Goal: Task Accomplishment & Management: Use online tool/utility

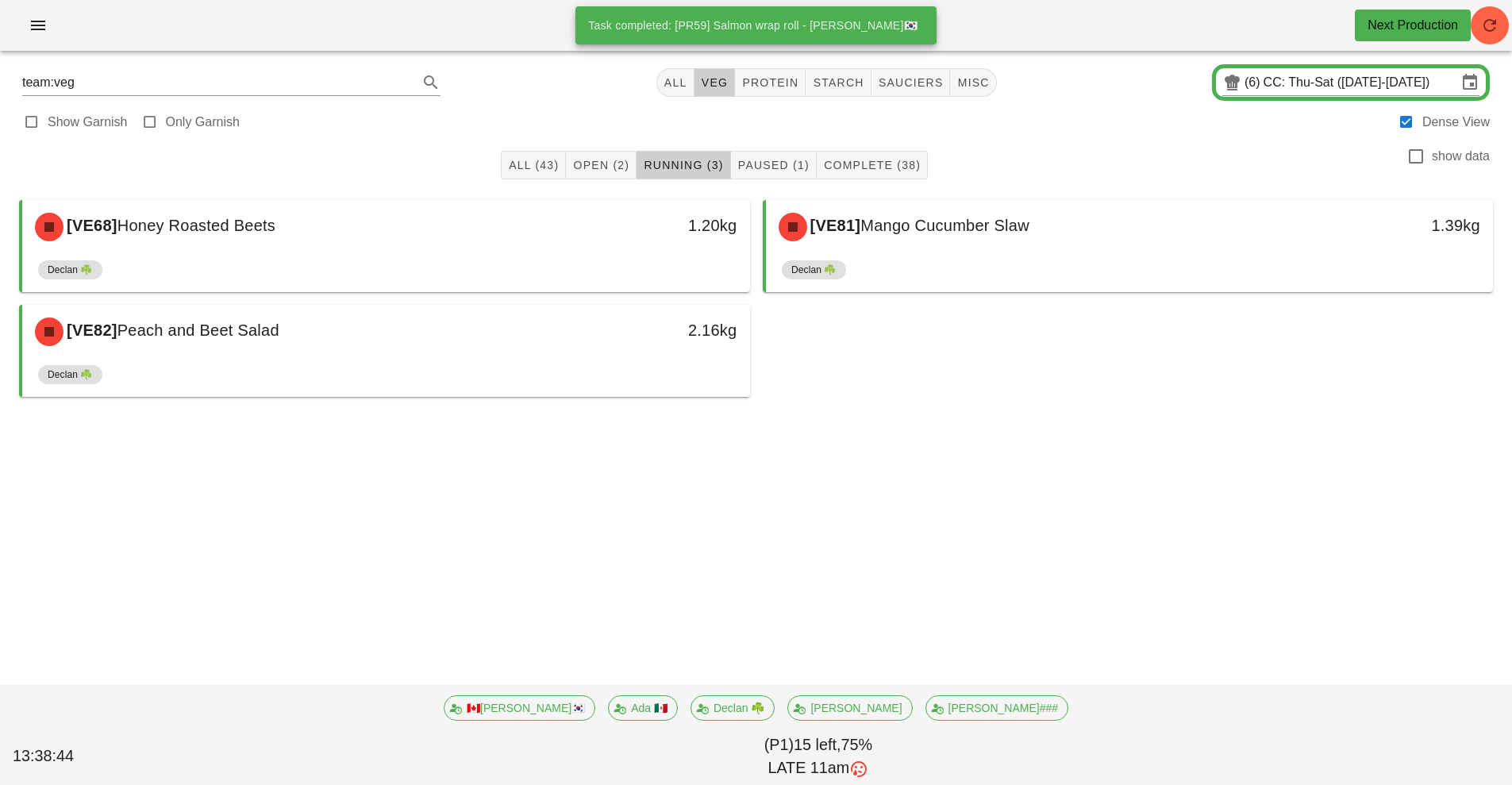
click at [143, 516] on div "Component Tasks Next Production team:veg All veg protein starch sauciers misc (…" at bounding box center [756, 392] width 1512 height 785
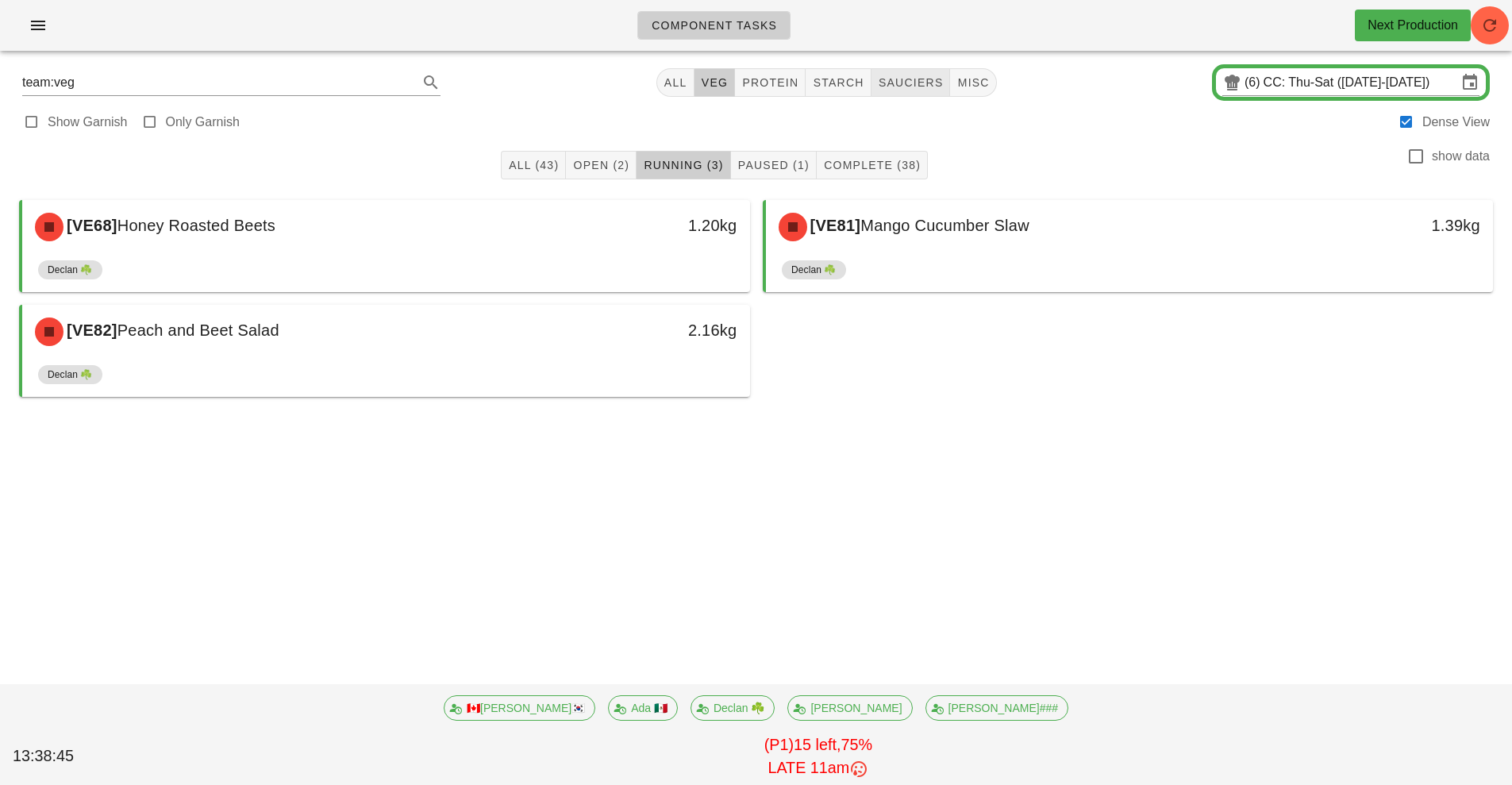
click at [906, 87] on span "sauciers" at bounding box center [910, 82] width 66 height 13
type input "team:sauciers"
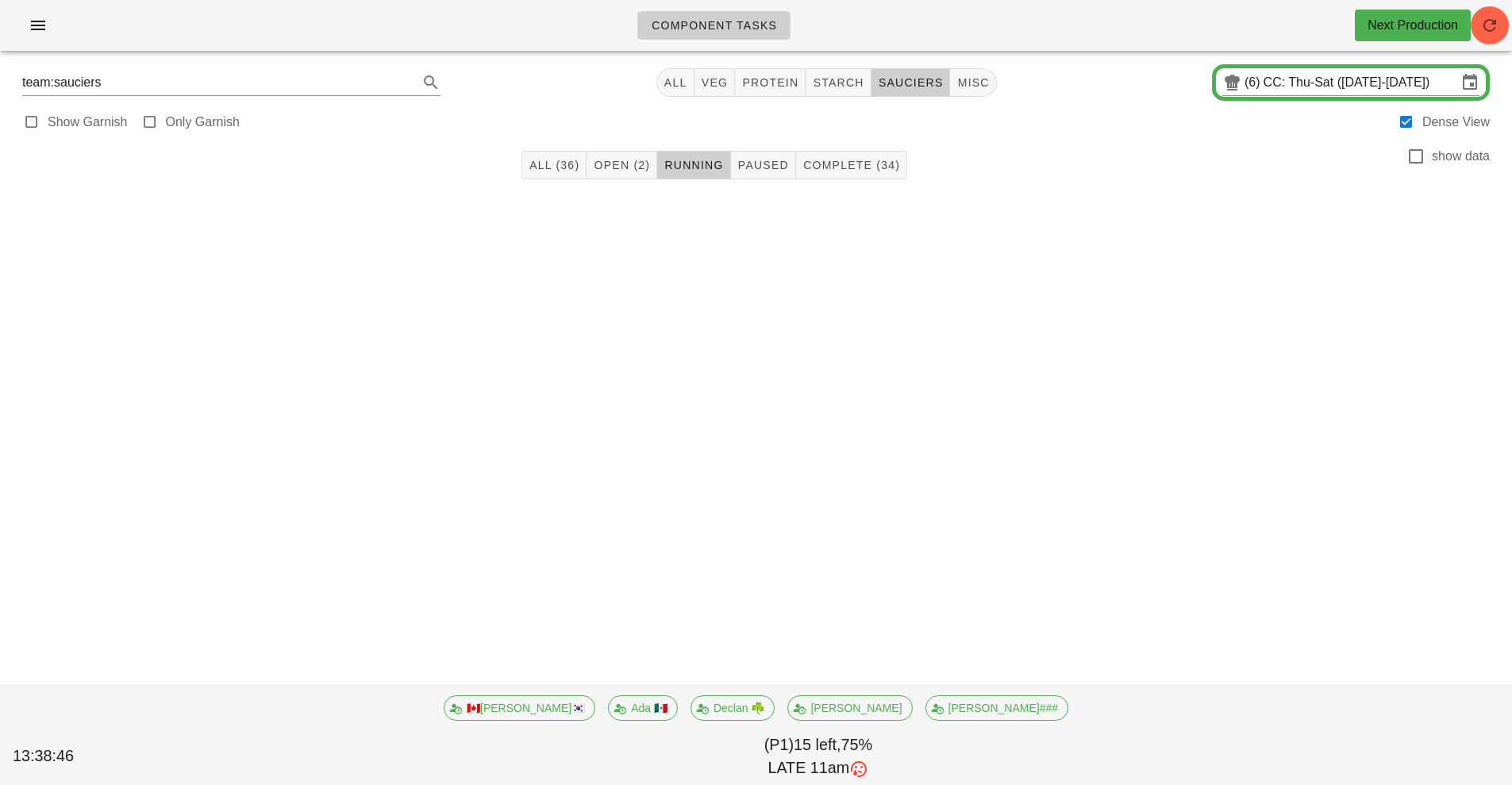
click at [516, 465] on div "Component Tasks Next Production team:sauciers All veg protein starch sauciers m…" at bounding box center [756, 392] width 1512 height 785
click at [835, 163] on span "Complete (34)" at bounding box center [850, 165] width 98 height 13
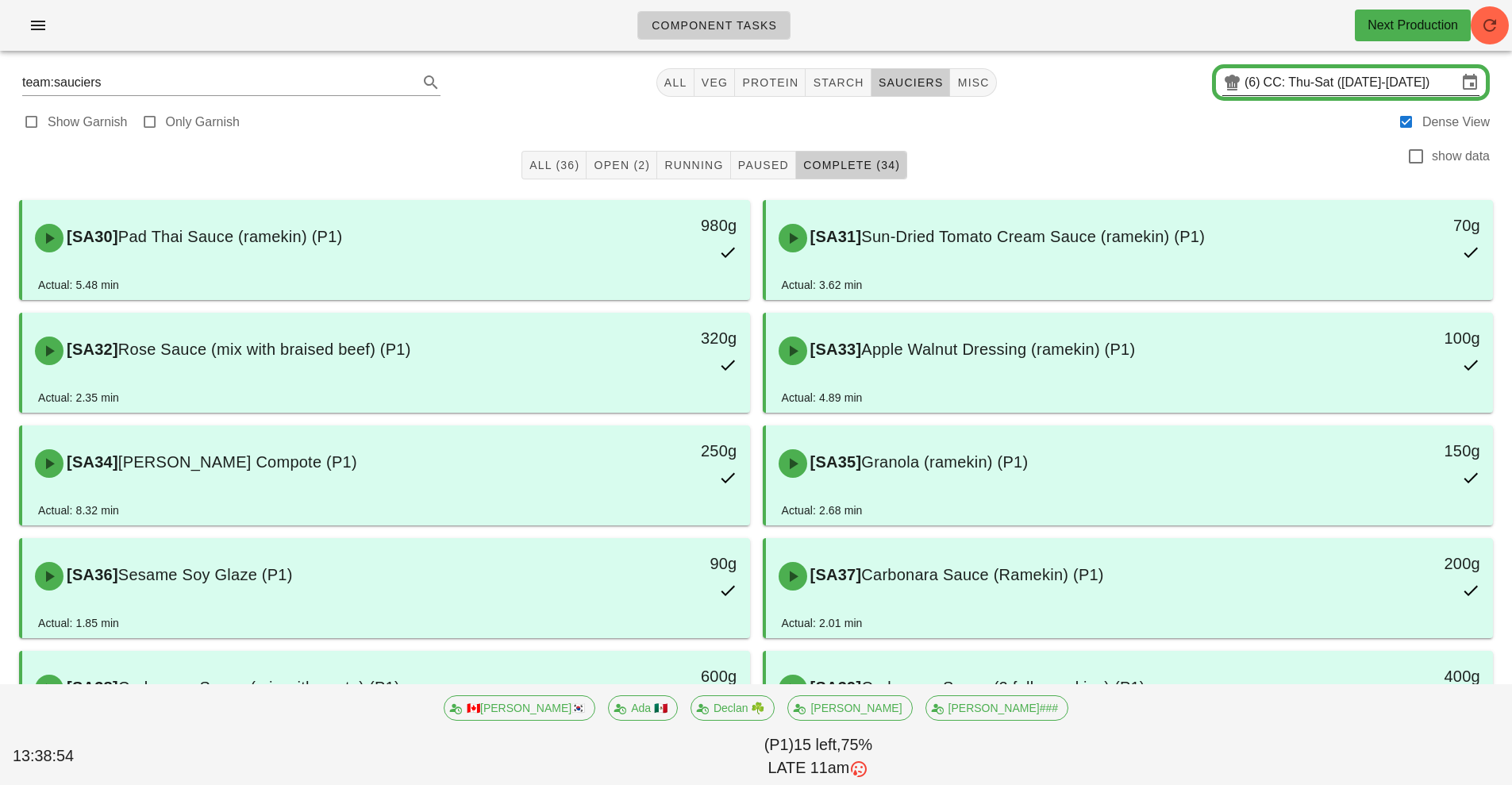
click at [1359, 78] on input "CC: Thu-Sat ([DATE]-[DATE])" at bounding box center [1360, 83] width 193 height 26
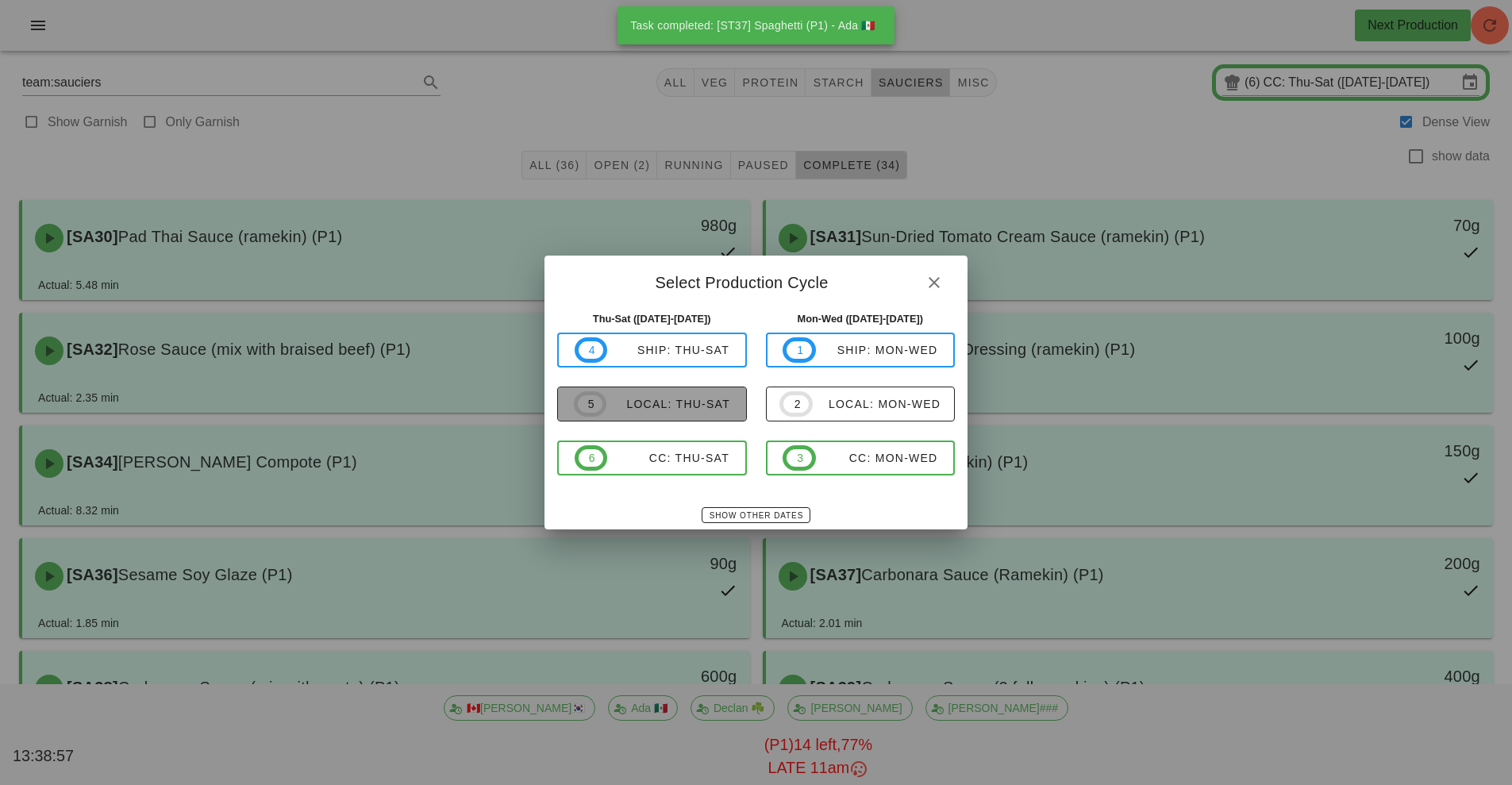
click at [638, 416] on span "5 local: Thu-Sat" at bounding box center [652, 404] width 157 height 26
type input "local: Thu-Sat ([DATE]-[DATE])"
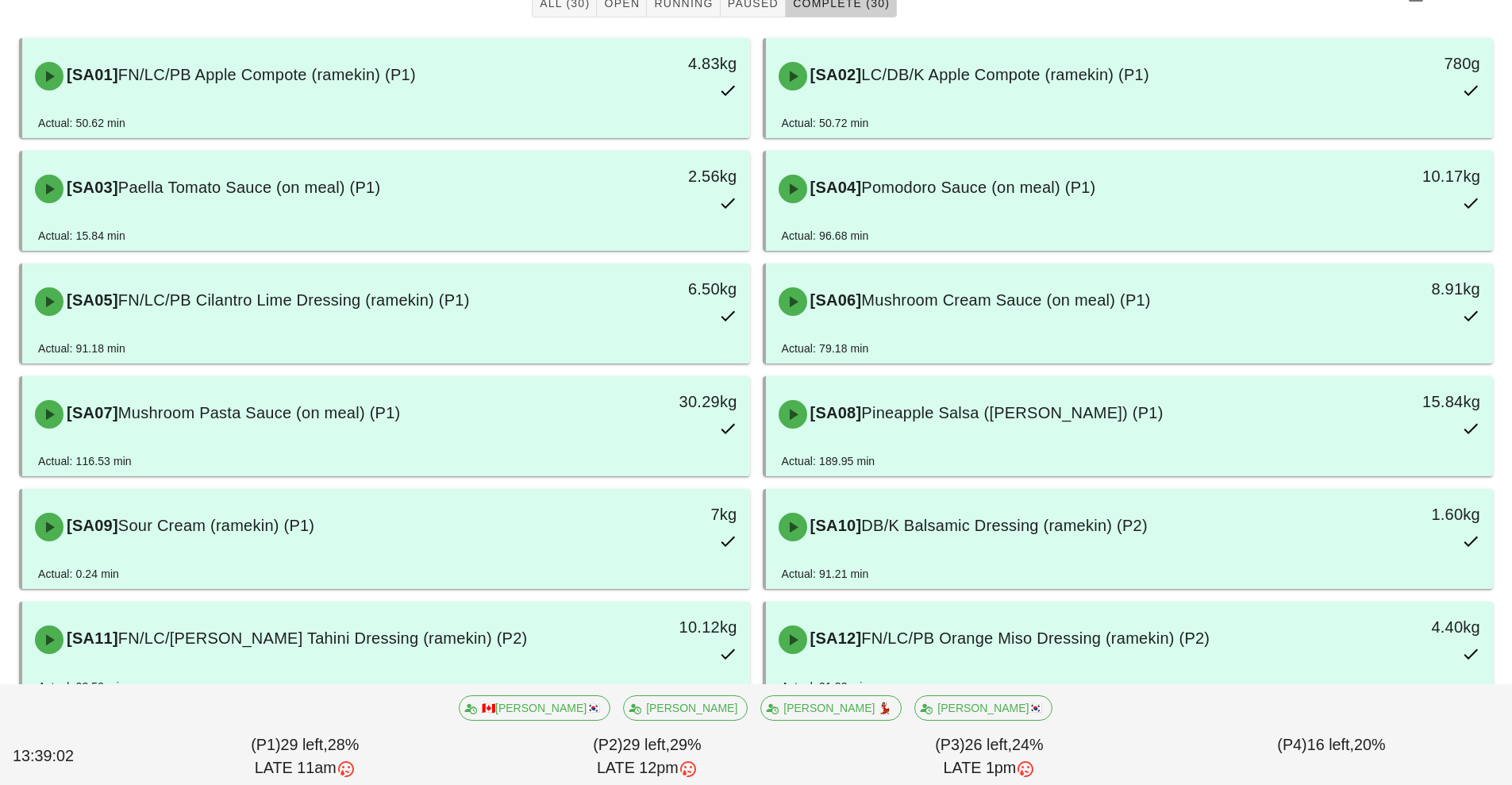
scroll to position [163, 0]
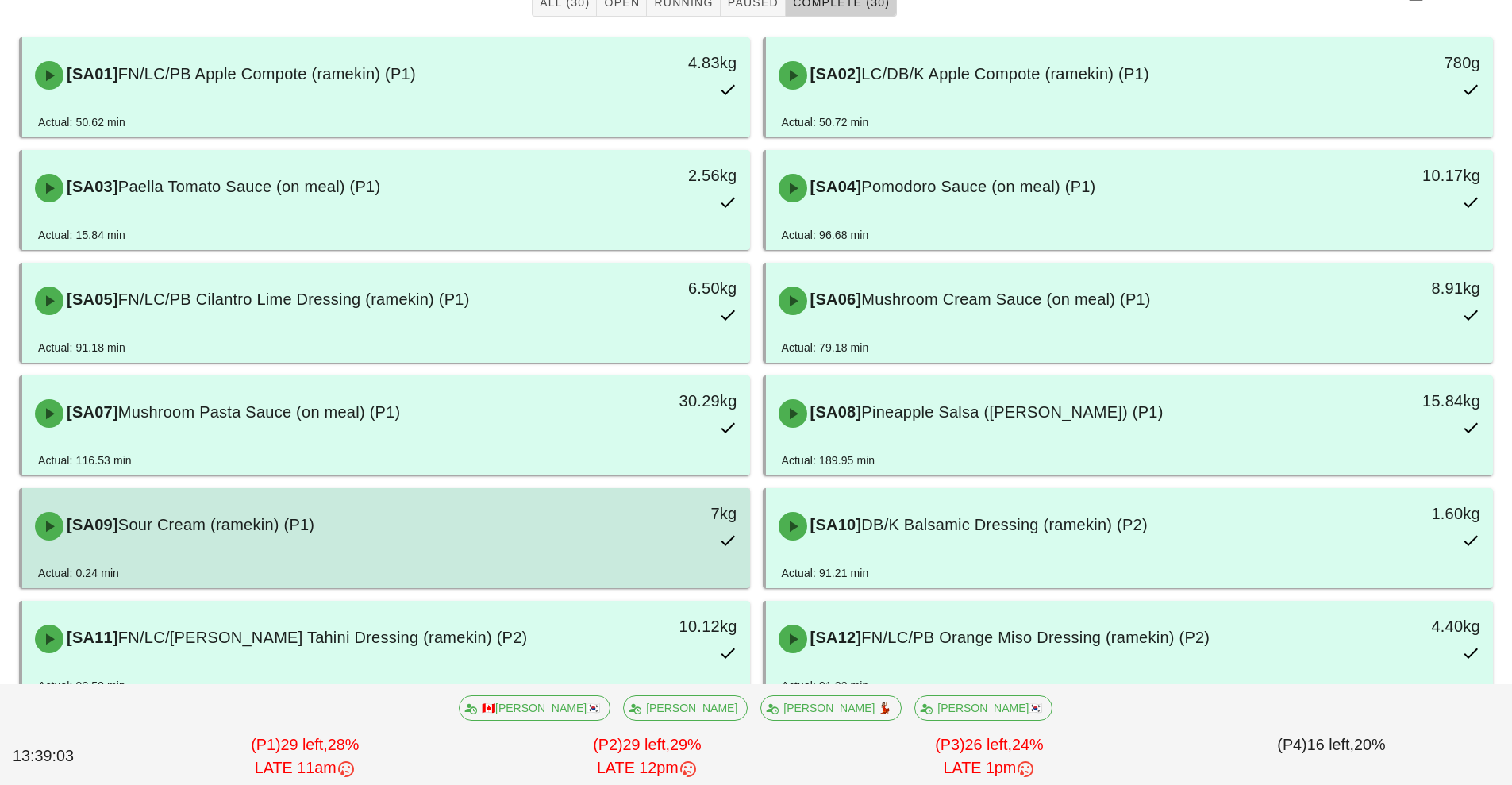
click at [148, 573] on div "Actual: 0.24 min" at bounding box center [387, 576] width 696 height 24
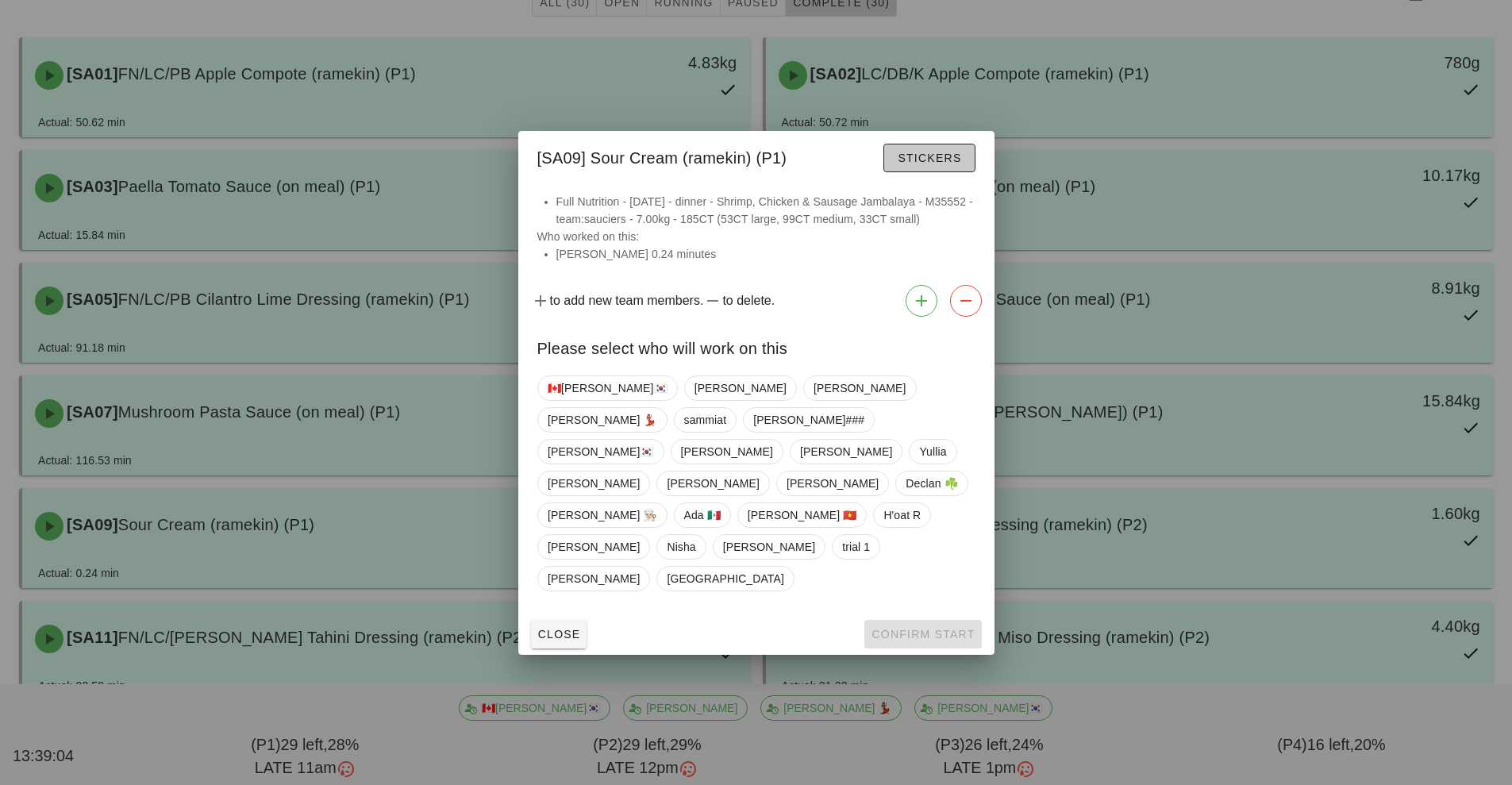
click at [916, 165] on span "Stickers" at bounding box center [928, 158] width 64 height 13
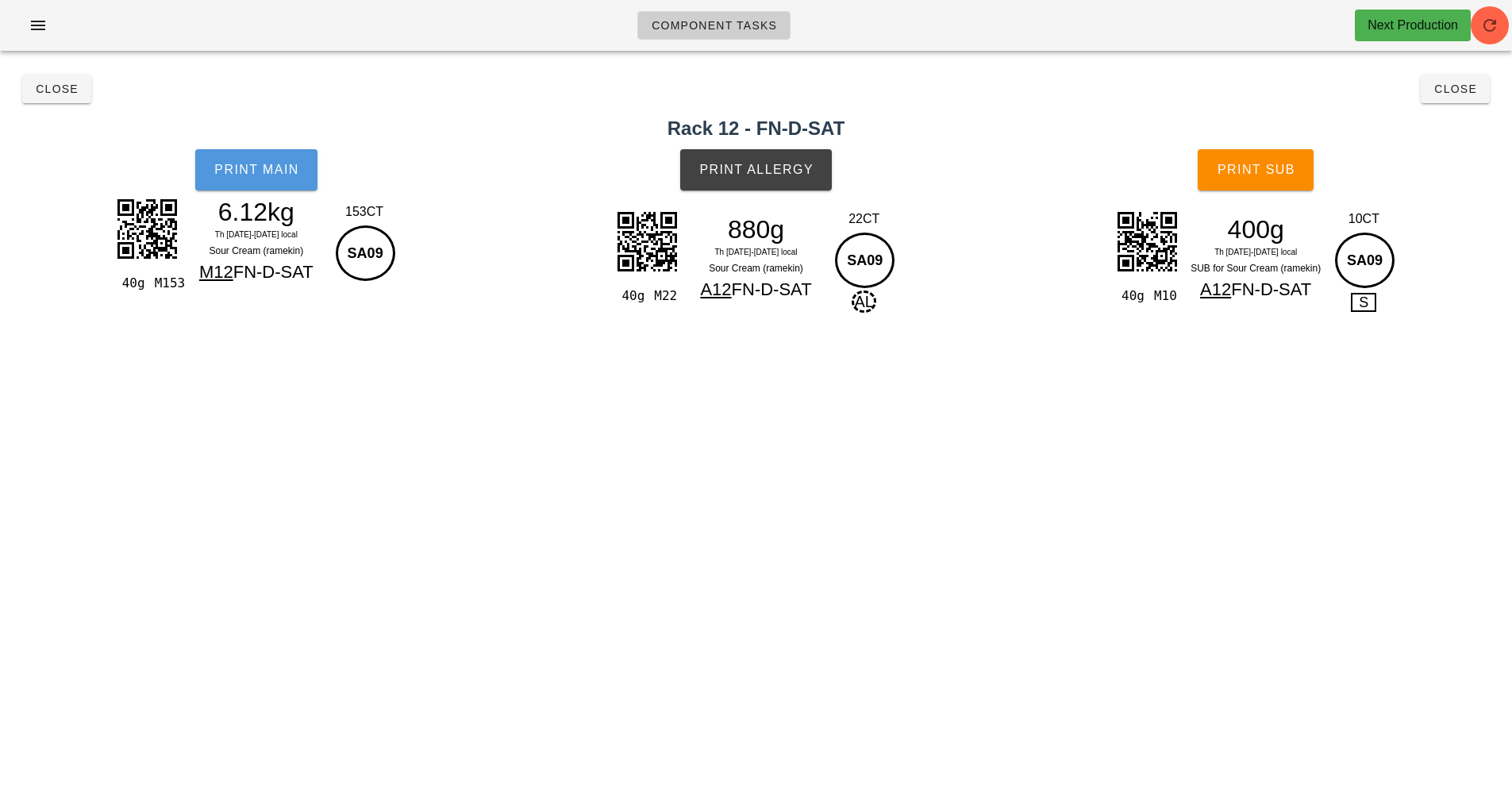
click at [230, 184] on button "Print Main" at bounding box center [256, 170] width 122 height 41
click at [1319, 624] on div "Component Tasks Next Production team:sauciers All veg protein starch sauciers m…" at bounding box center [756, 392] width 1512 height 785
click at [1334, 623] on div "Component Tasks Next Production team:sauciers All veg protein starch sauciers m…" at bounding box center [756, 392] width 1512 height 785
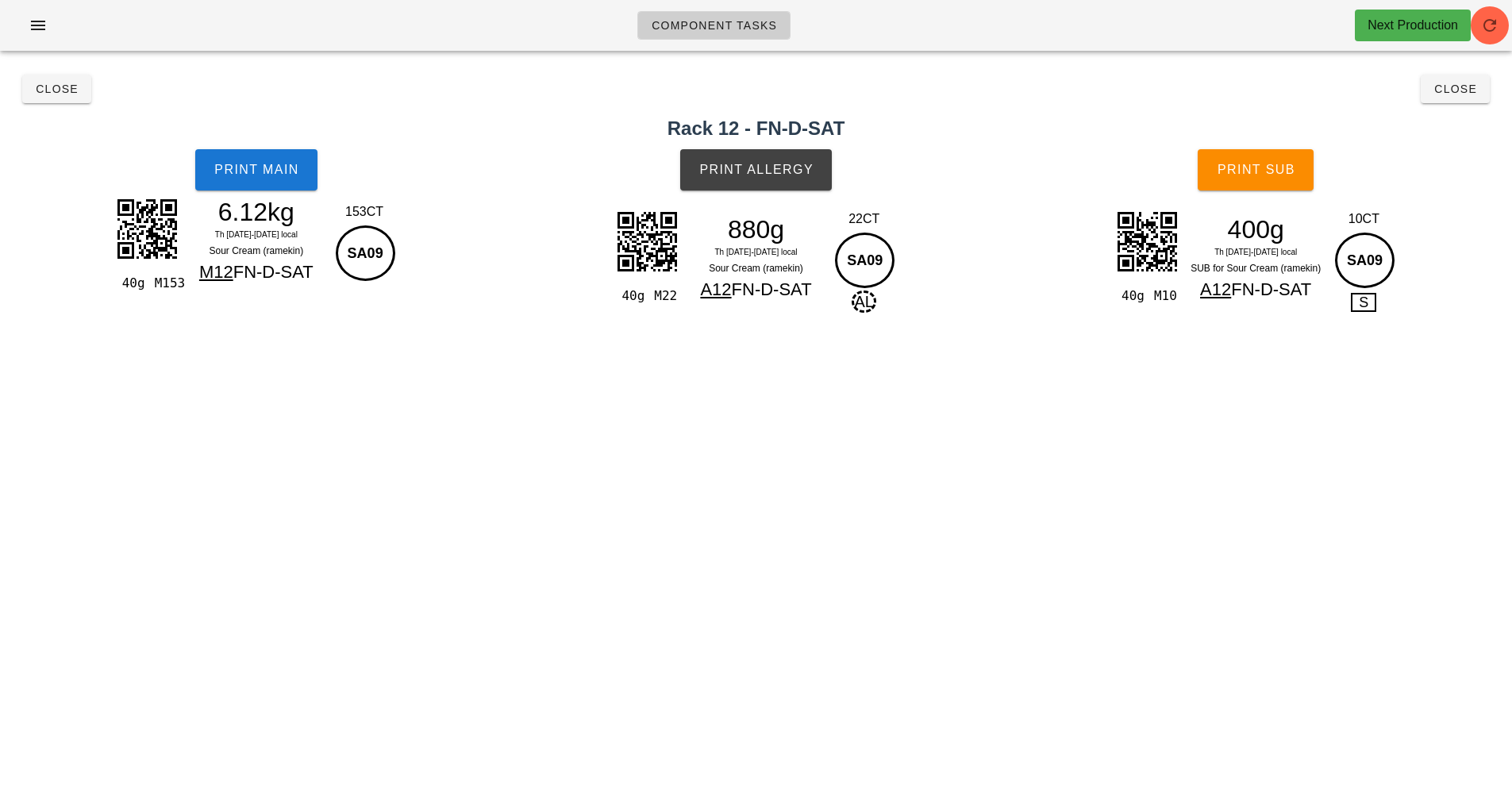
click at [1334, 623] on div "Component Tasks Next Production team:sauciers All veg protein starch sauciers m…" at bounding box center [756, 392] width 1512 height 785
click at [1344, 617] on div "Component Tasks Next Production team:sauciers All veg protein starch sauciers m…" at bounding box center [756, 392] width 1512 height 785
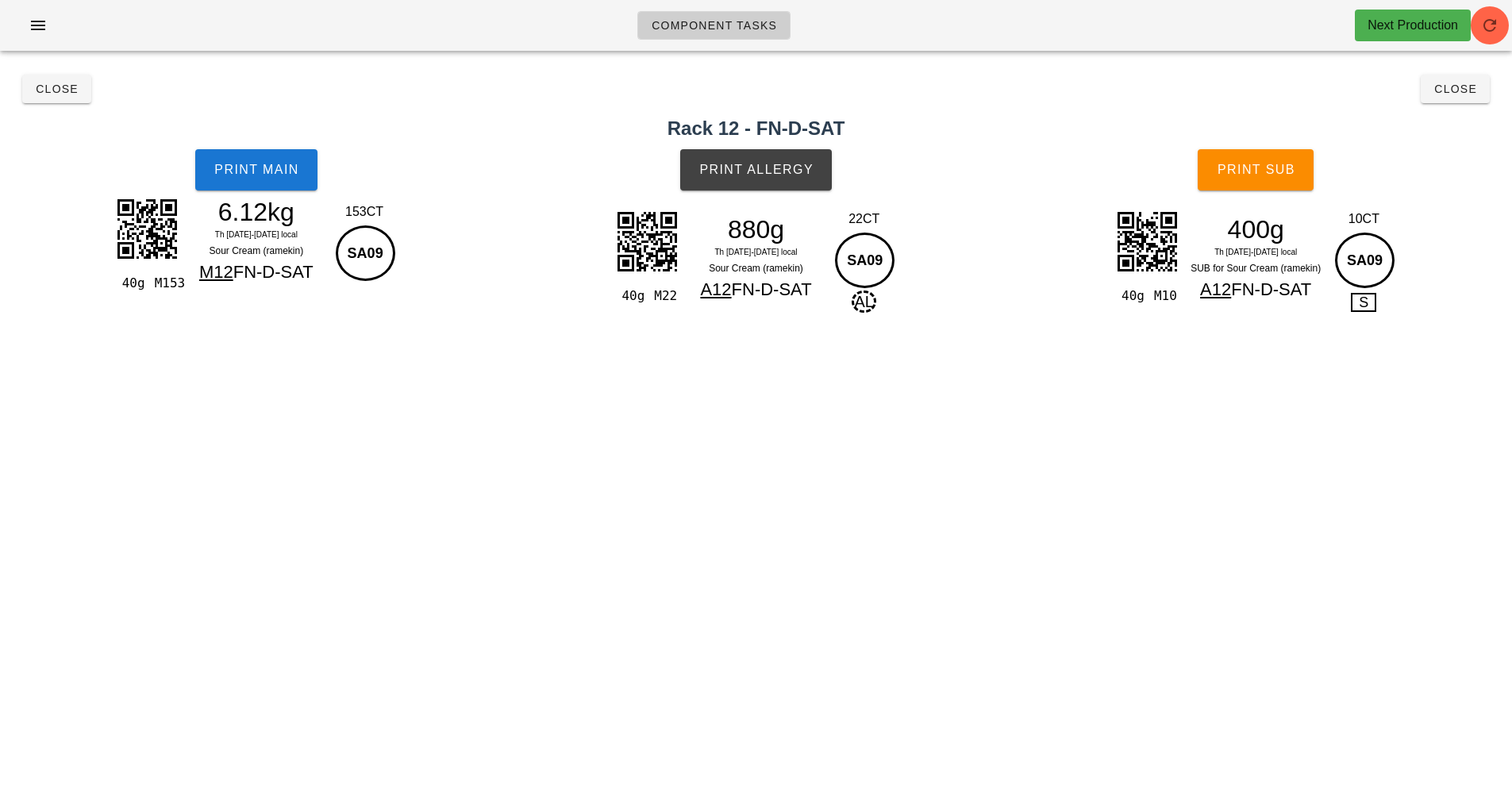
click at [1445, 97] on button "Close" at bounding box center [1455, 89] width 69 height 29
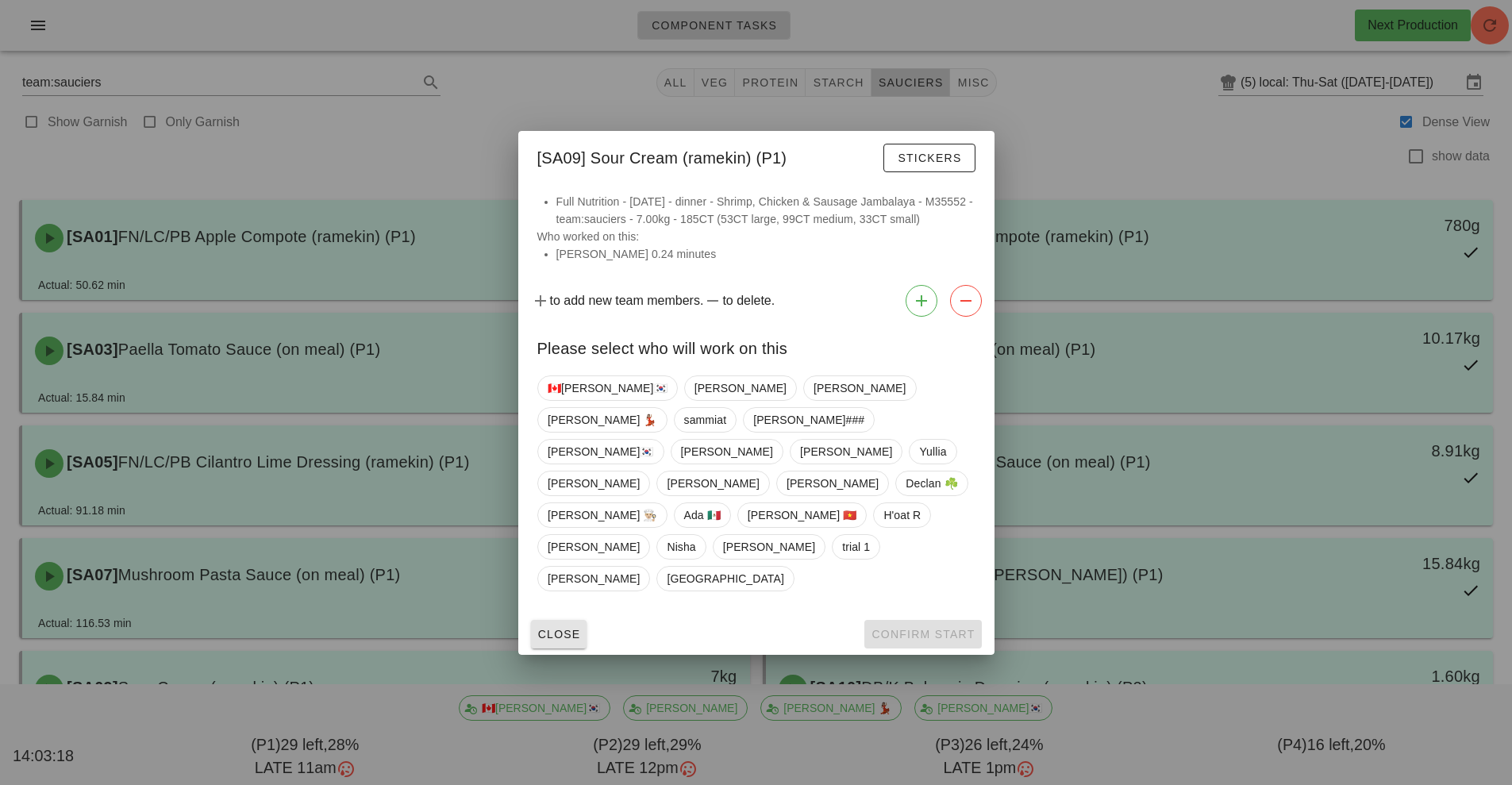
click at [555, 619] on button "Close" at bounding box center [558, 633] width 56 height 29
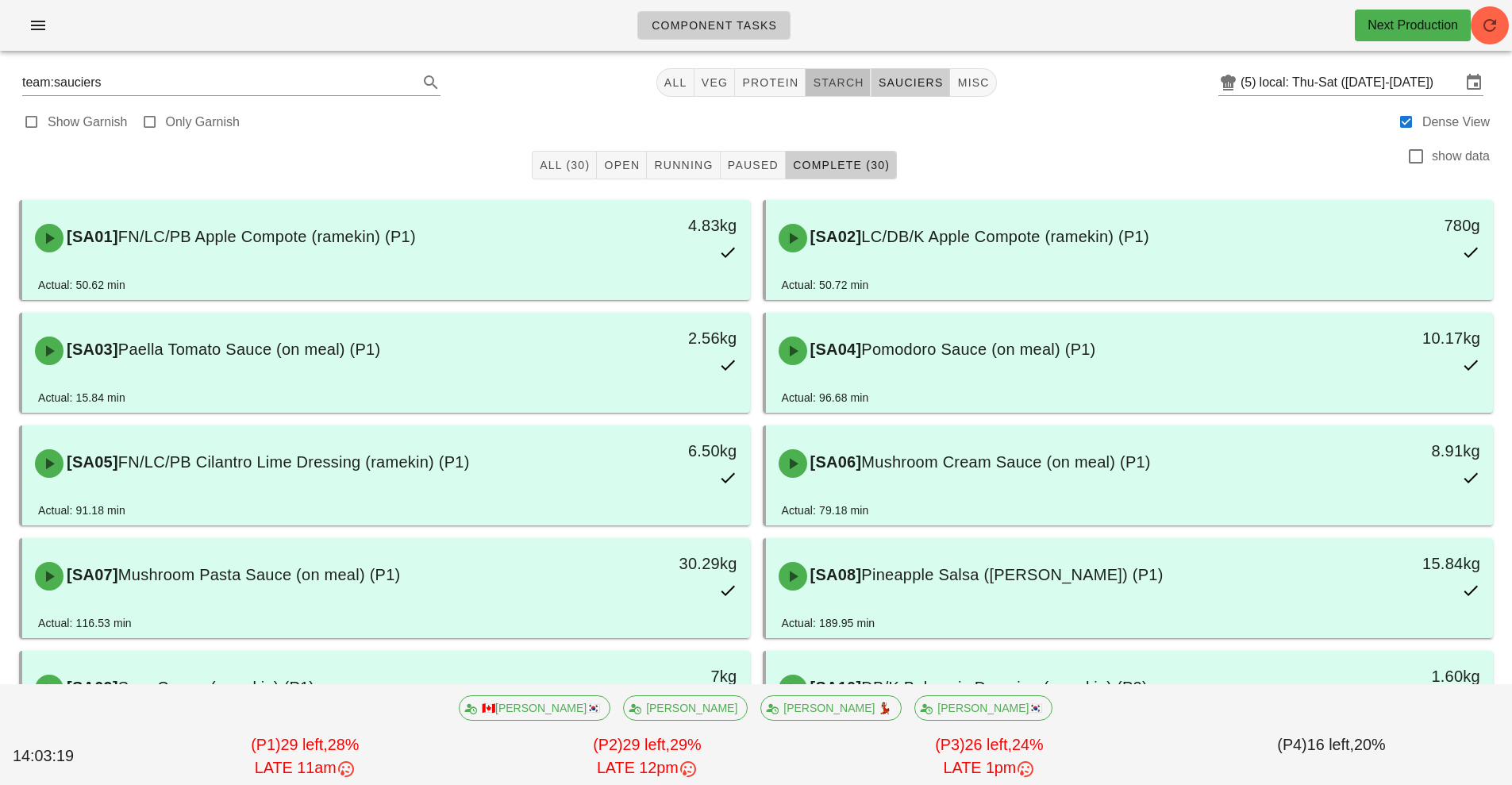
click at [822, 83] on span "starch" at bounding box center [837, 82] width 51 height 13
type input "team:starch"
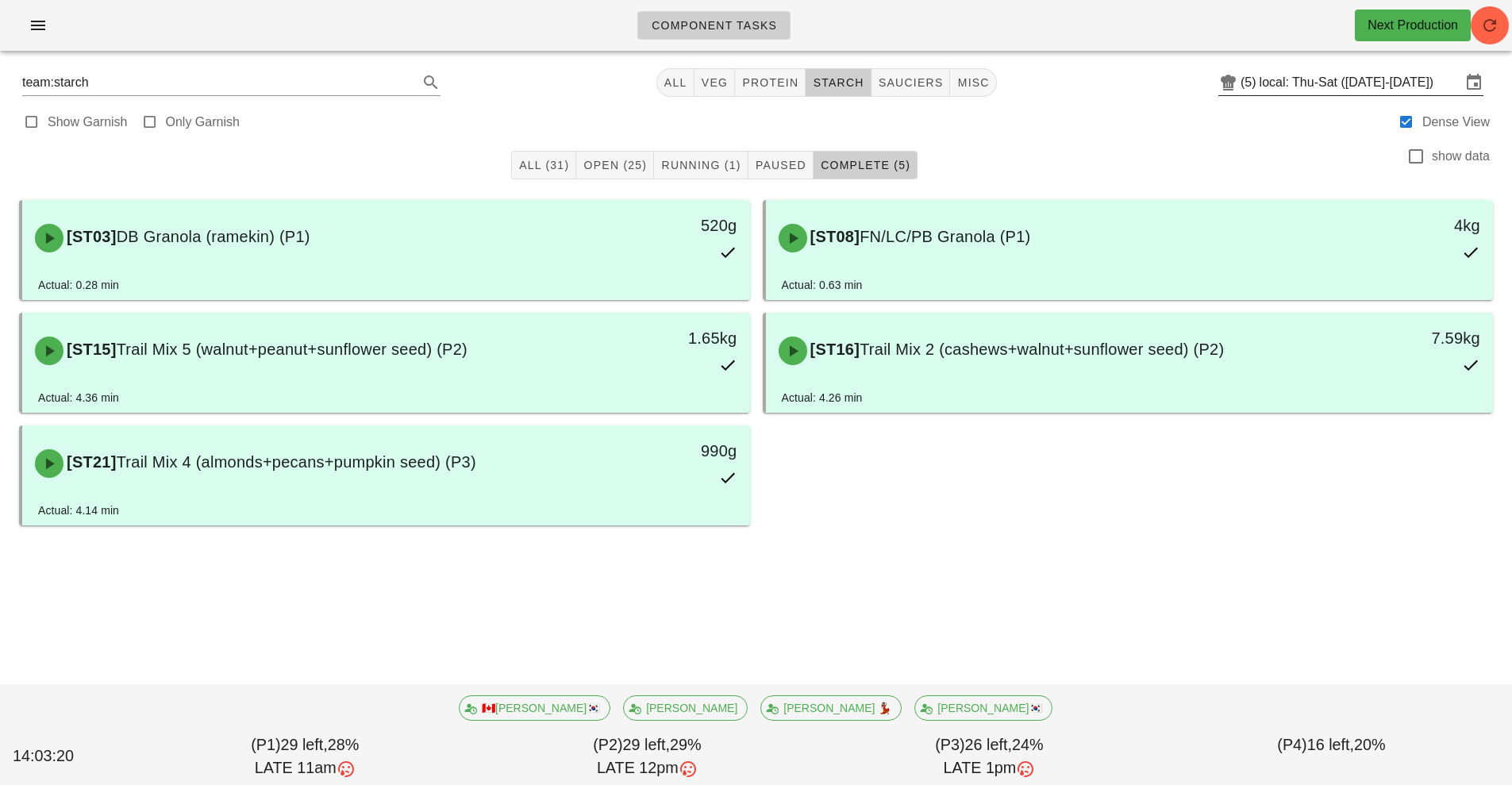
click at [1297, 88] on input "local: Thu-Sat ([DATE]-[DATE])" at bounding box center [1360, 83] width 201 height 26
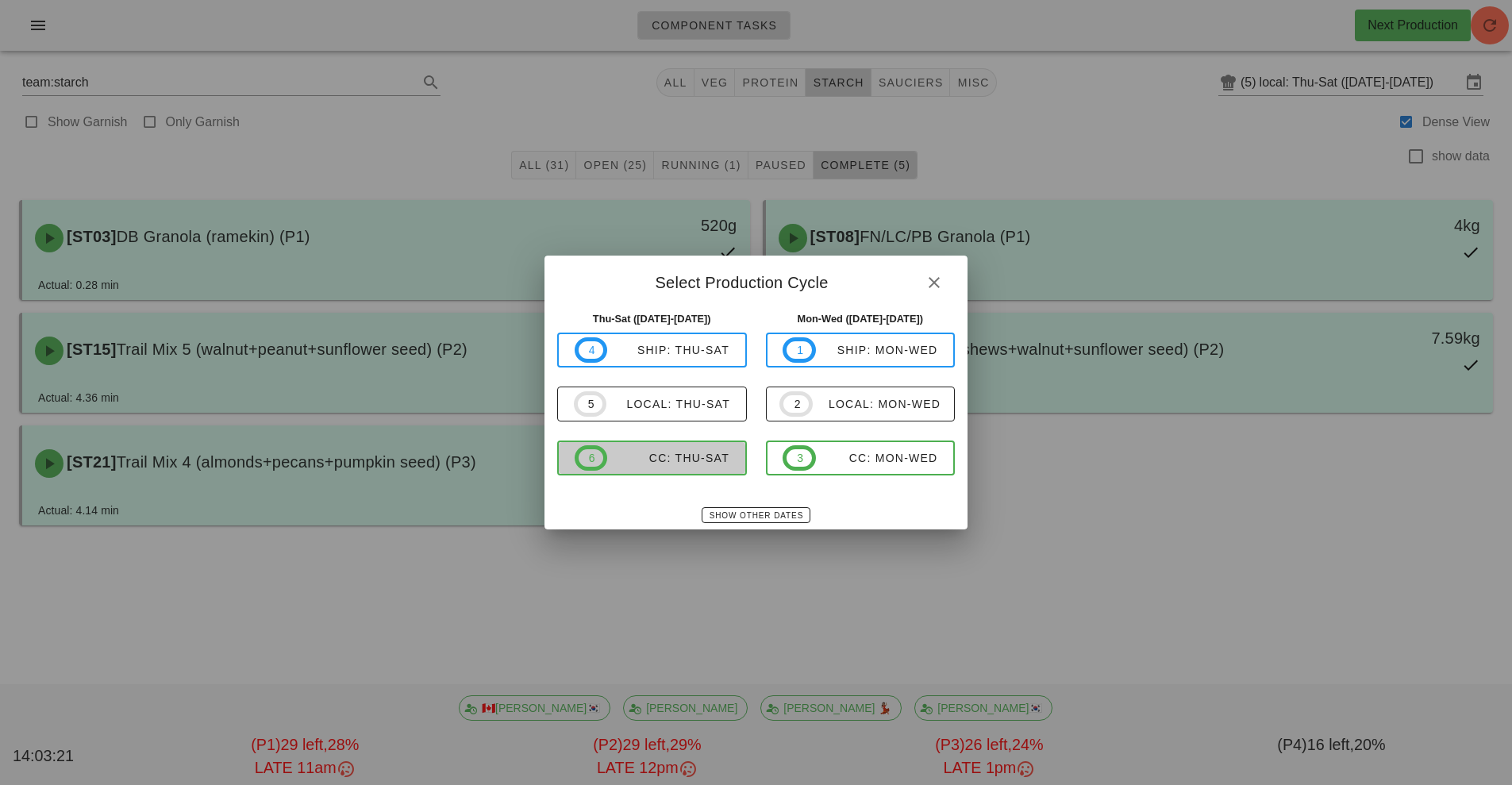
click at [673, 469] on span "6 CC: Thu-Sat" at bounding box center [652, 458] width 155 height 26
type input "CC: Thu-Sat ([DATE]-[DATE])"
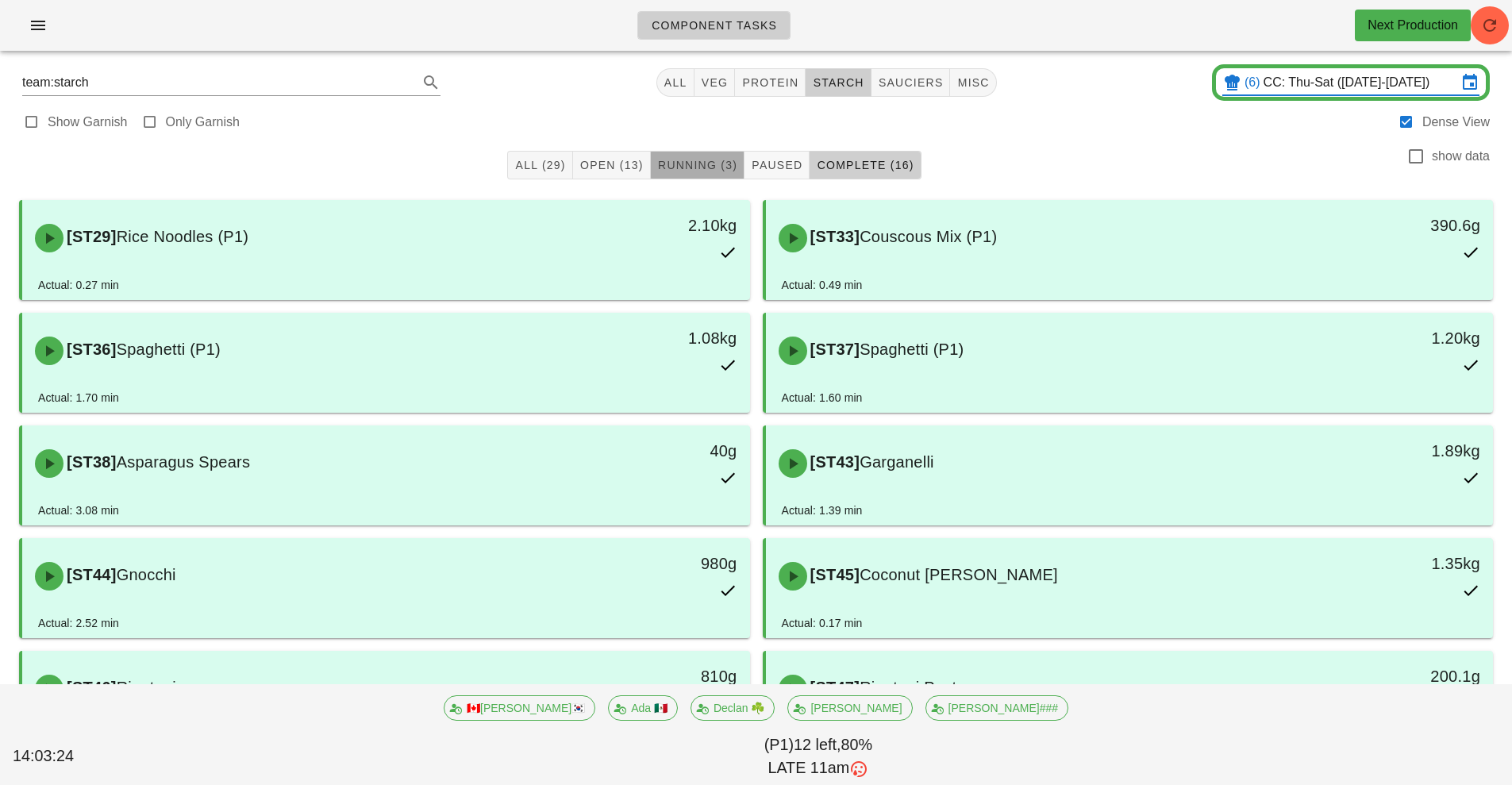
click at [701, 152] on button "Running (3)" at bounding box center [697, 165] width 94 height 29
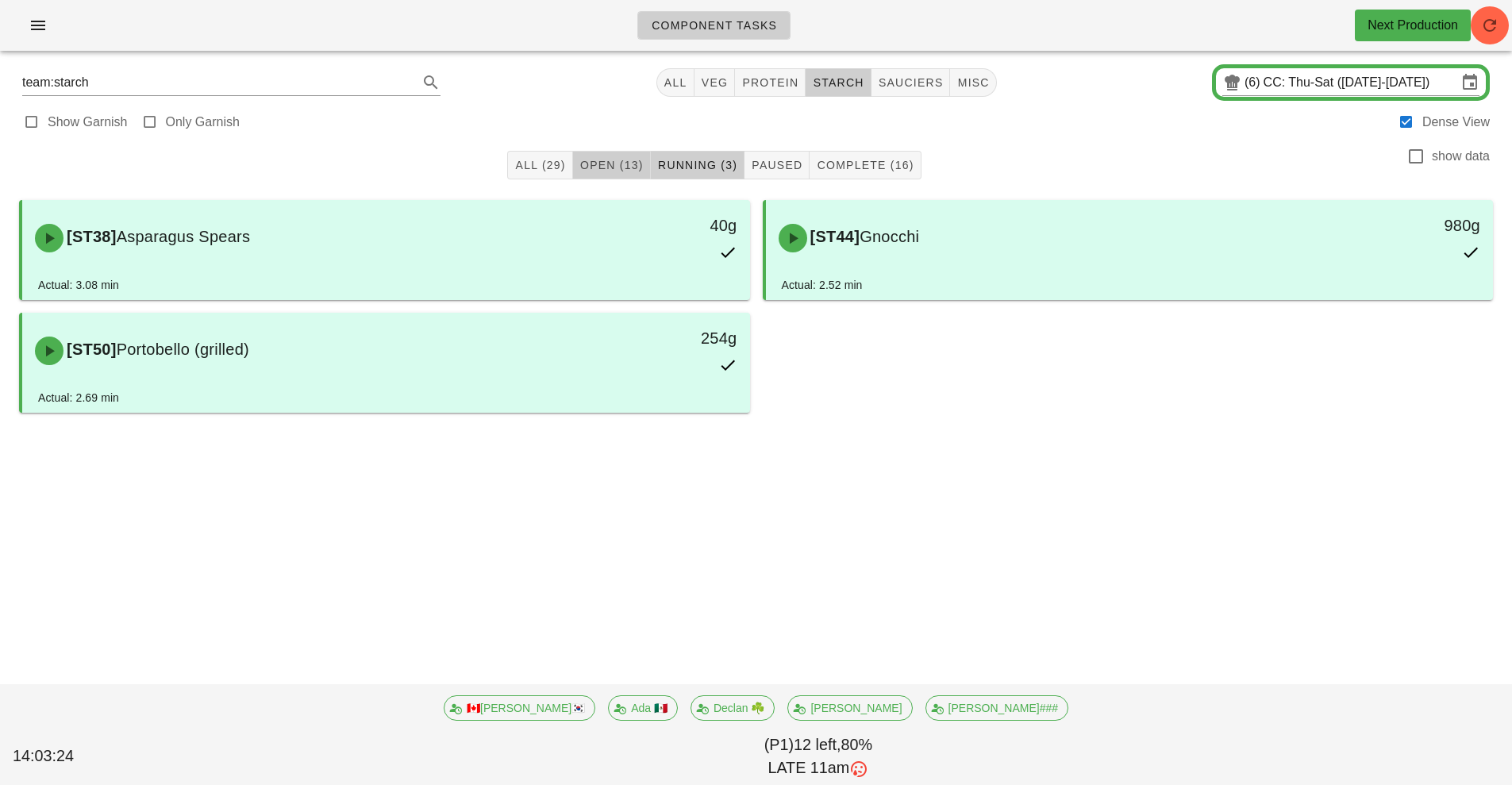
click at [619, 156] on button "Open (13)" at bounding box center [612, 165] width 78 height 29
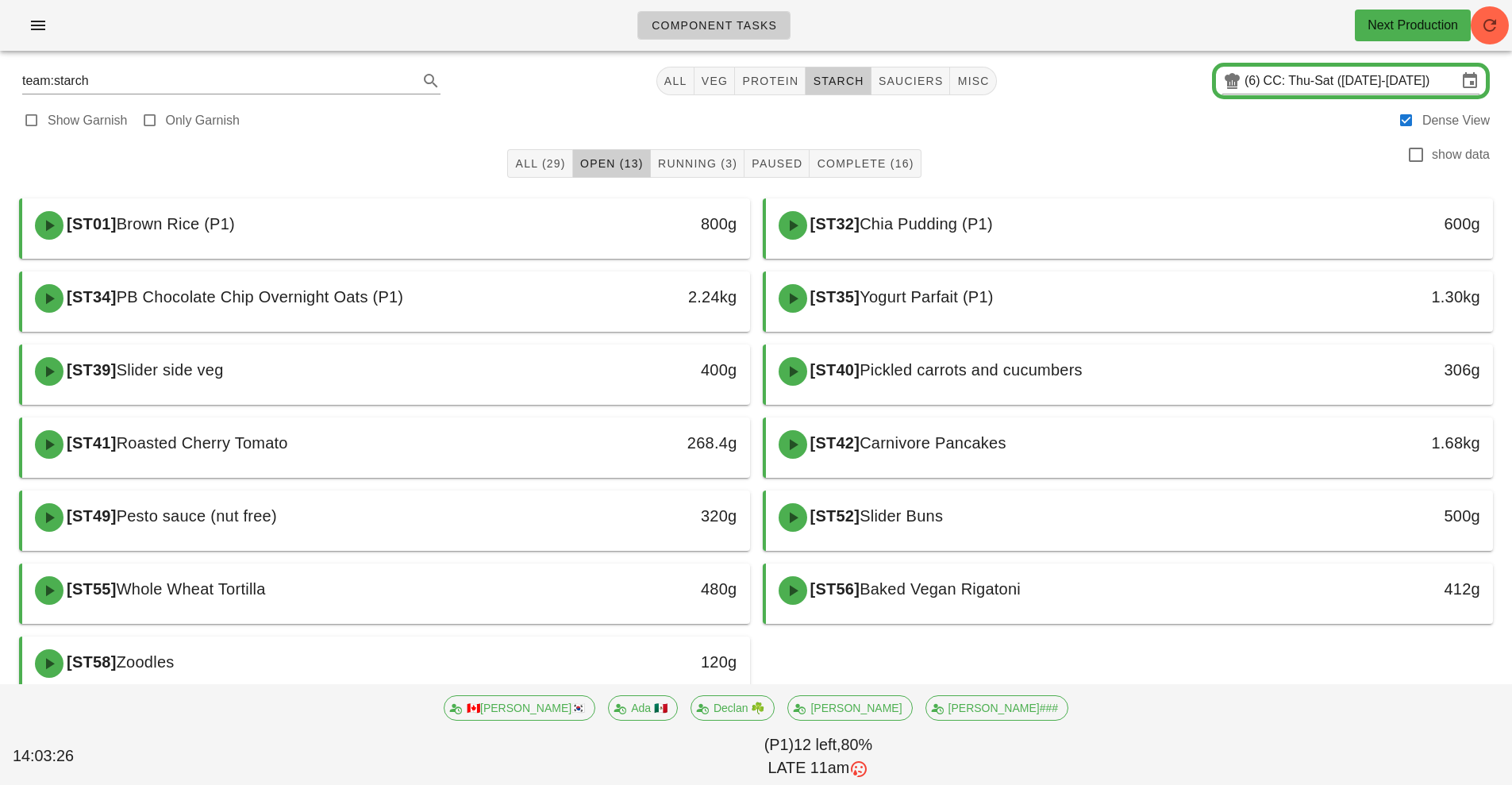
scroll to position [28, 0]
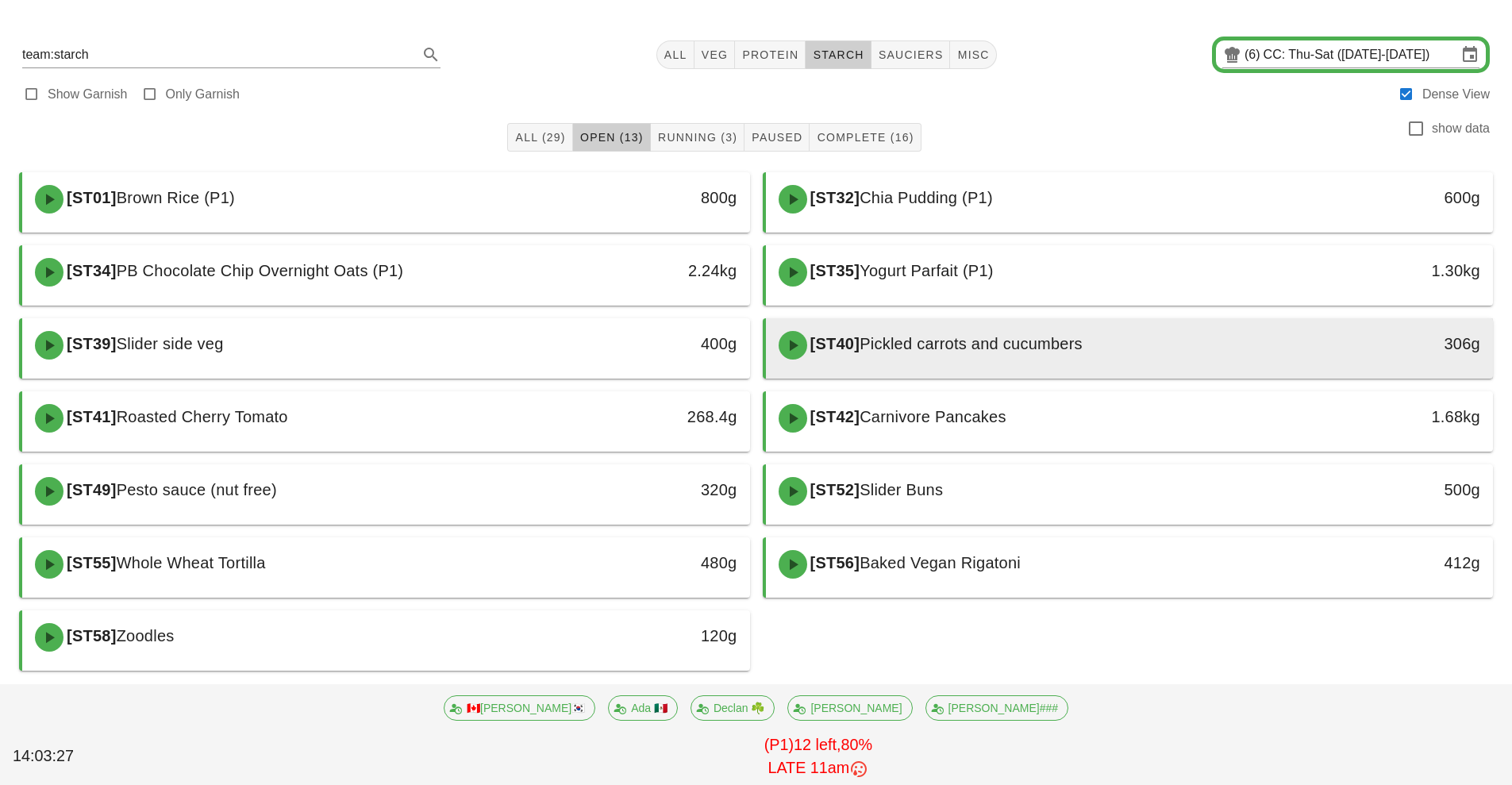
click at [1034, 339] on span "Pickled carrots and cucumbers" at bounding box center [971, 344] width 223 height 18
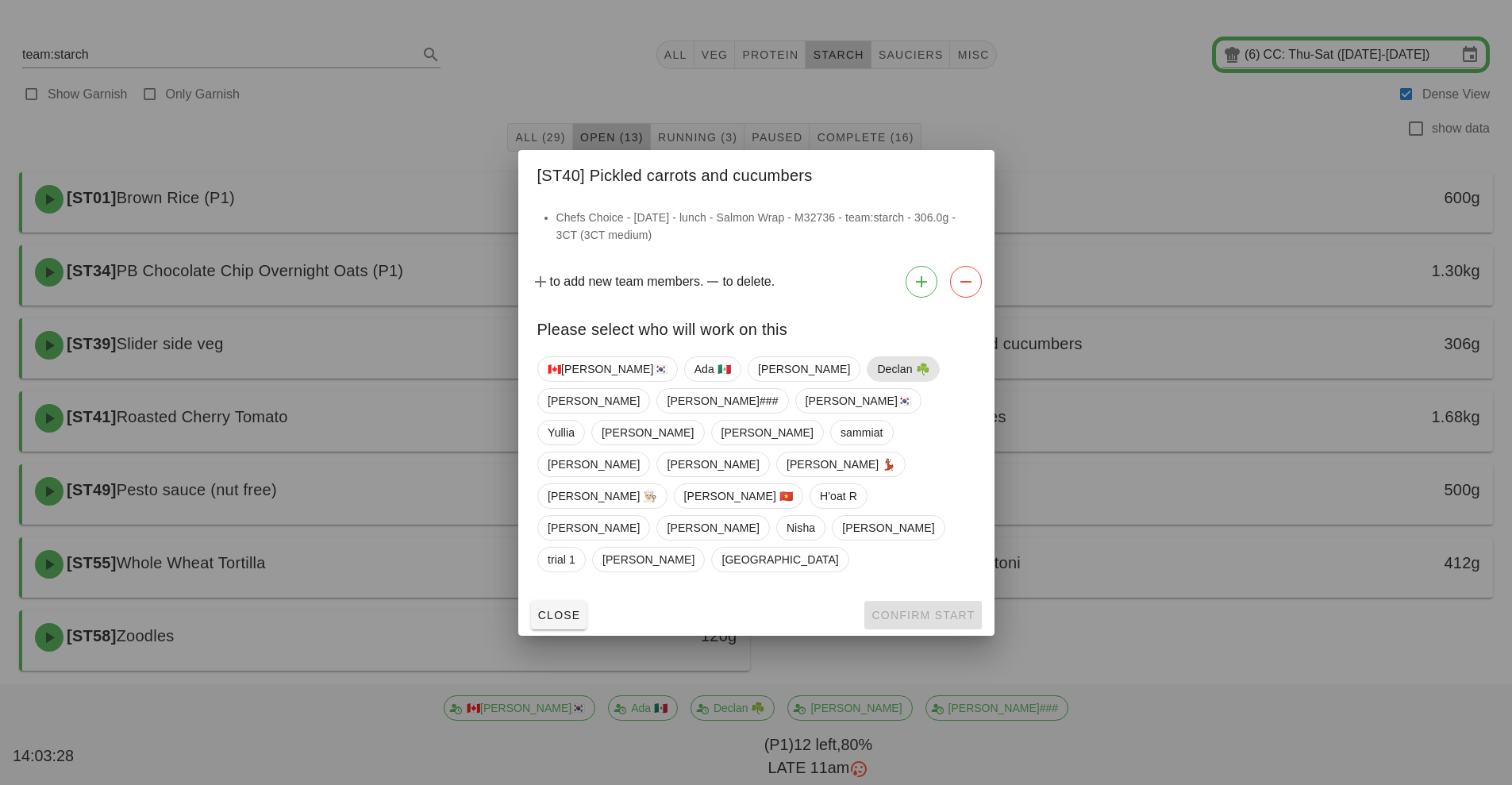
click at [877, 381] on span "Declan ☘️" at bounding box center [902, 369] width 51 height 24
click at [911, 608] on span "Confirm Start" at bounding box center [922, 614] width 104 height 13
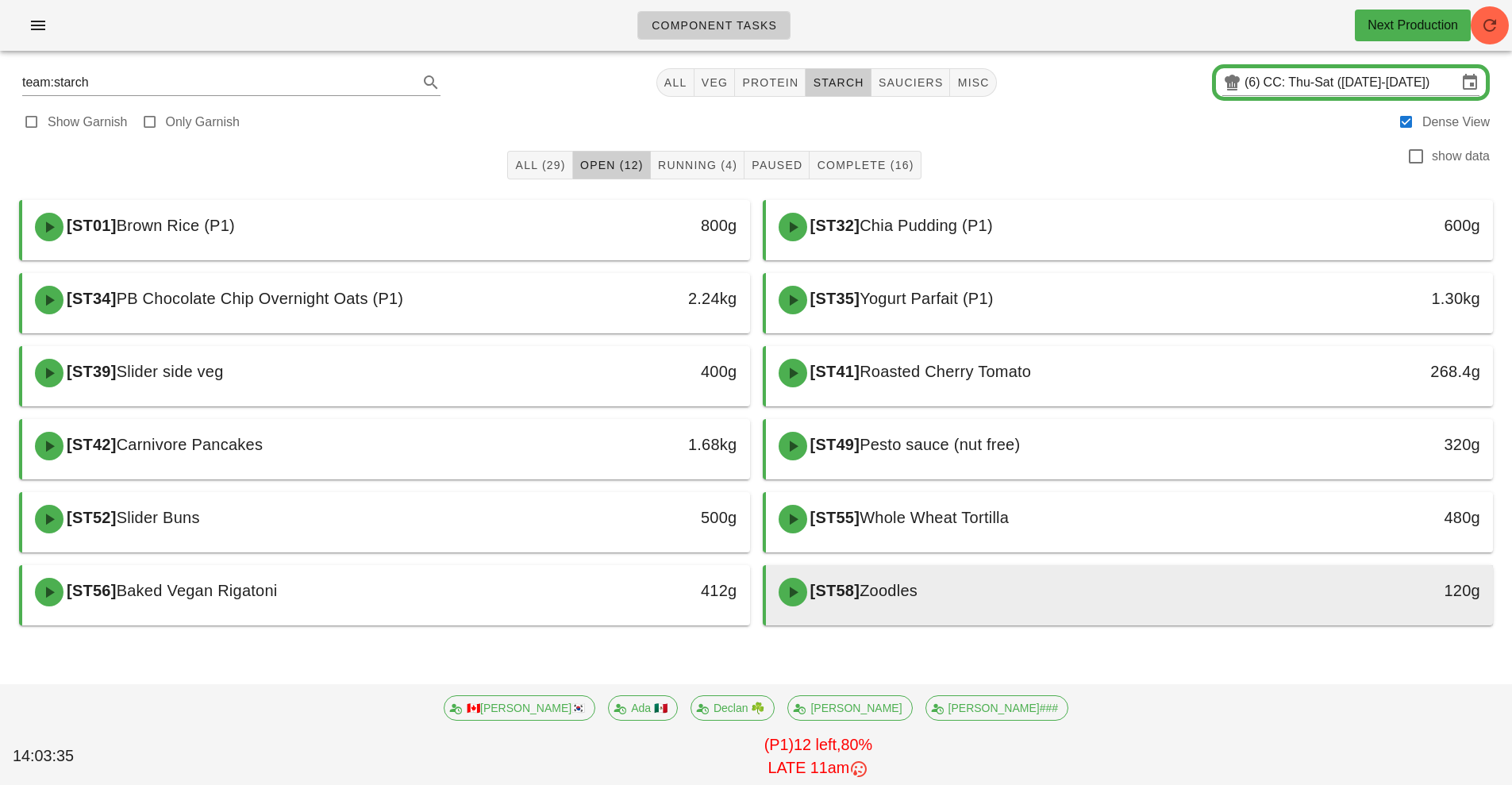
click at [1004, 597] on div "[ST58] Zoodles" at bounding box center [1040, 592] width 540 height 47
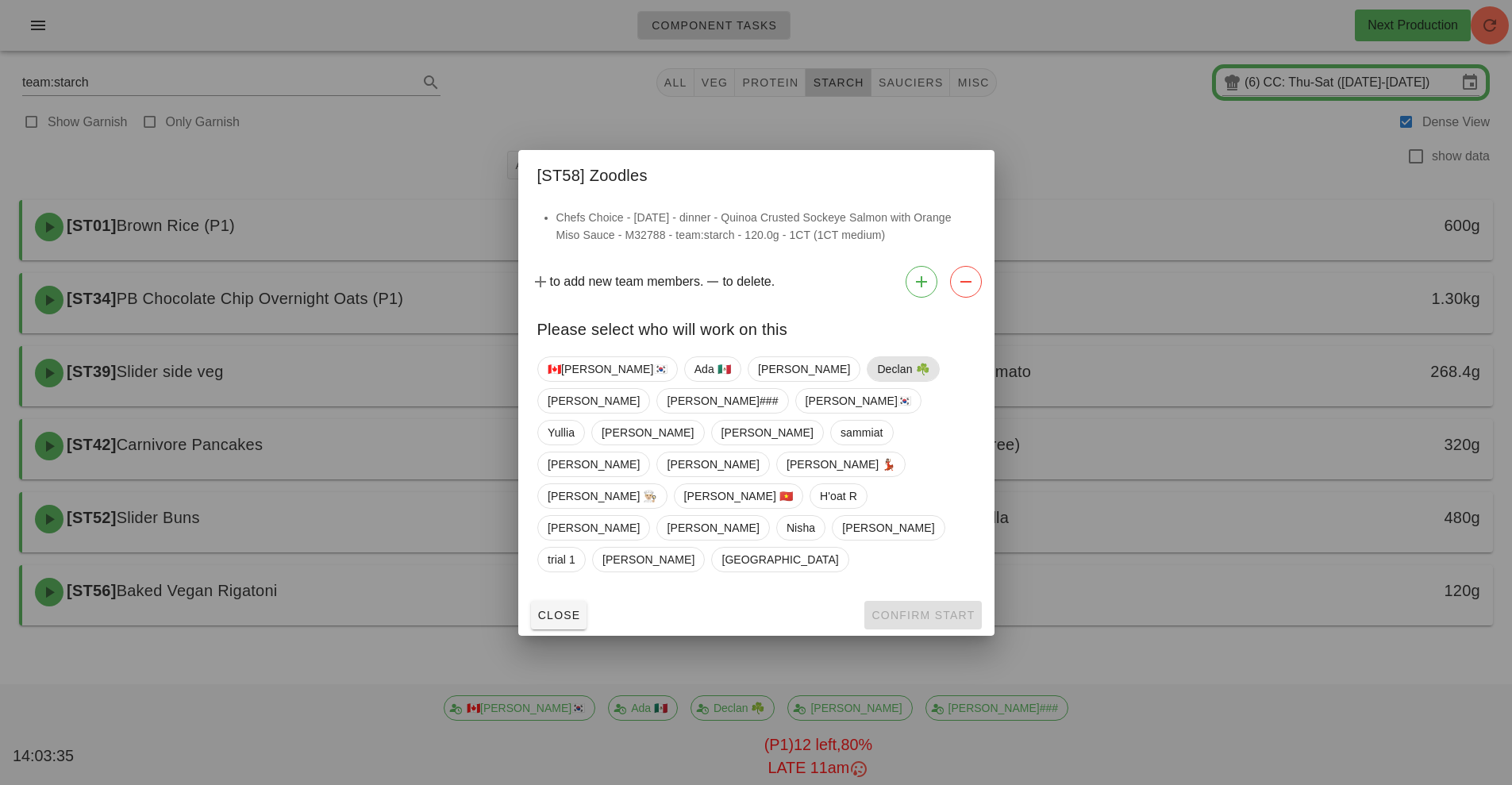
click at [877, 381] on span "Declan ☘️" at bounding box center [902, 369] width 51 height 24
click at [931, 608] on span "Confirm Start" at bounding box center [922, 614] width 104 height 13
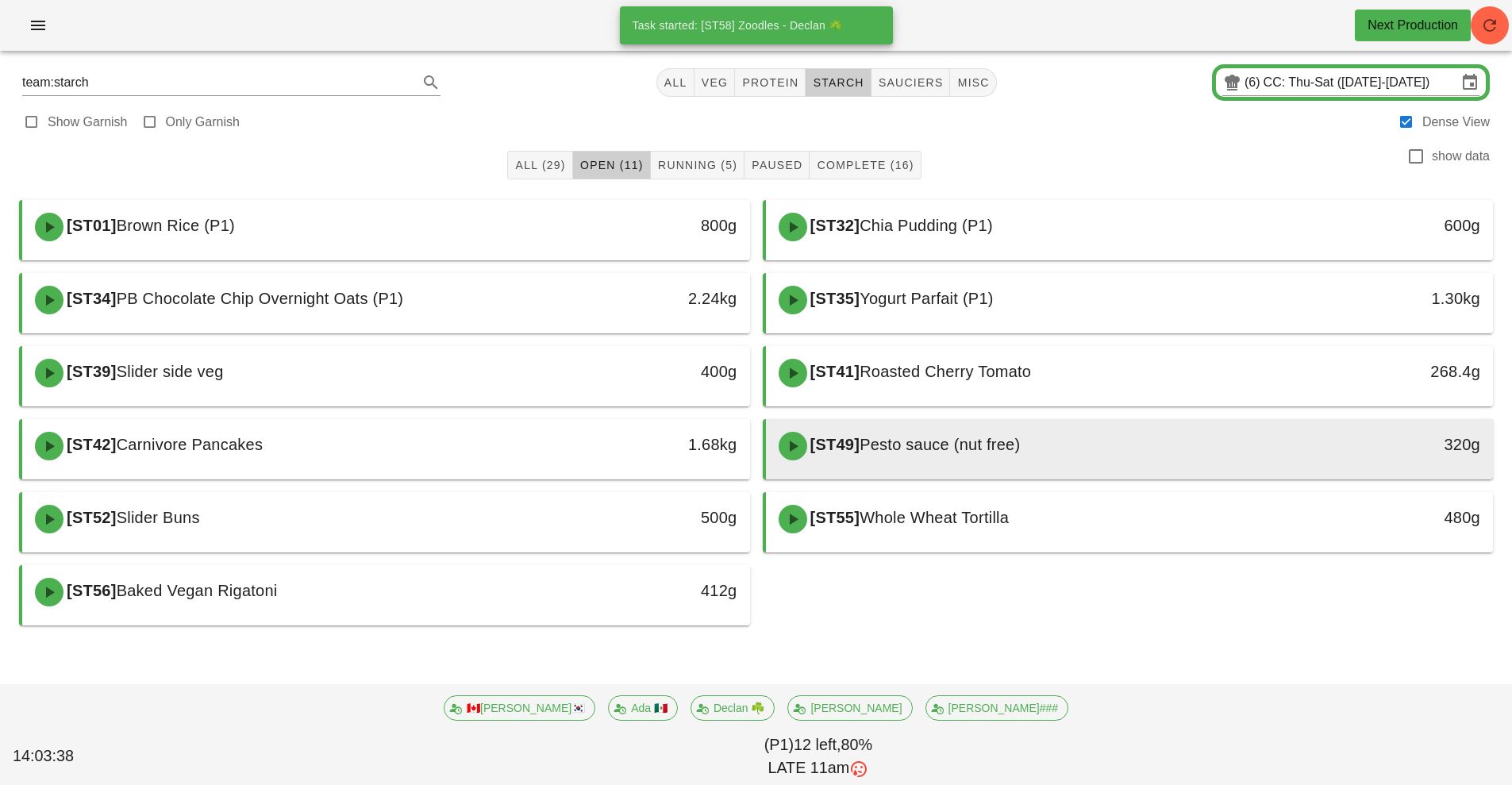
click at [1026, 463] on div "[ST49] Pesto sauce (nut free)" at bounding box center [1040, 446] width 540 height 47
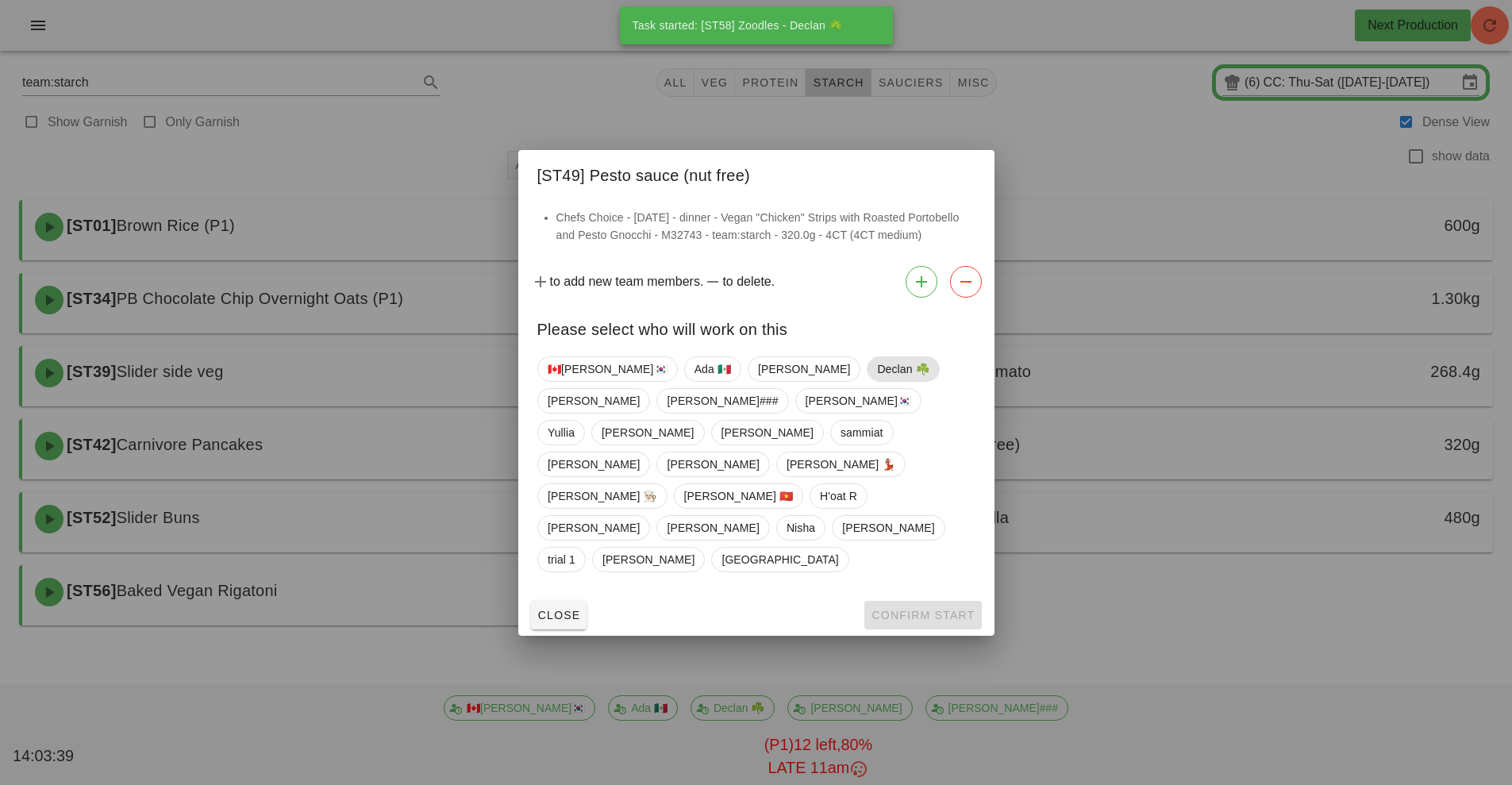
click at [877, 381] on span "Declan ☘️" at bounding box center [902, 369] width 51 height 24
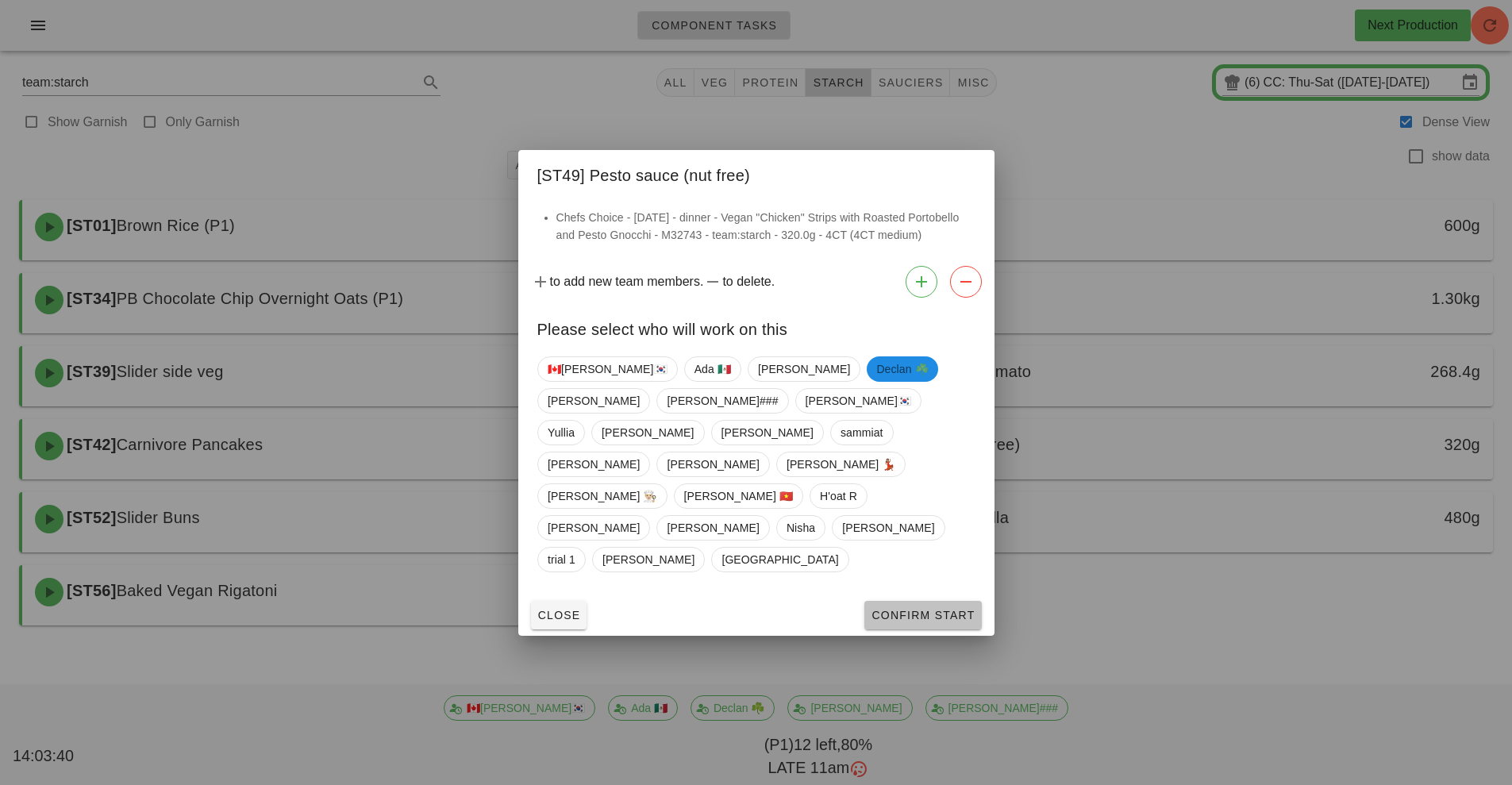
click at [898, 608] on span "Confirm Start" at bounding box center [922, 614] width 104 height 13
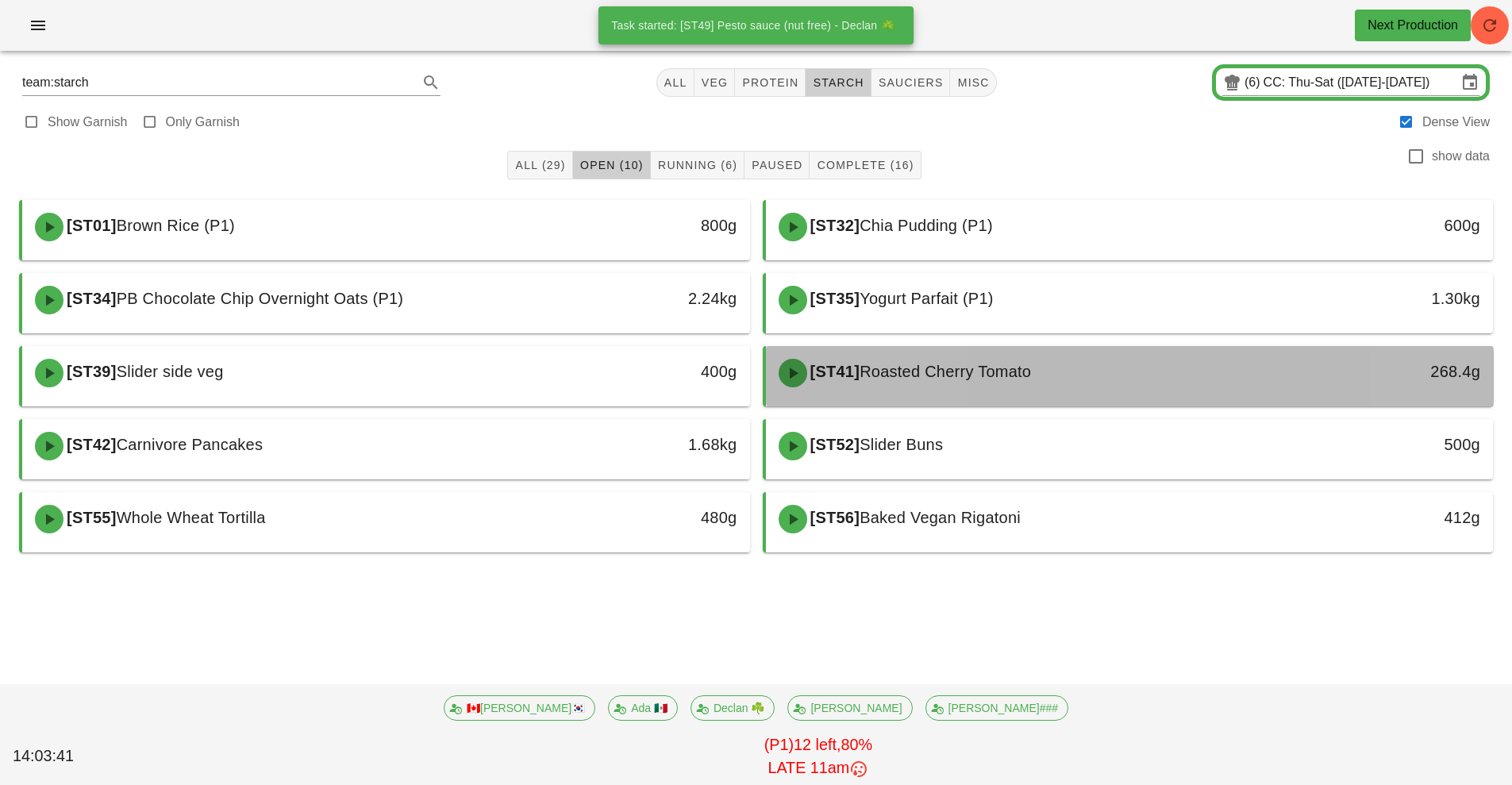
click at [972, 389] on div "[ST41] Roasted Cherry Tomato" at bounding box center [1040, 373] width 540 height 47
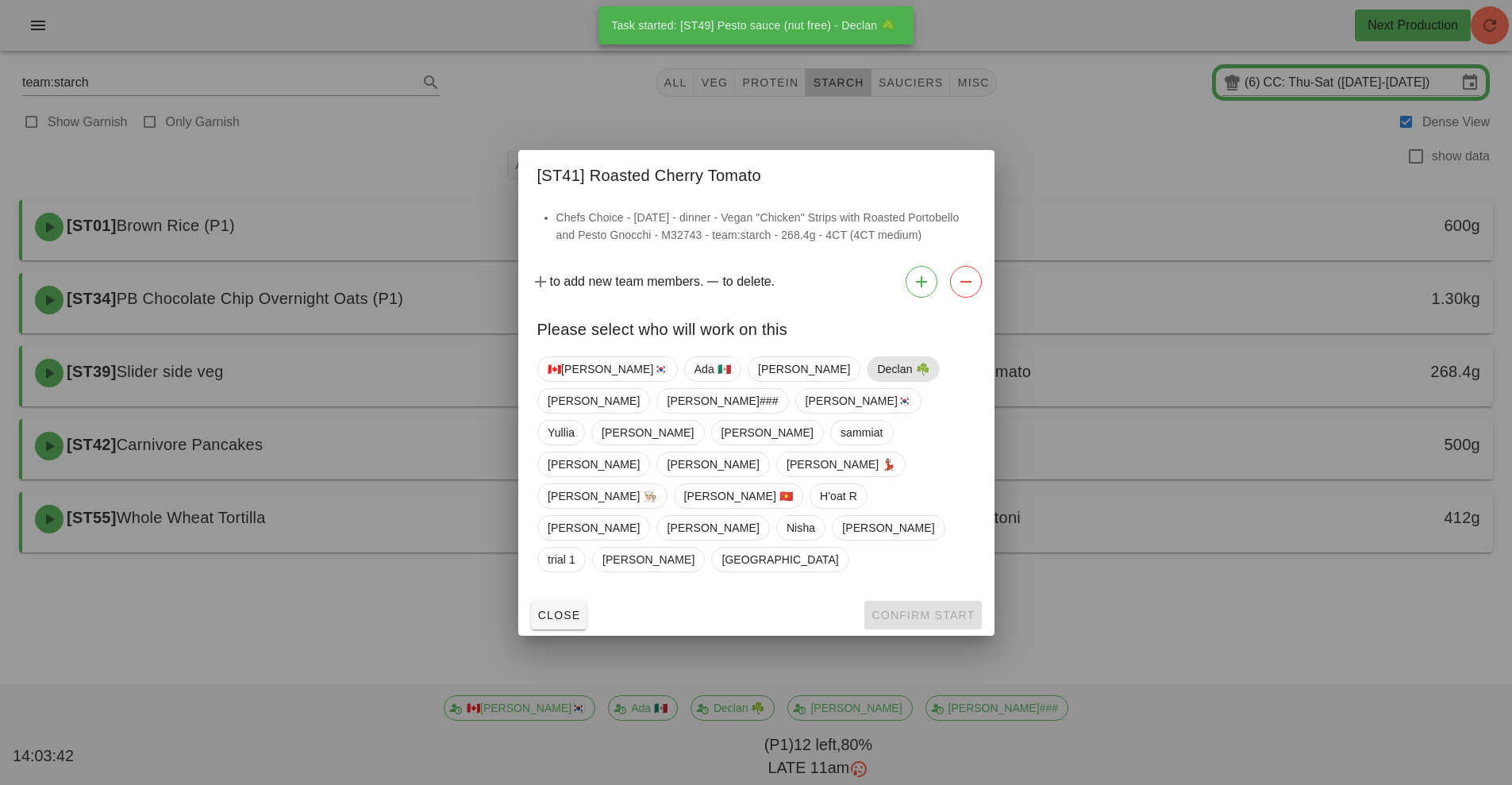
click at [877, 381] on span "Declan ☘️" at bounding box center [902, 369] width 51 height 24
click at [917, 608] on span "Confirm Start" at bounding box center [922, 614] width 104 height 13
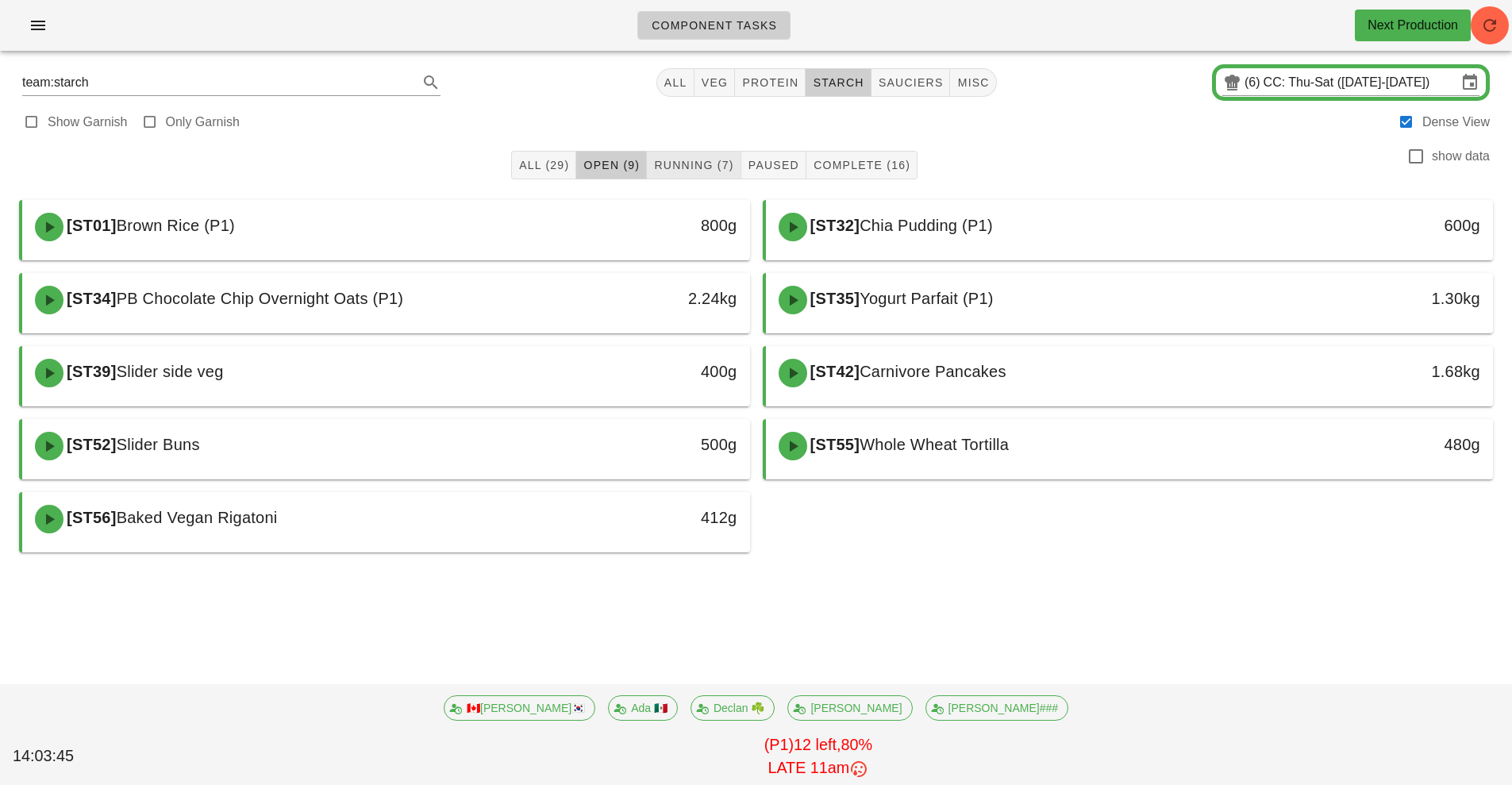
click at [684, 153] on button "Running (7)" at bounding box center [693, 165] width 94 height 29
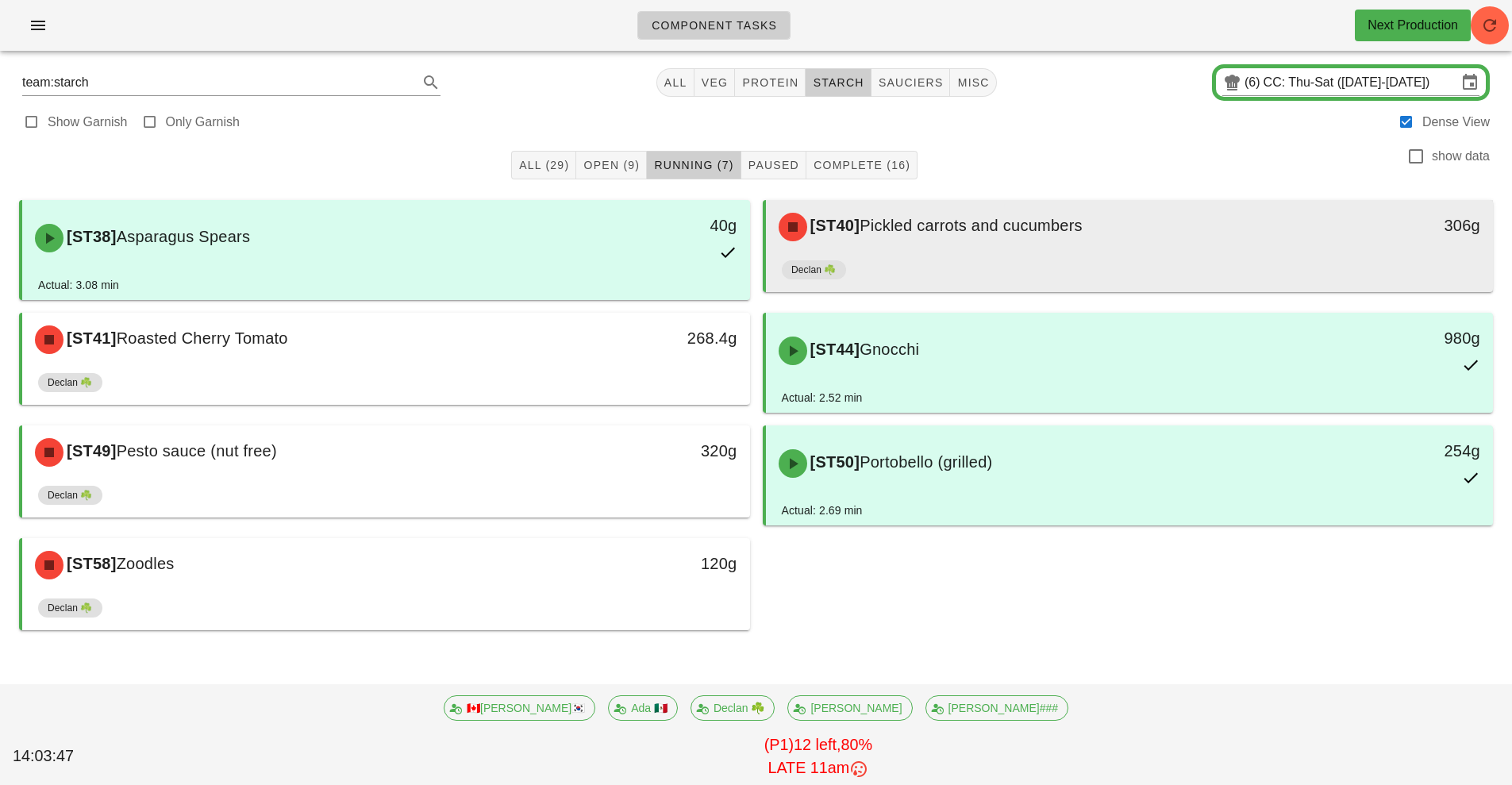
click at [942, 246] on div "[ST40] Pickled carrots and cucumbers" at bounding box center [1040, 227] width 540 height 47
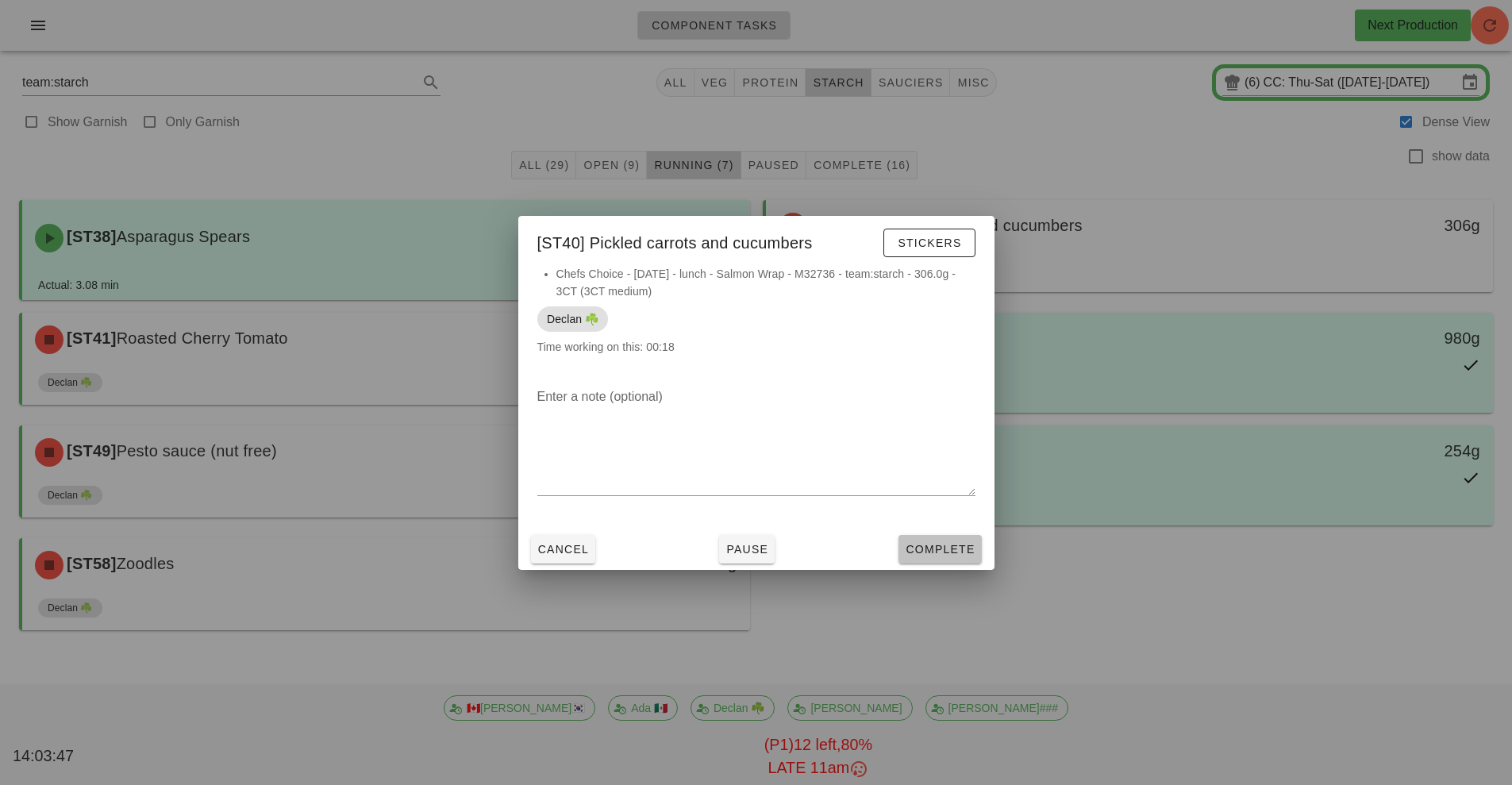
click at [947, 549] on span "Complete" at bounding box center [939, 548] width 70 height 13
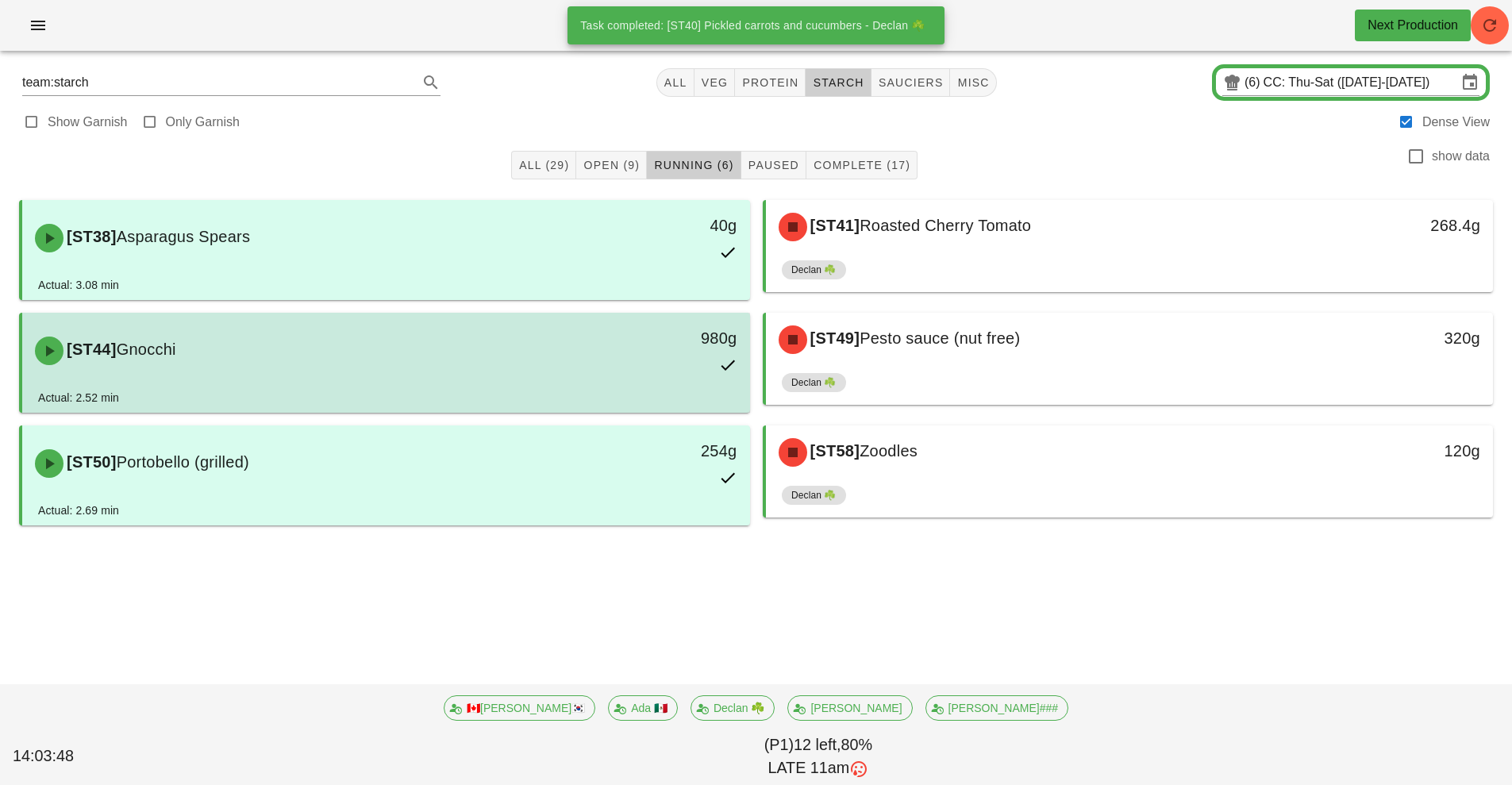
click at [567, 348] on div "980g" at bounding box center [656, 350] width 180 height 70
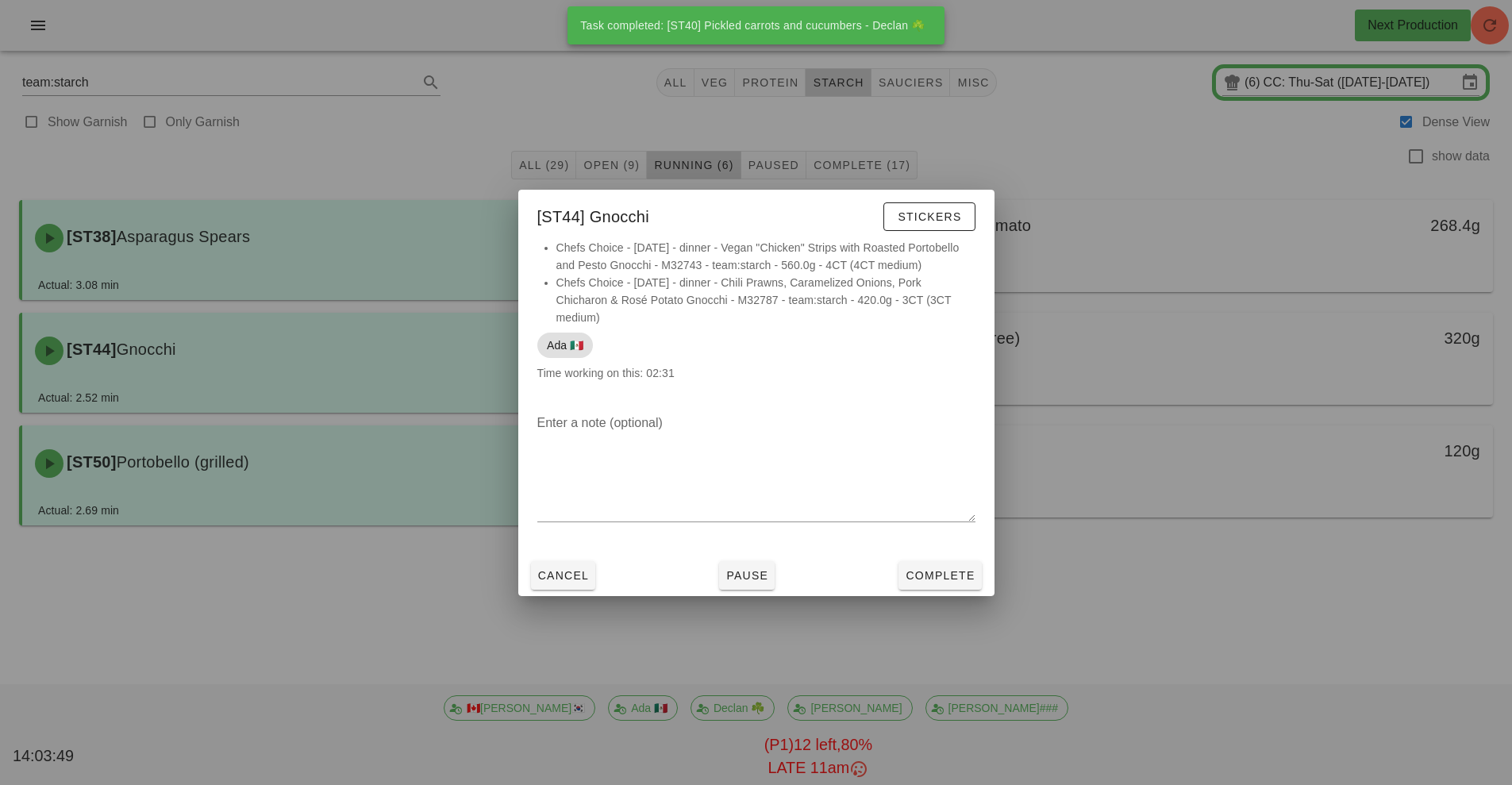
click at [1122, 373] on div at bounding box center [756, 392] width 1512 height 785
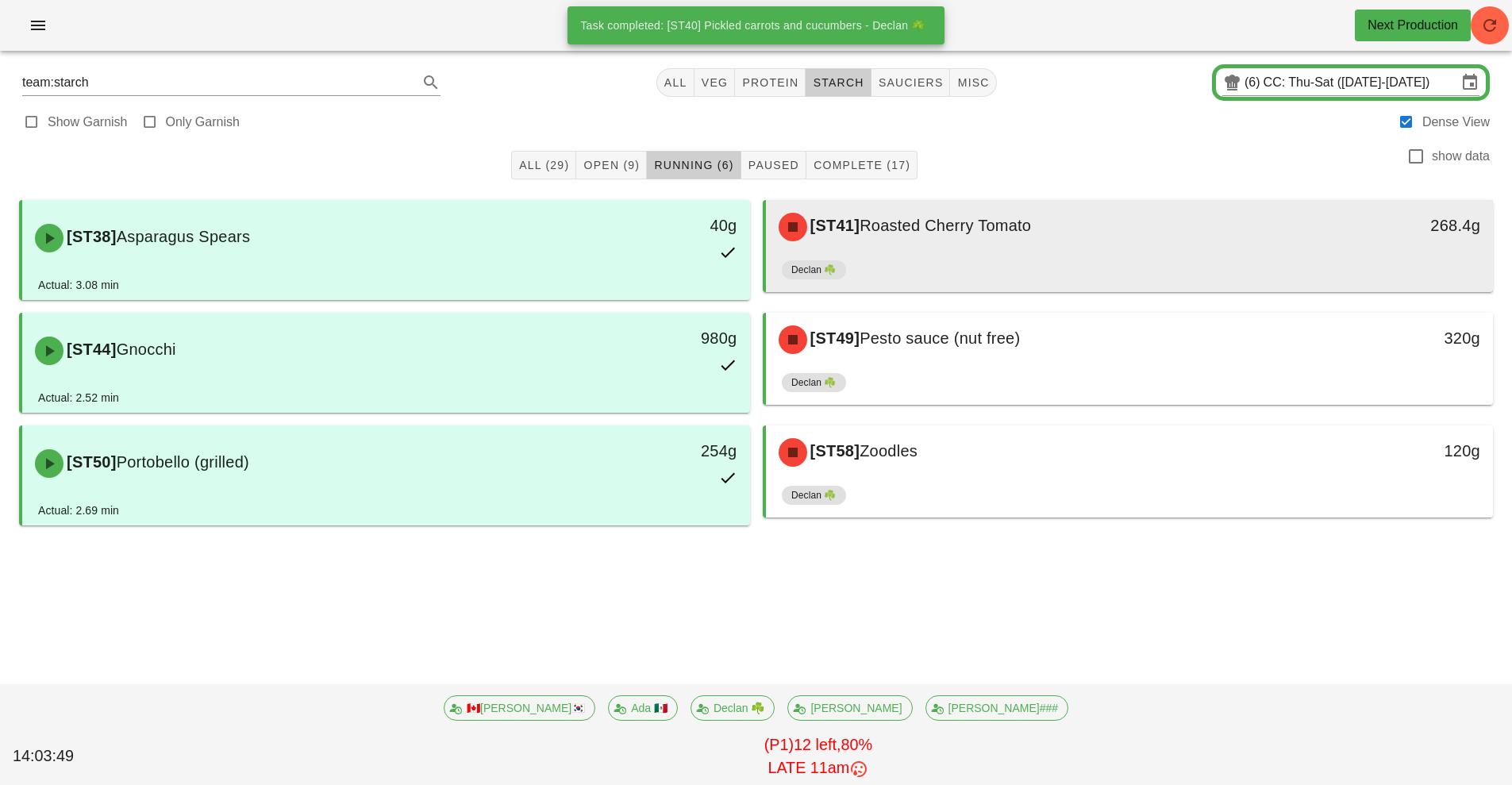
click at [1063, 242] on div "[ST41] Roasted Cherry Tomato" at bounding box center [1040, 227] width 540 height 47
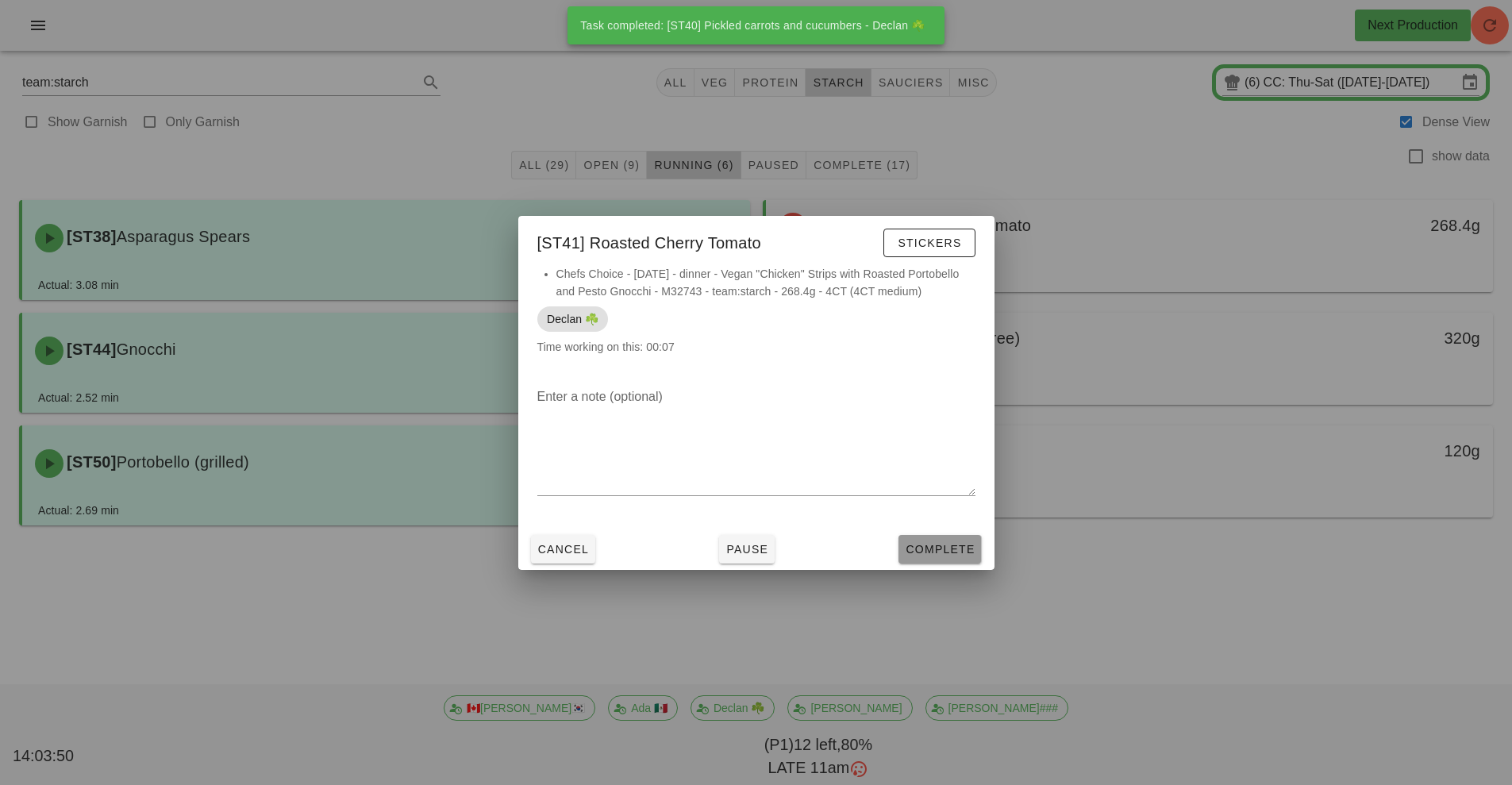
click at [940, 550] on span "Complete" at bounding box center [939, 548] width 70 height 13
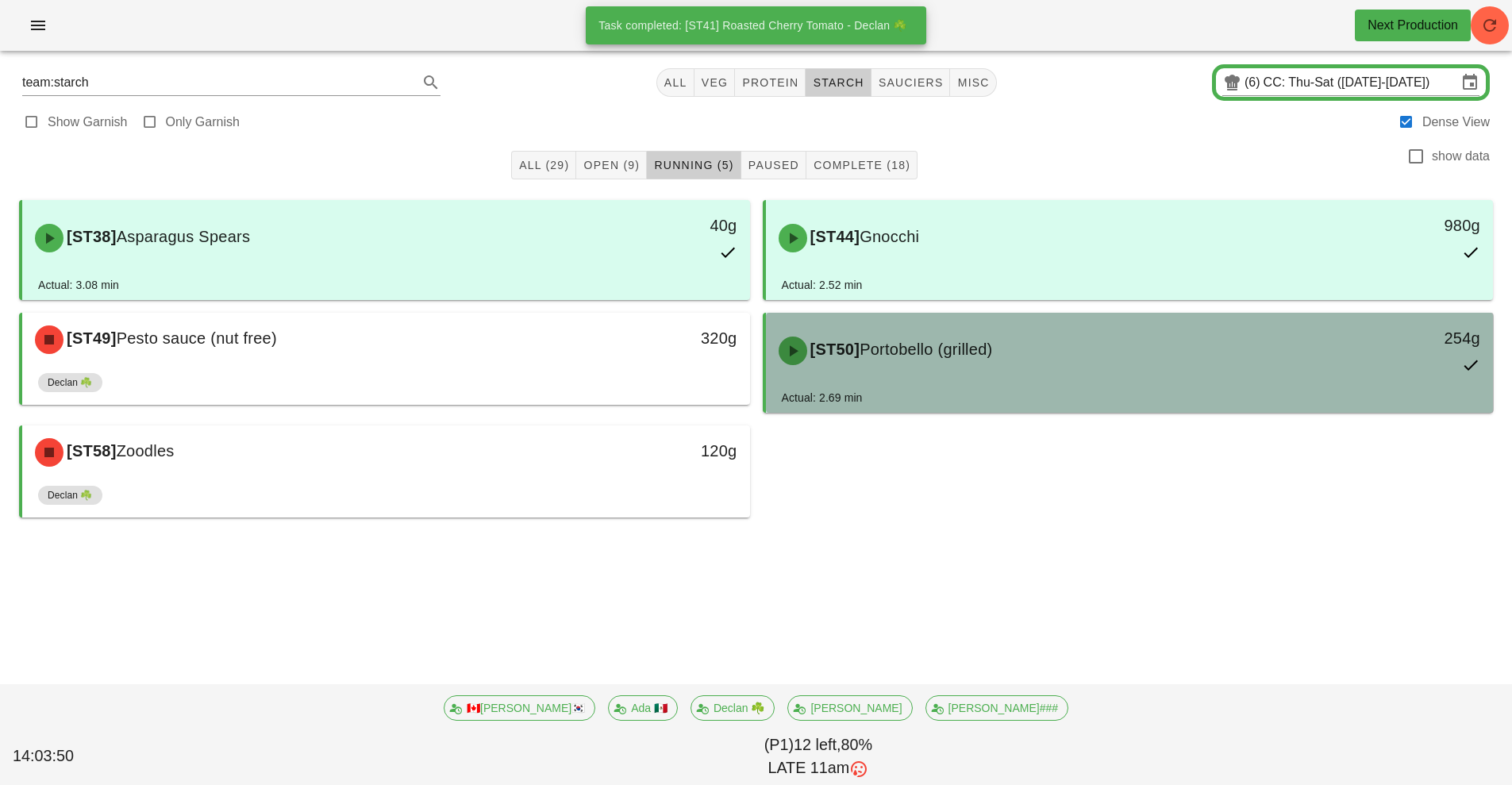
click at [989, 351] on span "Portobello (grilled)" at bounding box center [925, 349] width 132 height 18
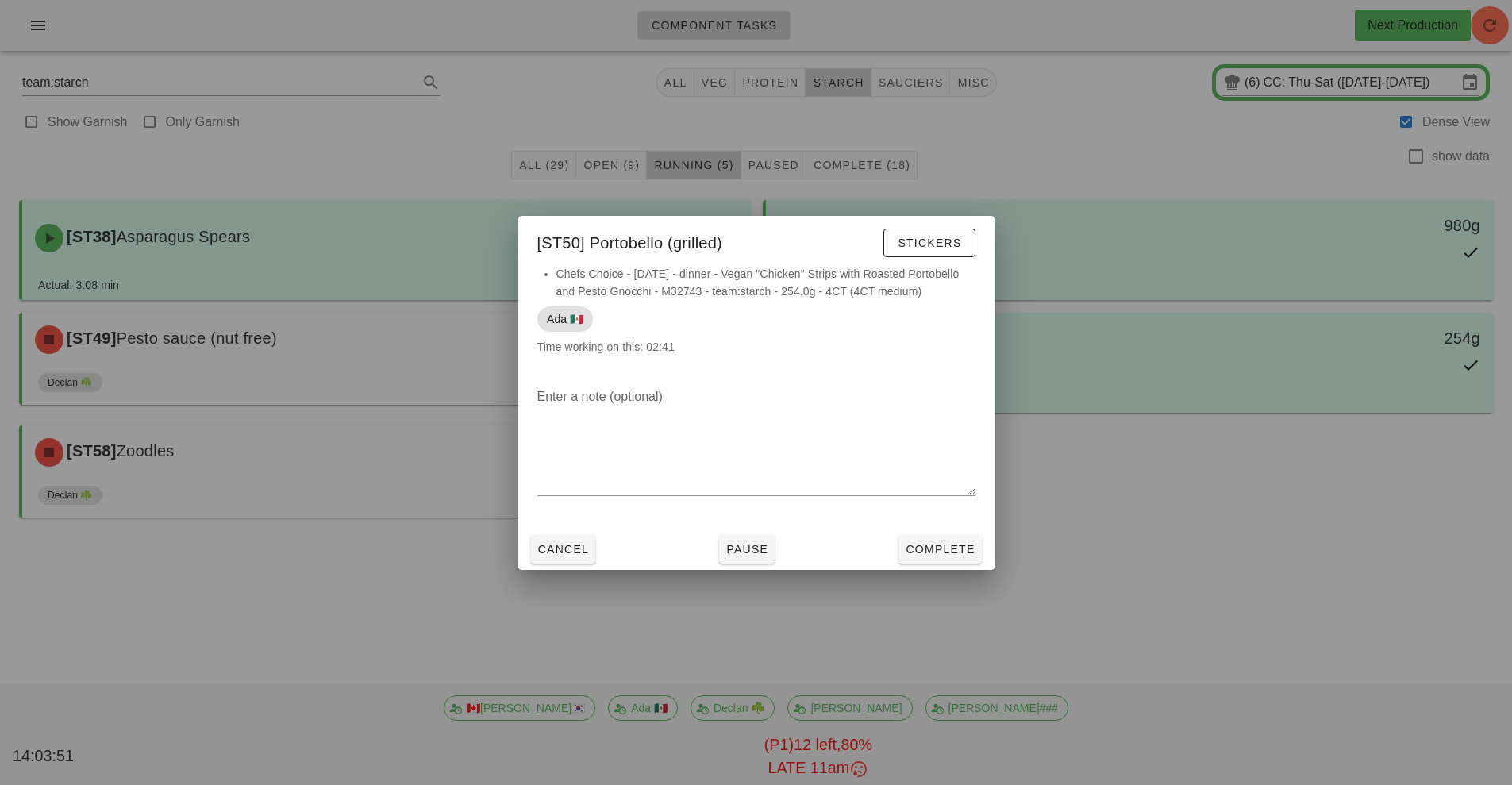
click at [830, 685] on div at bounding box center [756, 392] width 1512 height 785
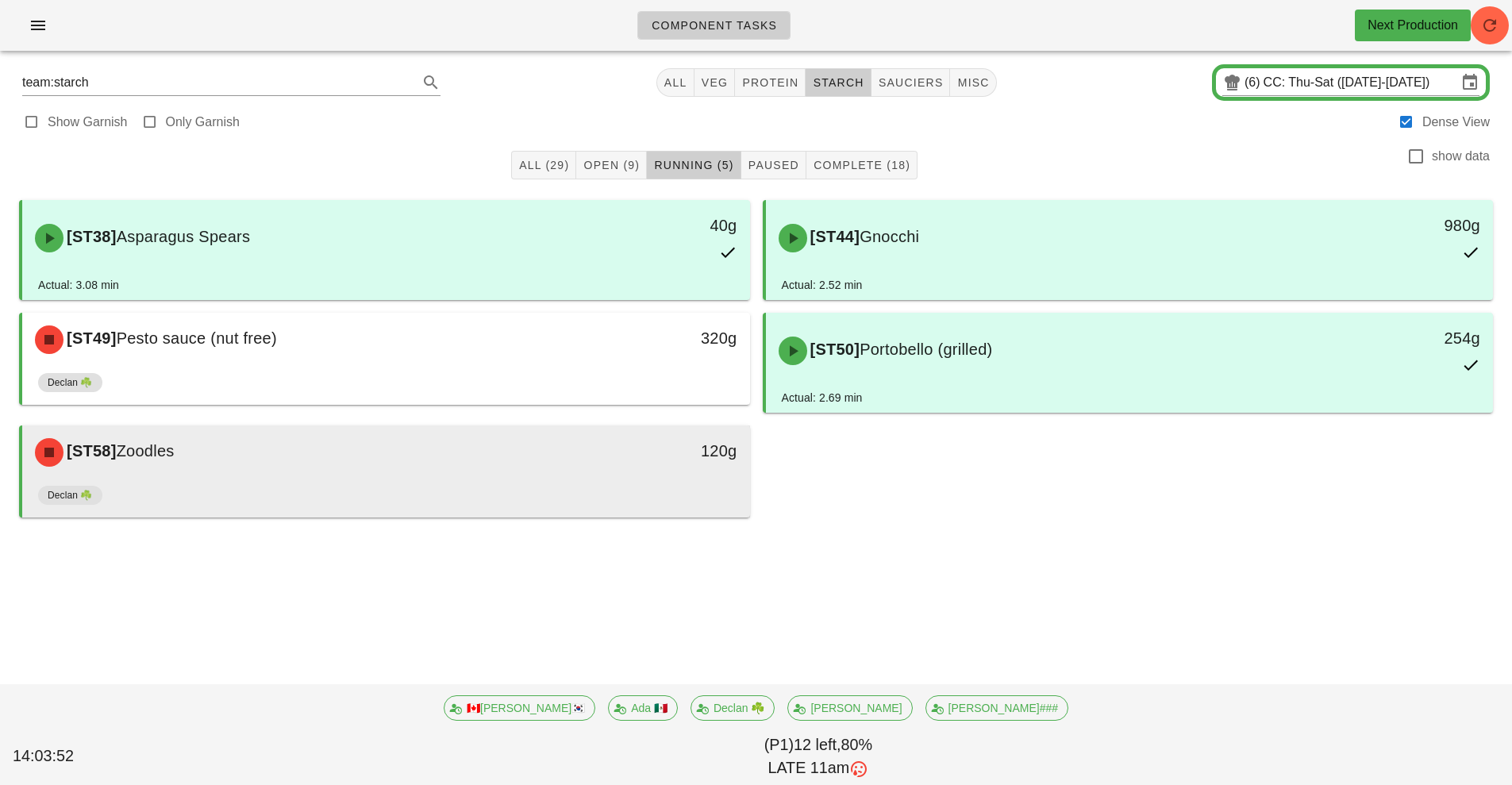
click at [414, 445] on div "[ST58] Zoodles" at bounding box center [296, 453] width 540 height 47
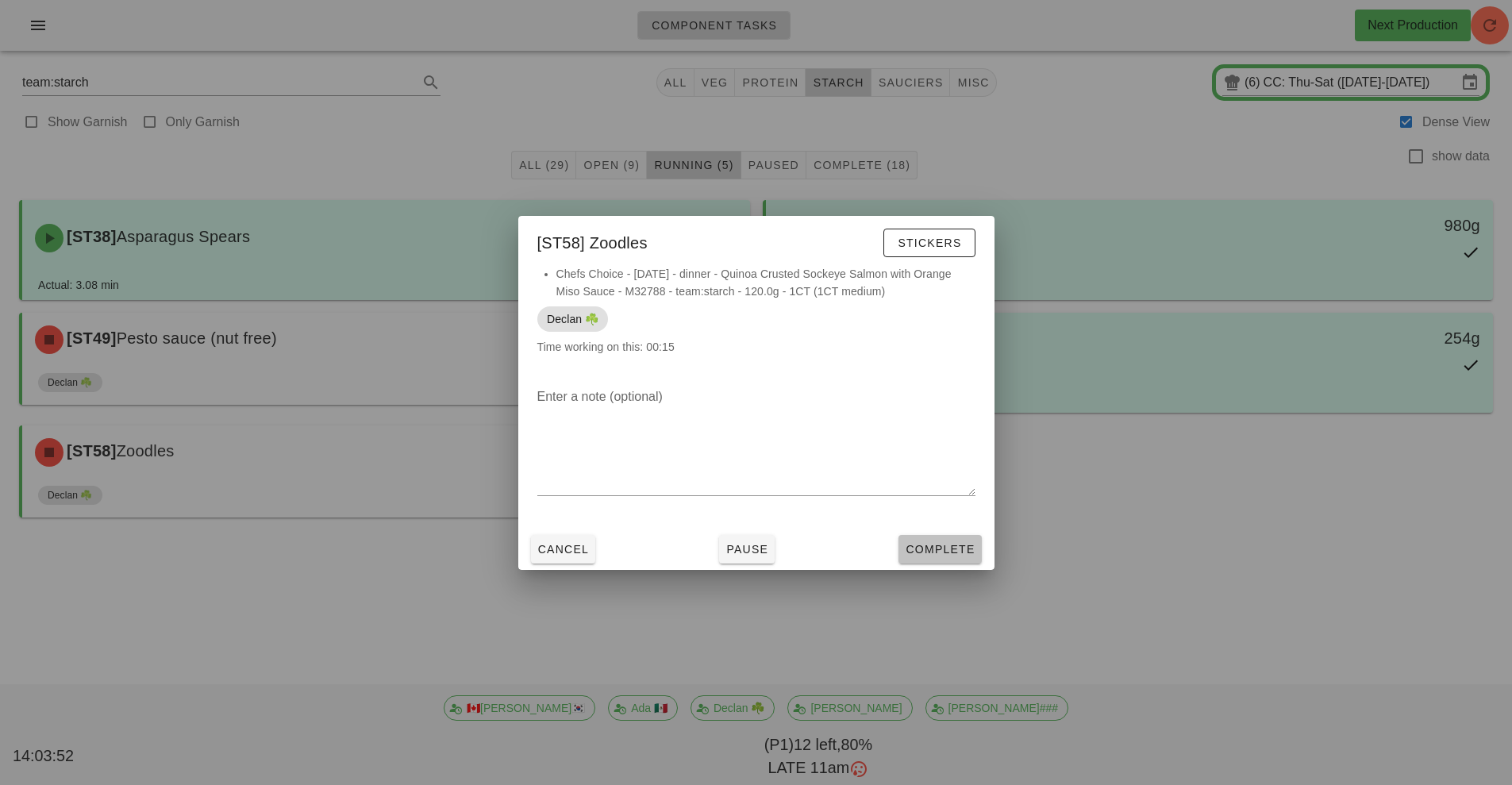
click at [942, 549] on span "Complete" at bounding box center [939, 548] width 70 height 13
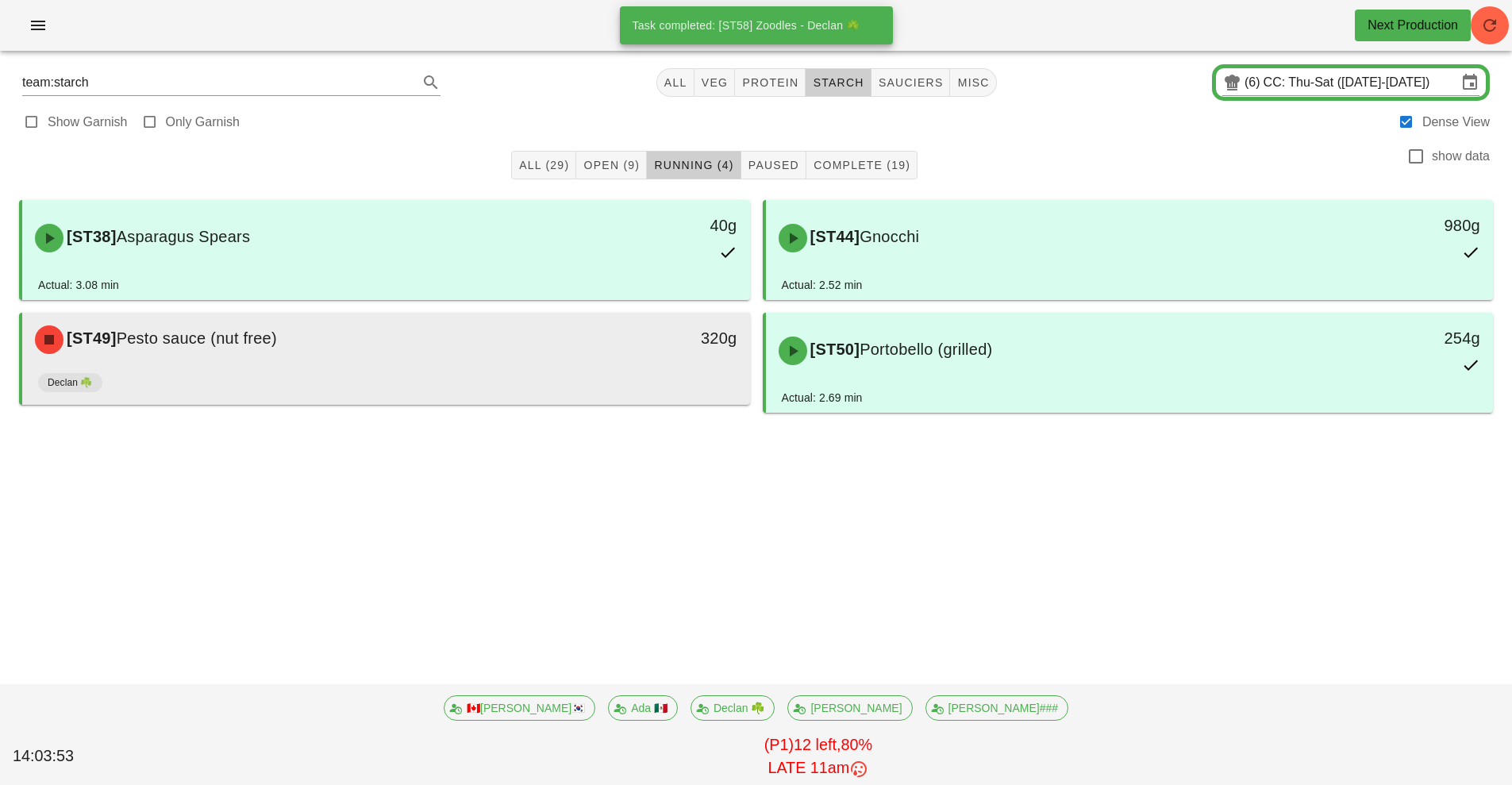
click at [482, 347] on div "[ST49] Pesto sauce (nut free)" at bounding box center [296, 339] width 540 height 47
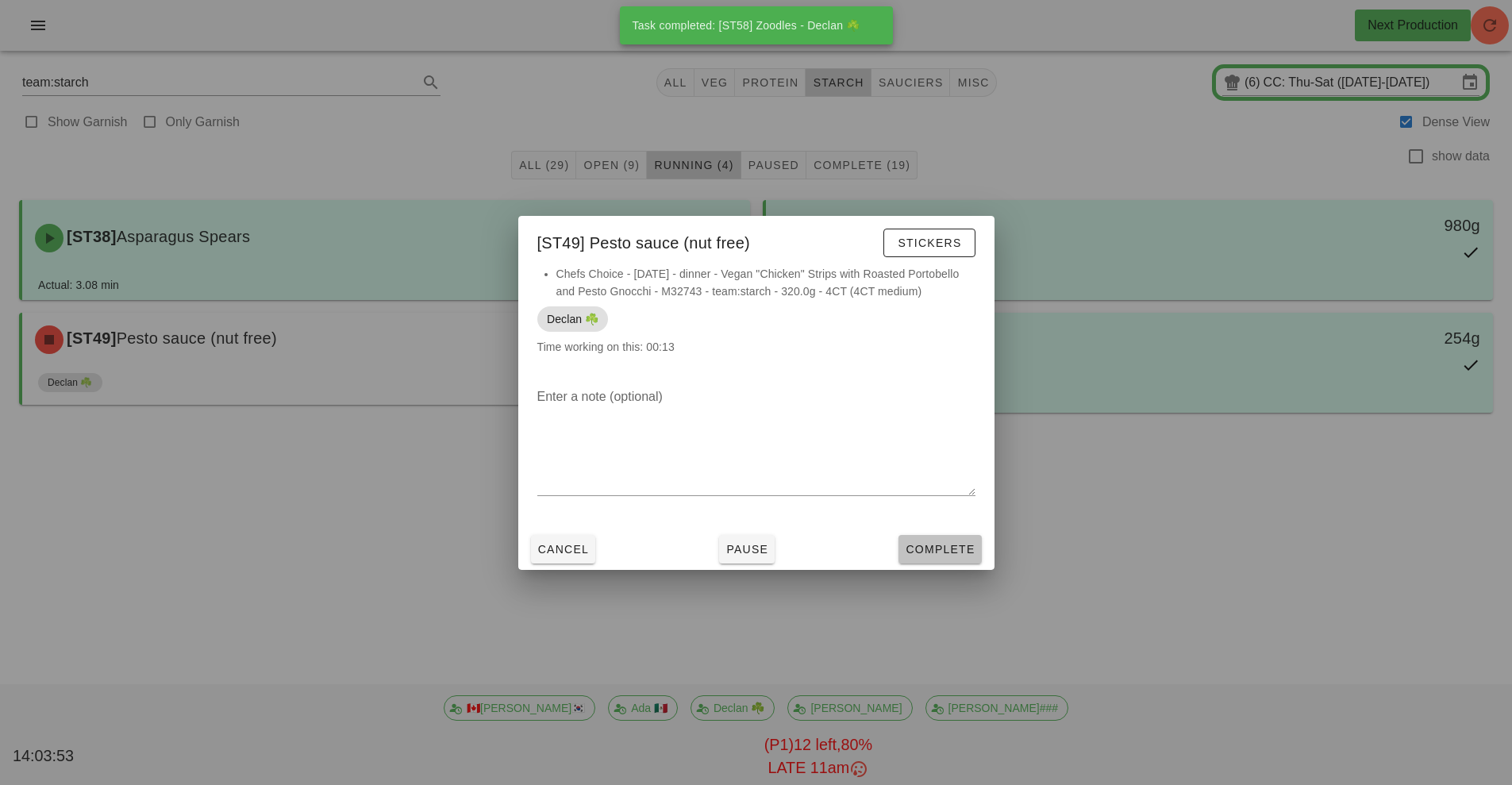
click at [940, 552] on span "Complete" at bounding box center [939, 548] width 70 height 13
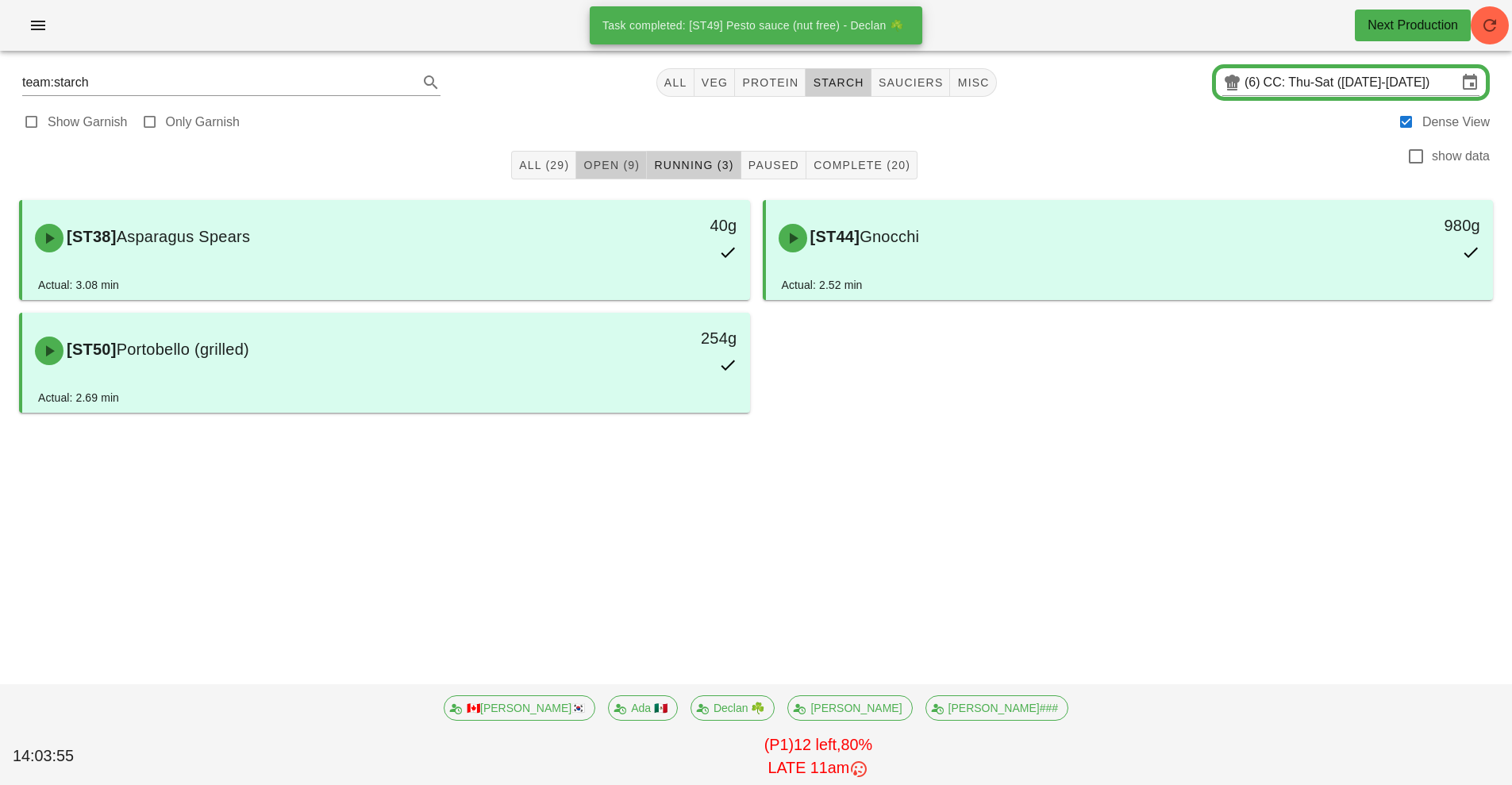
click at [604, 168] on span "Open (9)" at bounding box center [612, 165] width 57 height 13
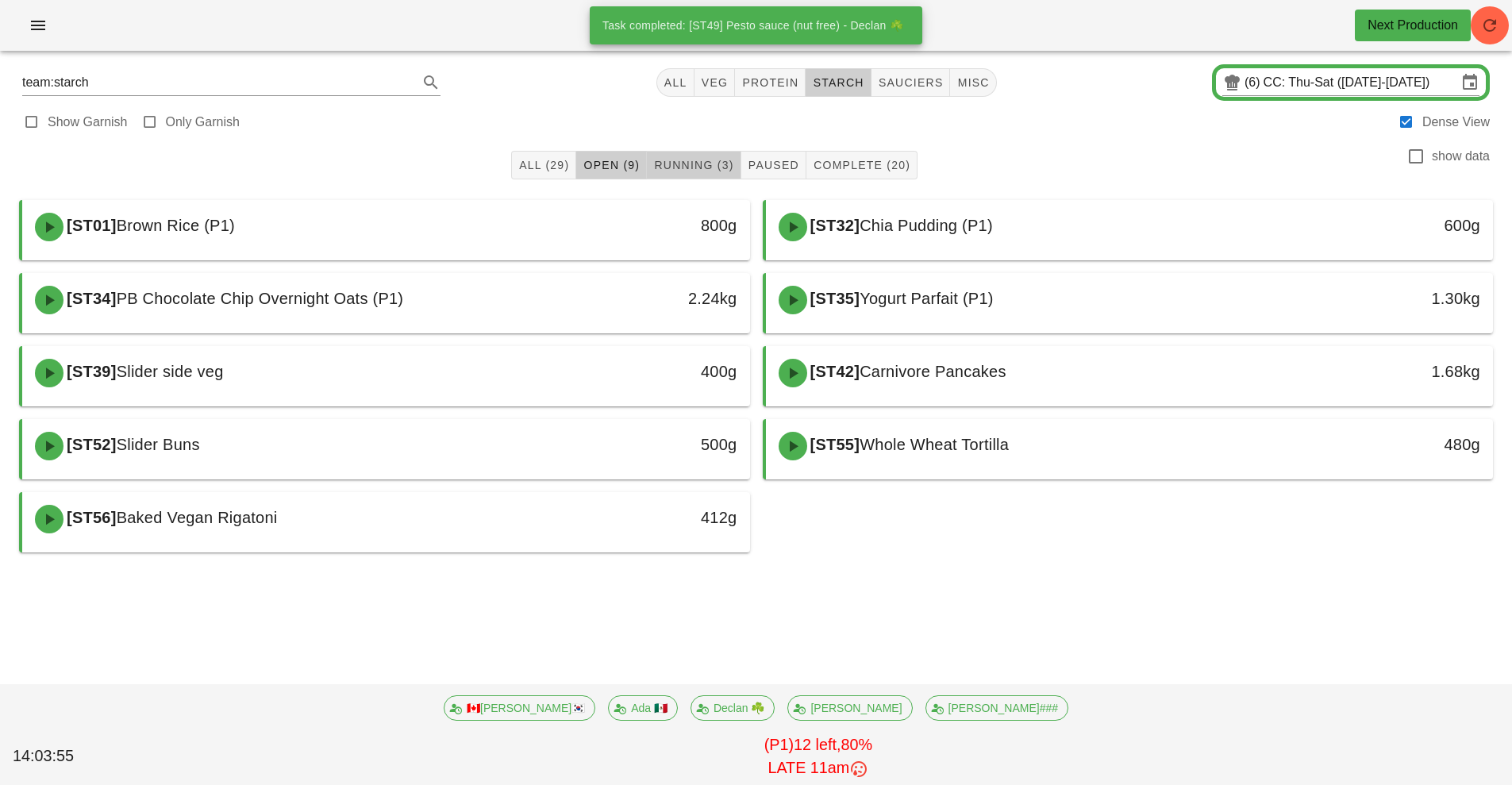
click at [705, 166] on span "Running (3)" at bounding box center [692, 165] width 80 height 13
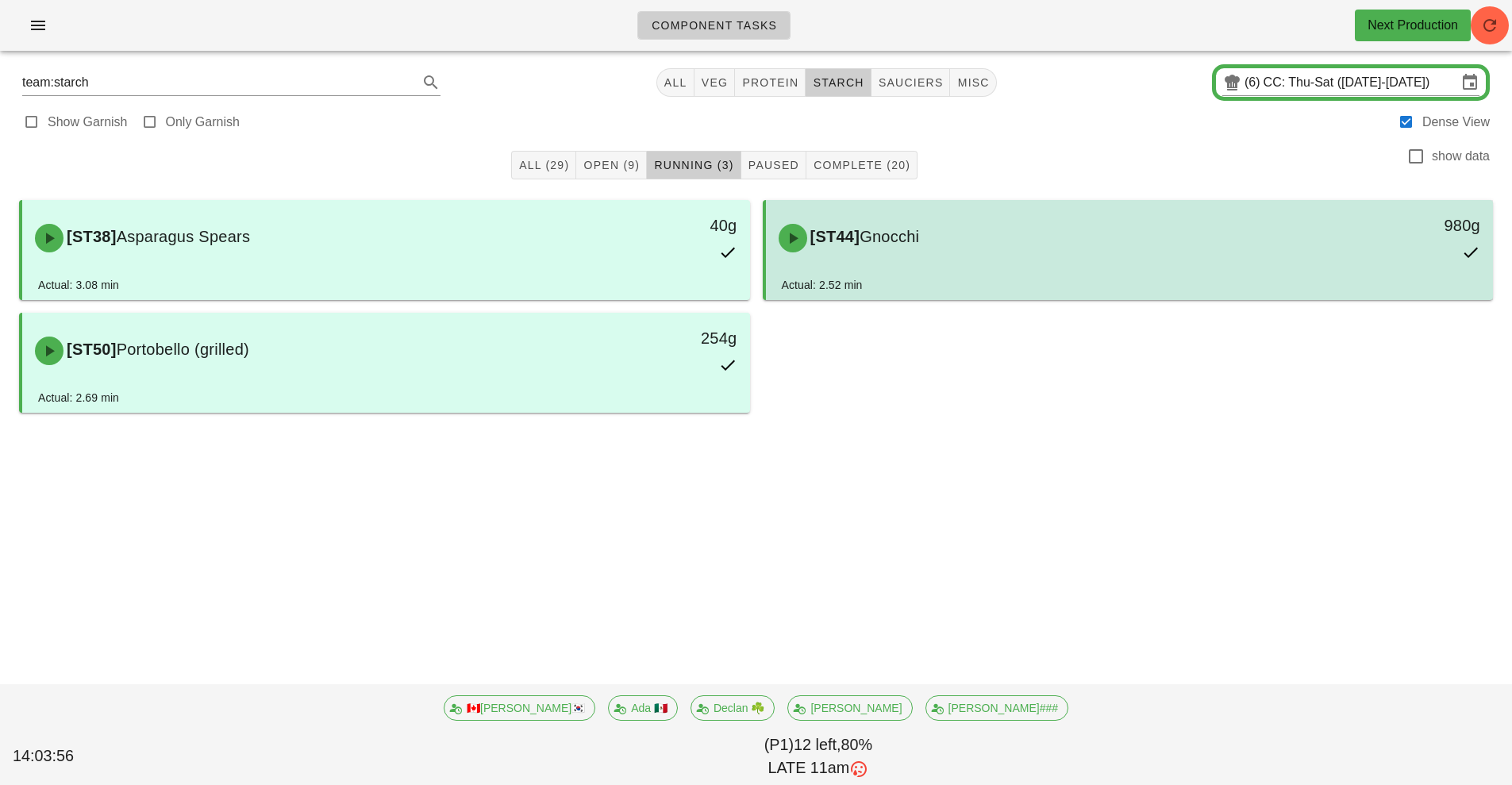
click at [961, 253] on div "[ST44] Gnocchi" at bounding box center [1040, 238] width 540 height 47
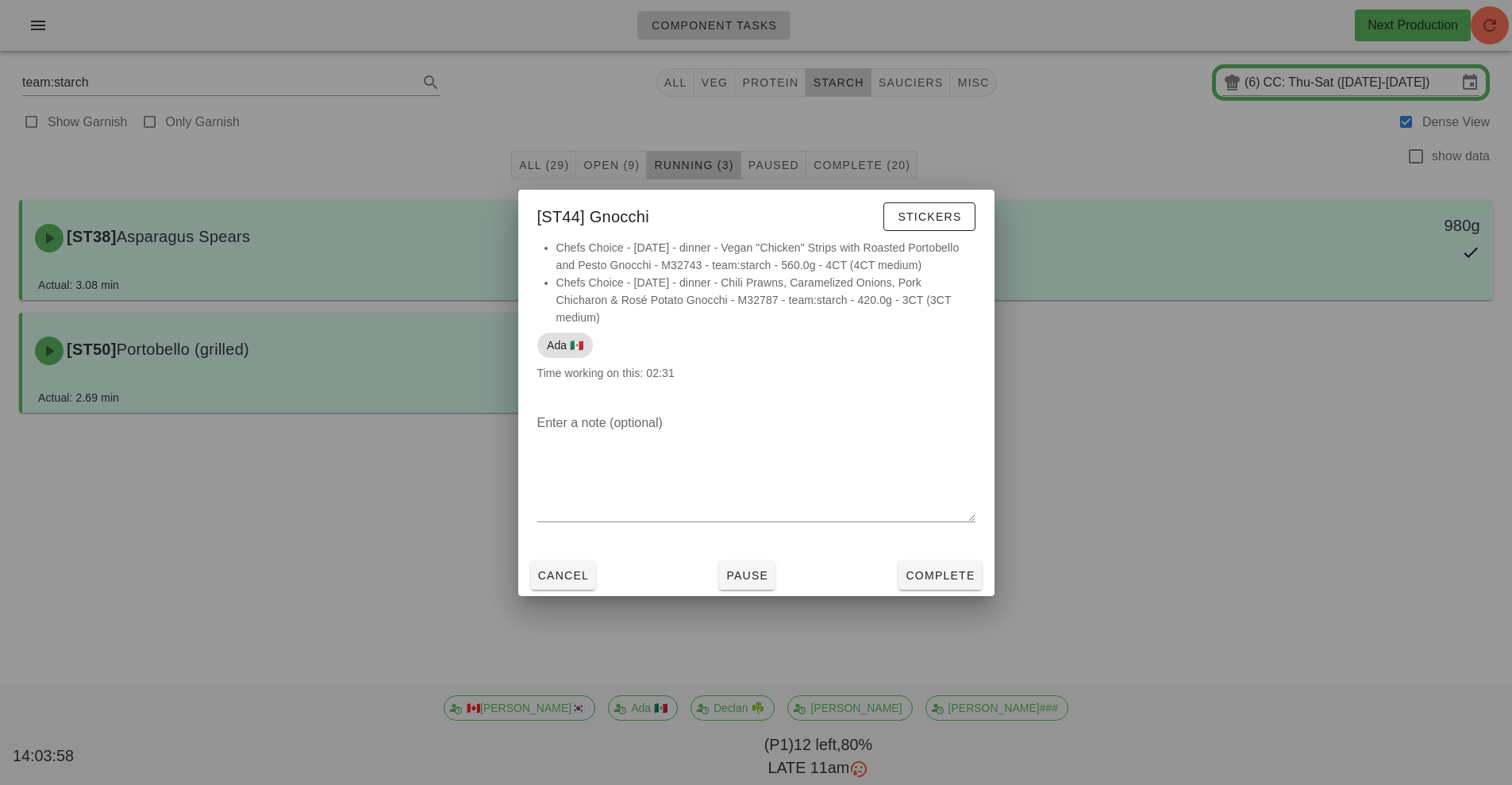
click at [1150, 536] on div at bounding box center [756, 392] width 1512 height 785
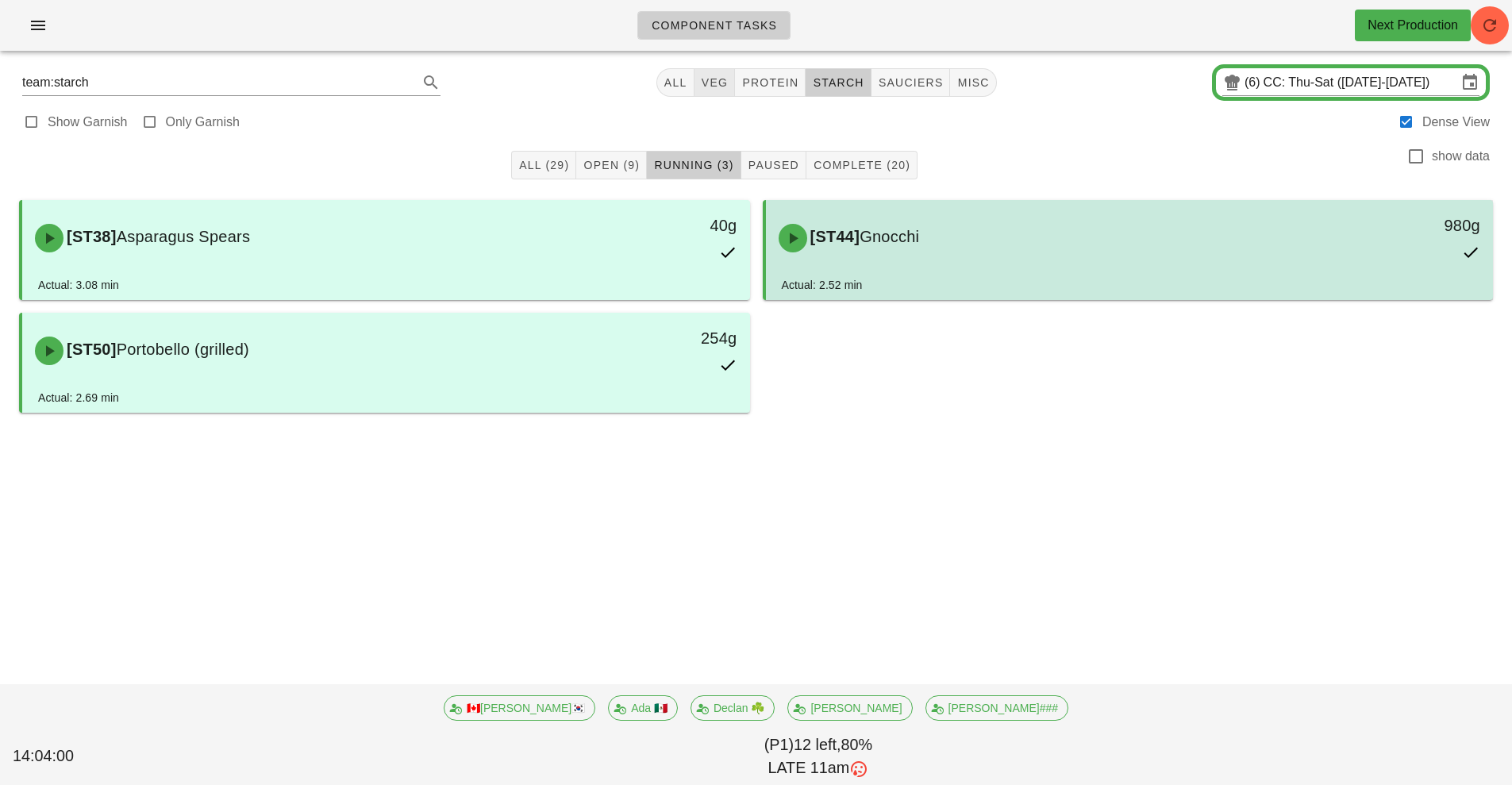
click at [718, 84] on span "veg" at bounding box center [714, 82] width 28 height 13
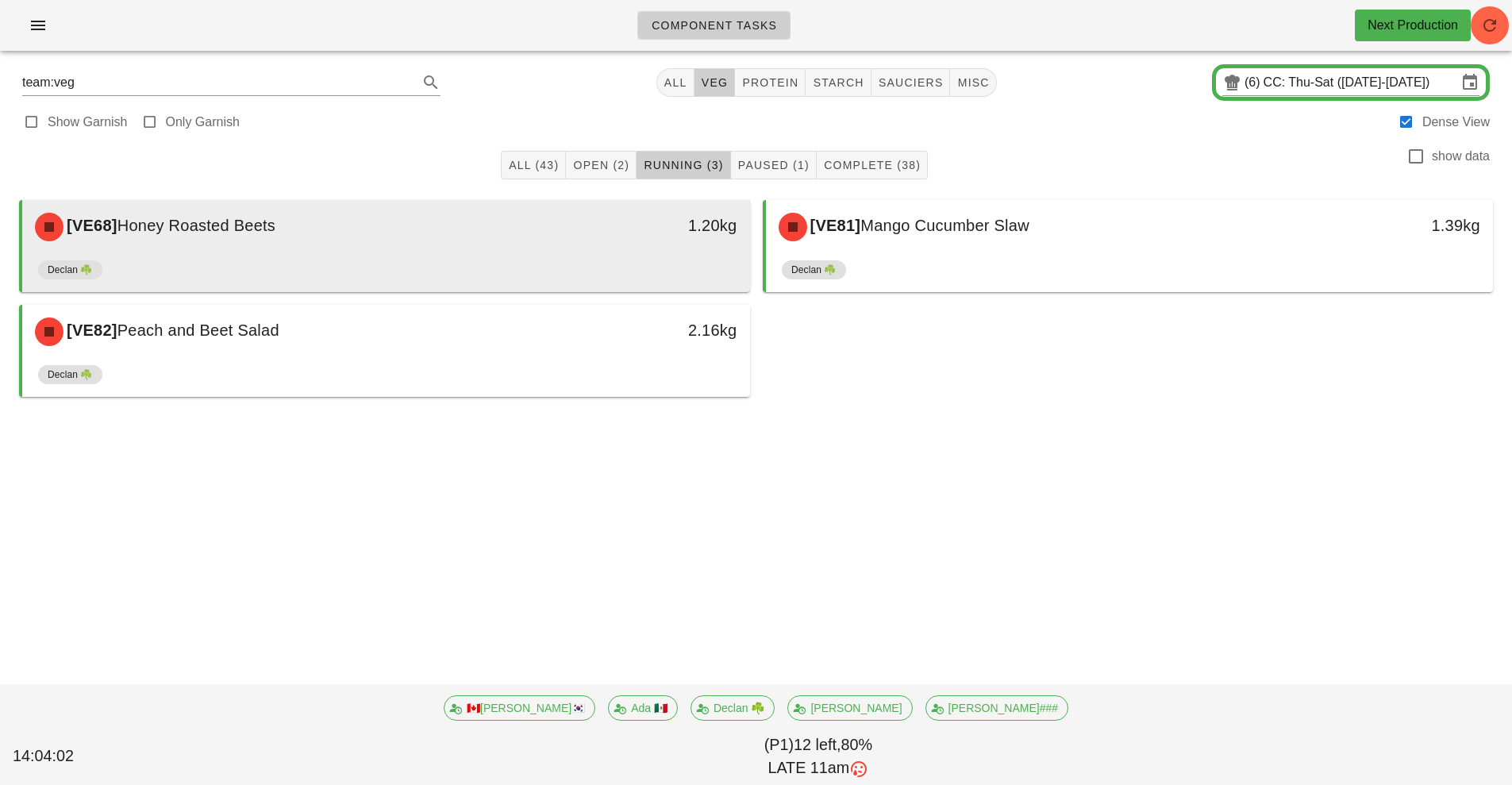
click at [644, 255] on div "Declan ☘️" at bounding box center [387, 272] width 696 height 38
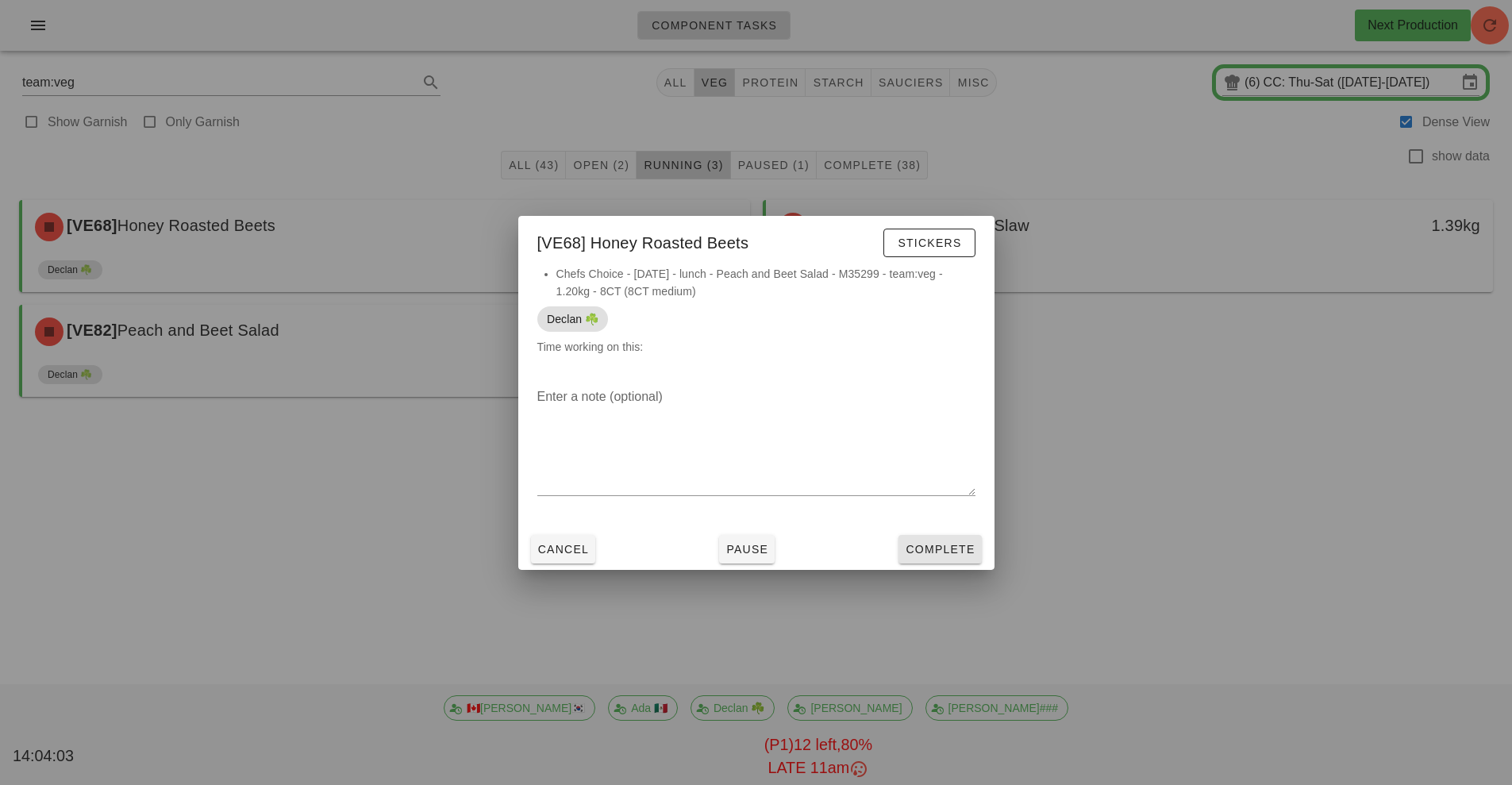
click at [948, 553] on span "Complete" at bounding box center [939, 548] width 70 height 13
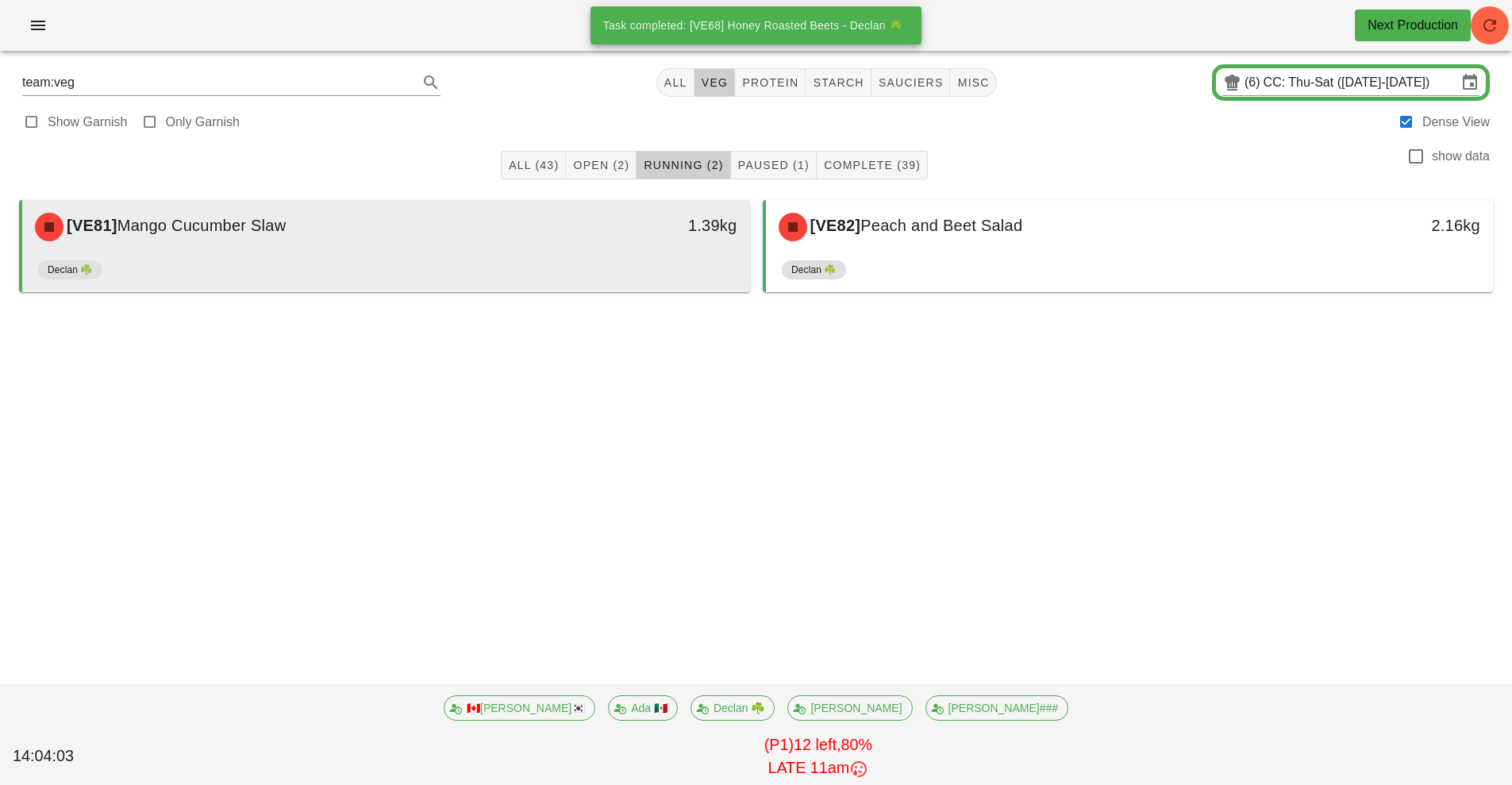
click at [608, 274] on div "Declan ☘️" at bounding box center [387, 272] width 696 height 38
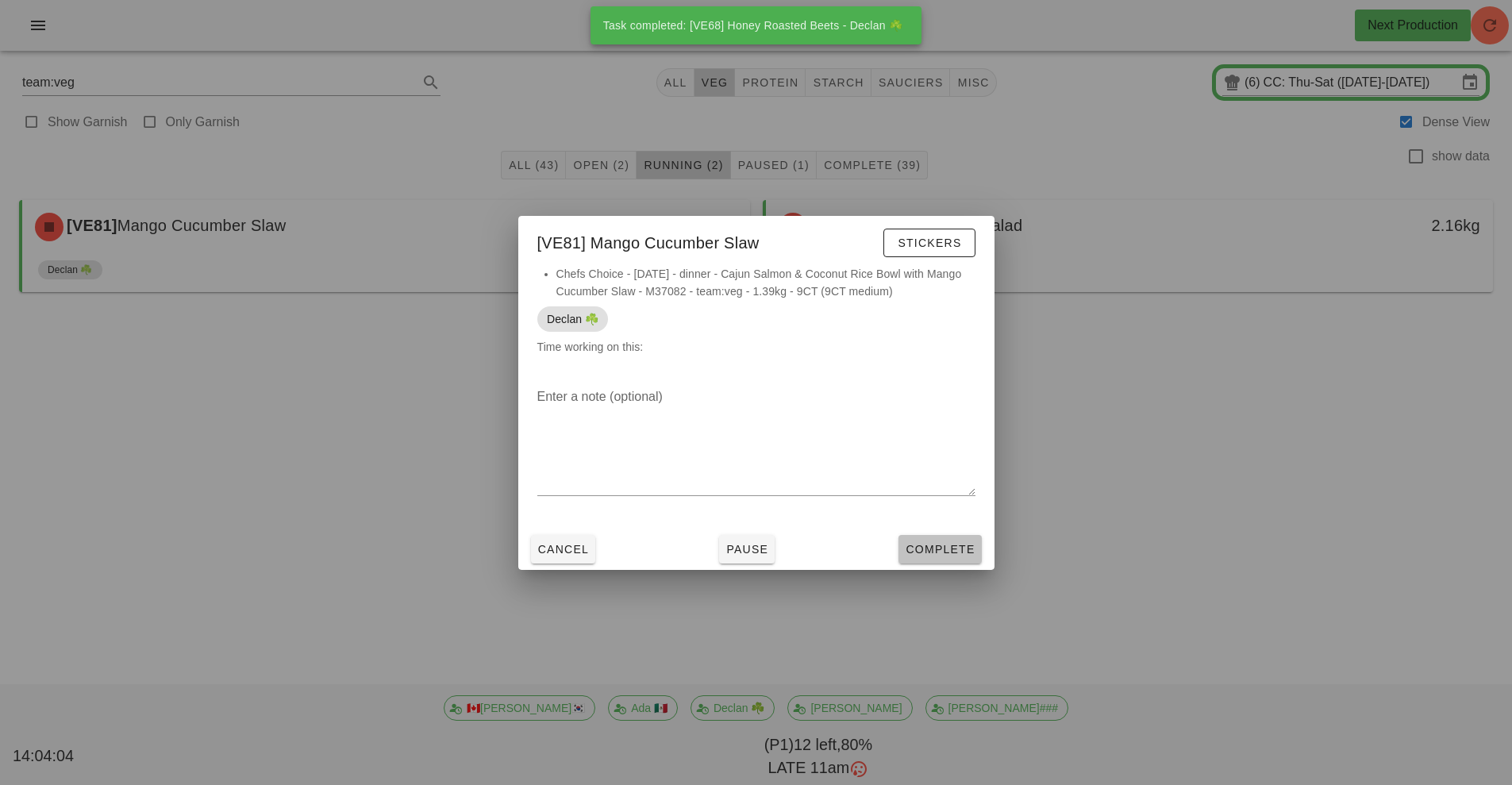
click at [957, 546] on span "Complete" at bounding box center [939, 548] width 70 height 13
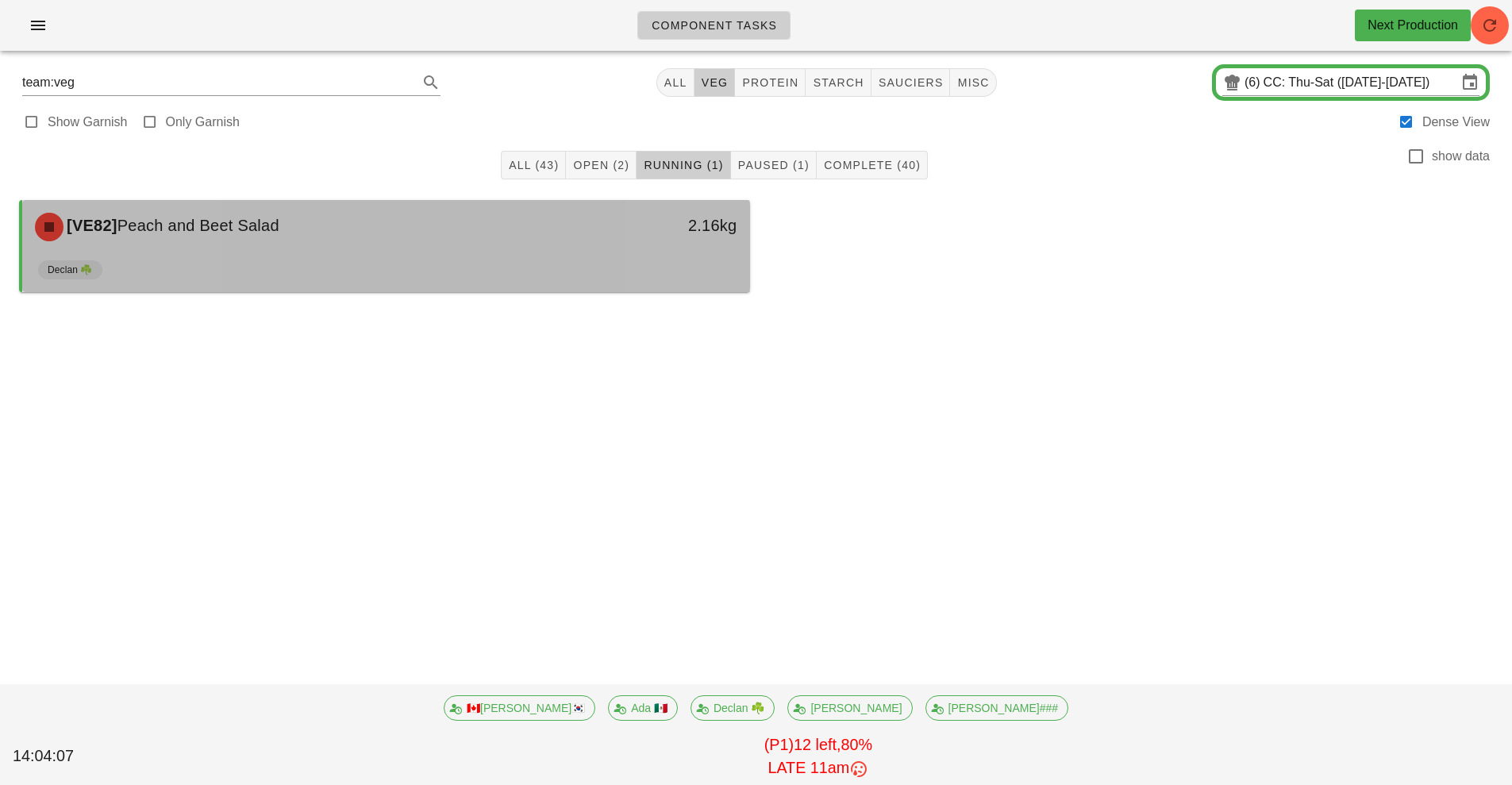
click at [648, 260] on div "Declan ☘️" at bounding box center [387, 272] width 696 height 38
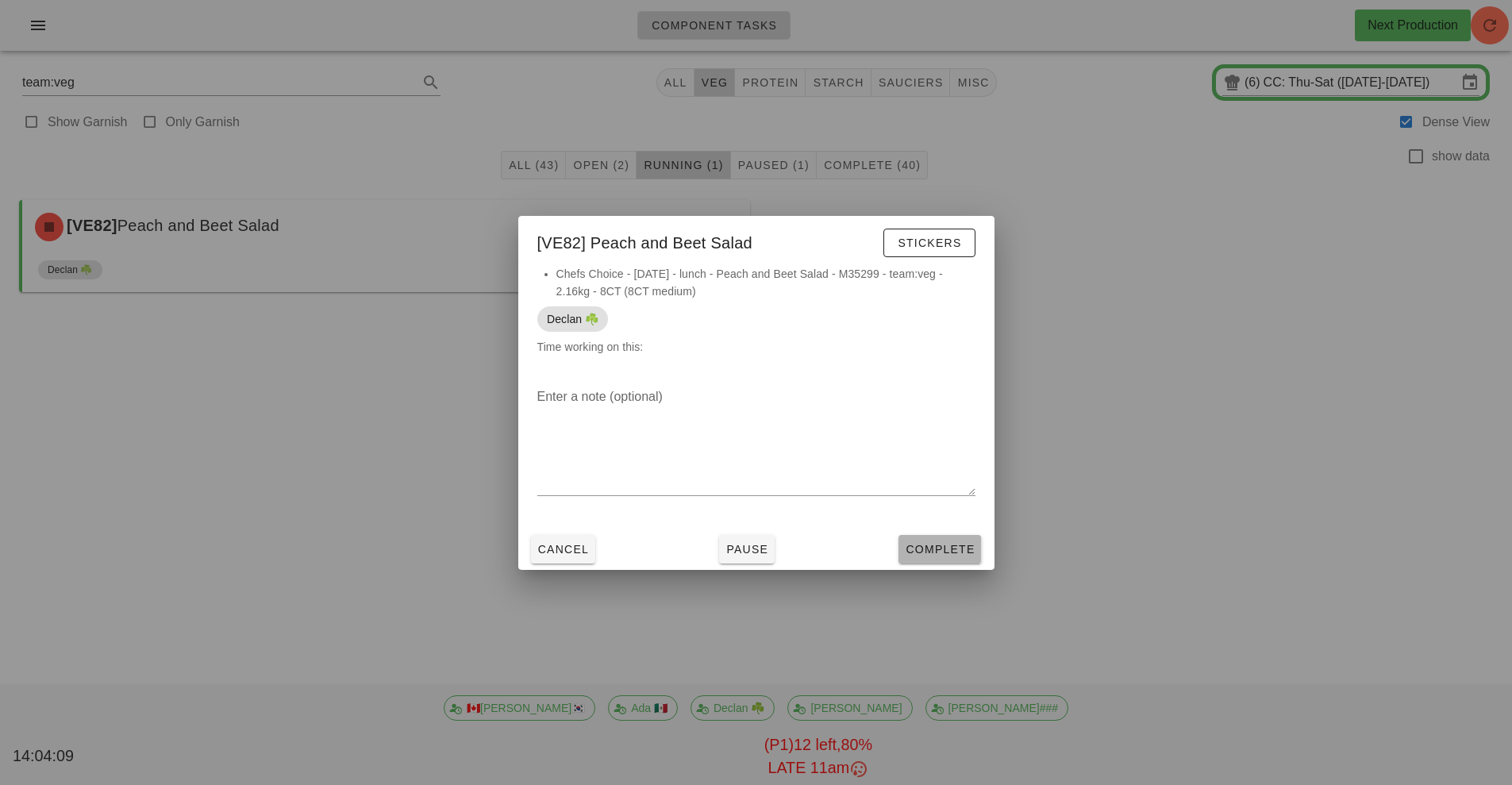
click at [955, 550] on span "Complete" at bounding box center [939, 548] width 70 height 13
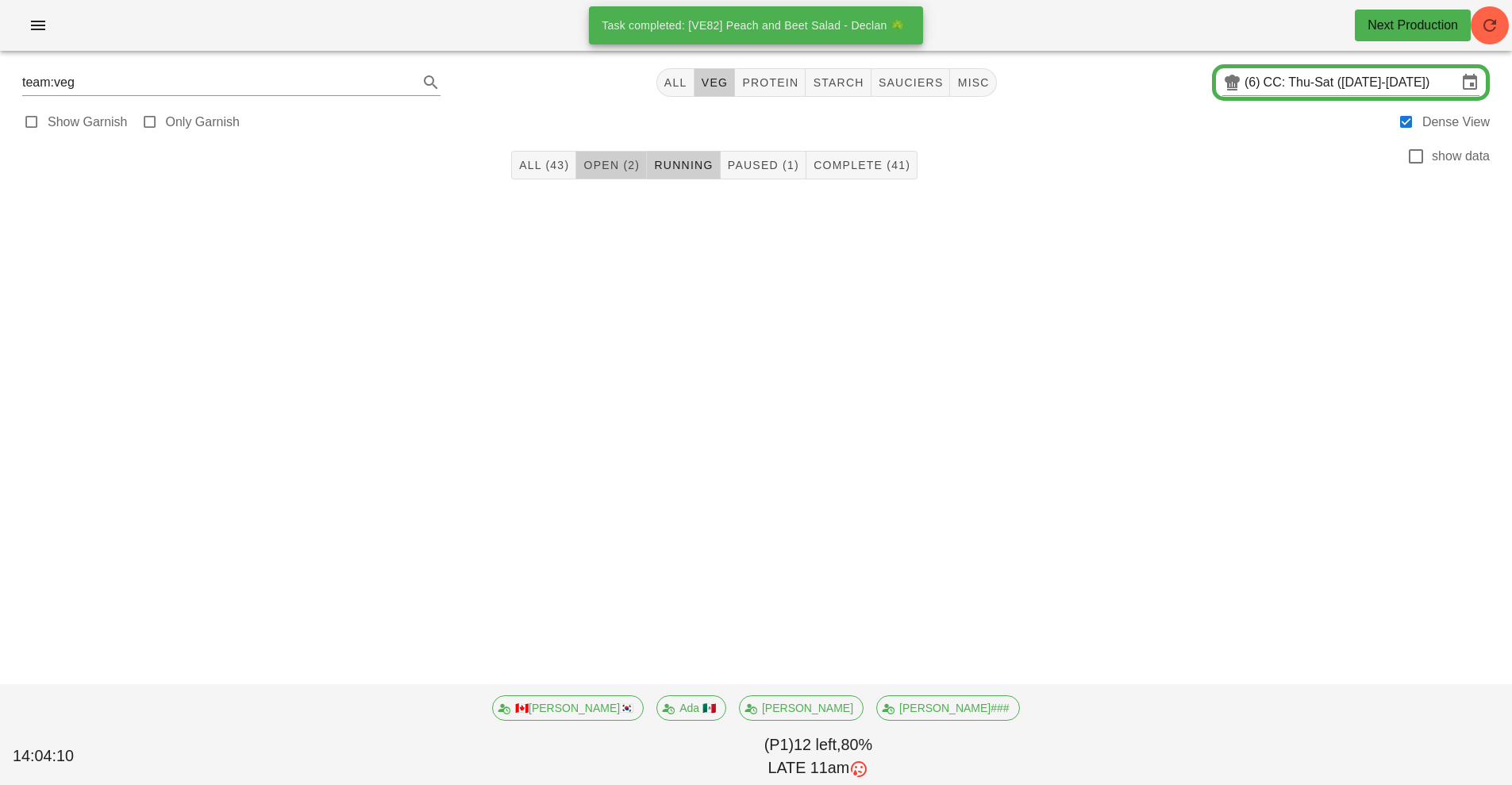
click at [609, 168] on span "Open (2)" at bounding box center [612, 165] width 57 height 13
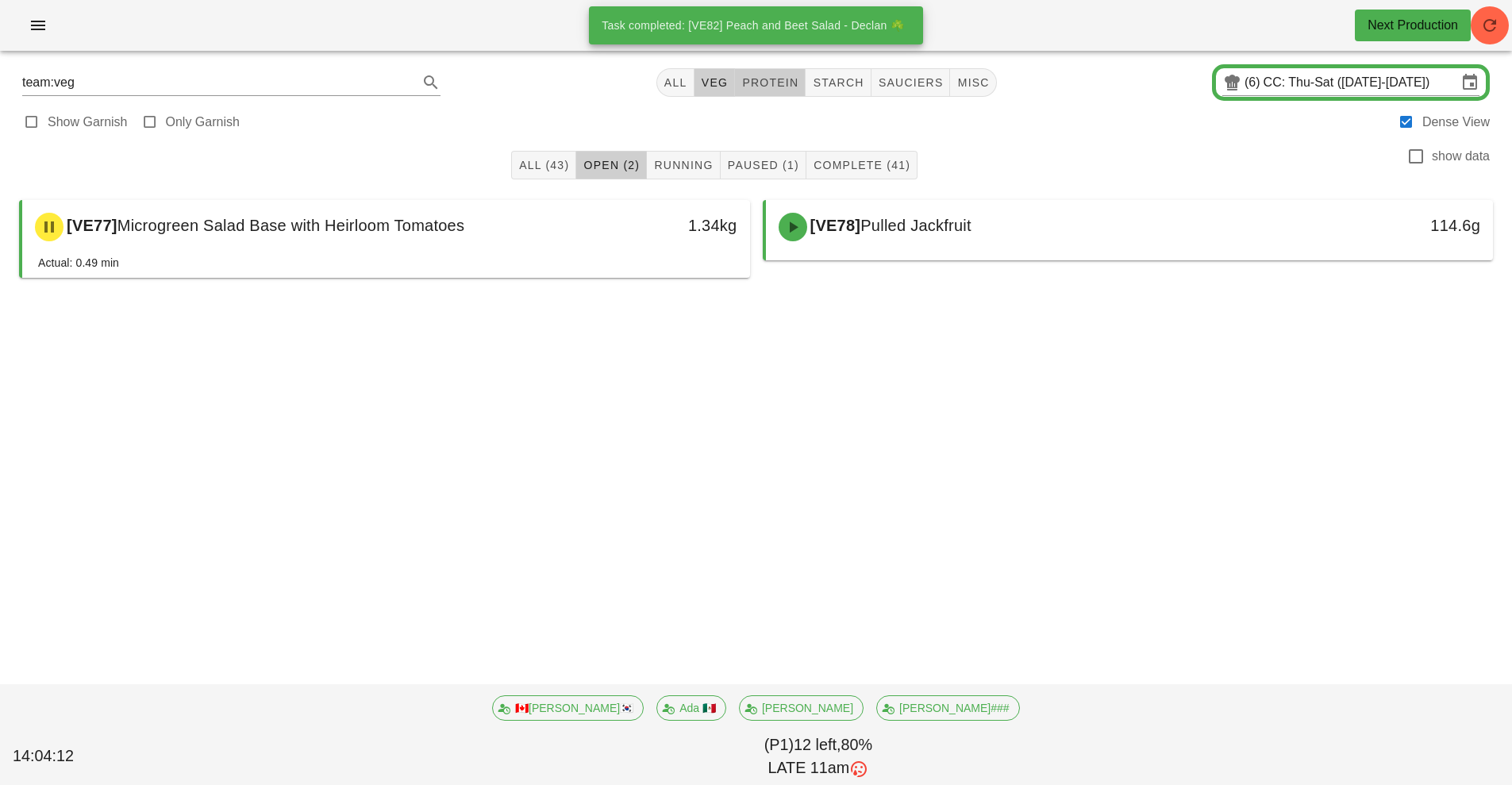
click at [775, 83] on span "protein" at bounding box center [770, 82] width 57 height 13
type input "team:protein"
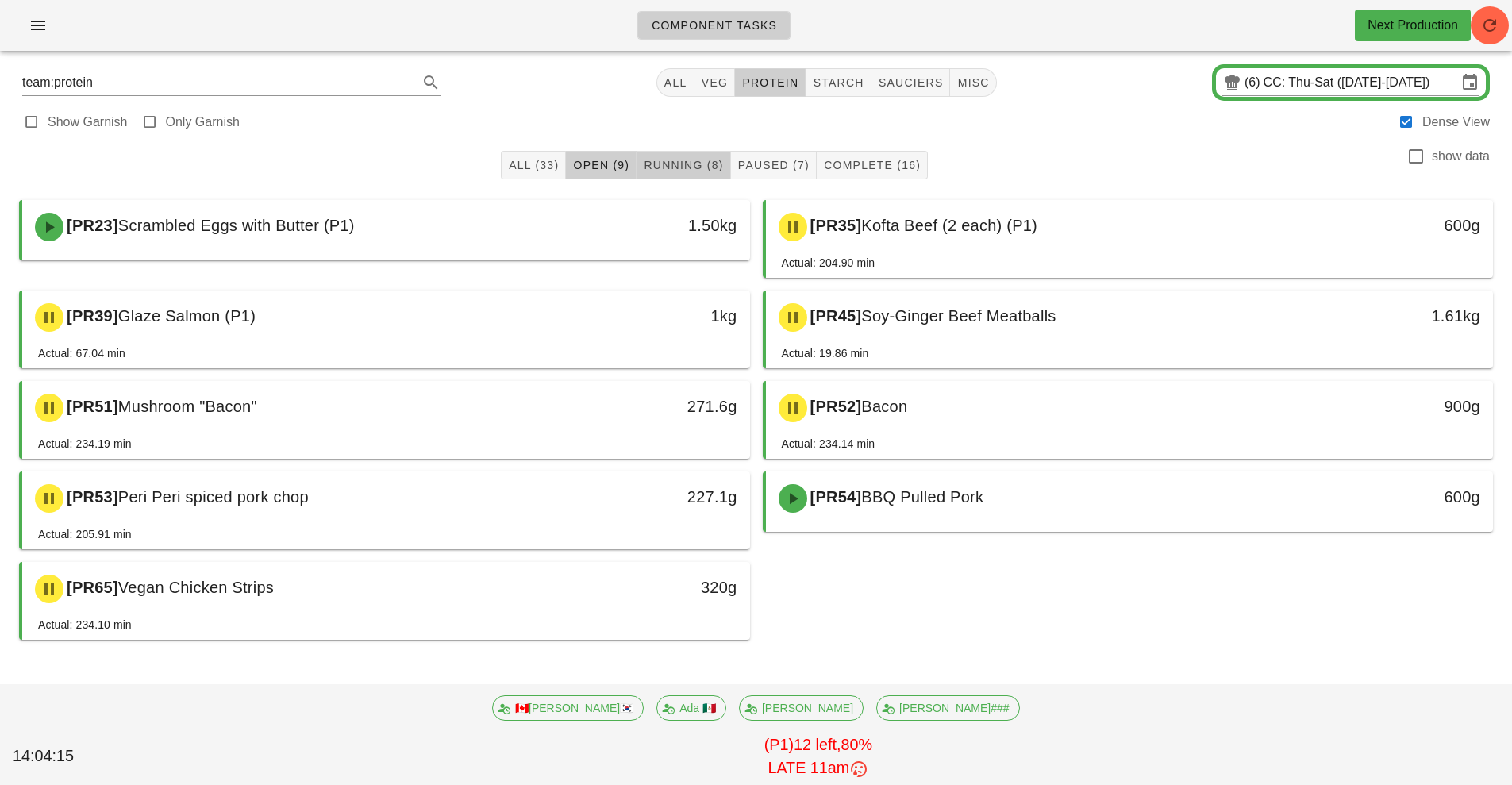
click at [691, 167] on span "Running (8)" at bounding box center [683, 165] width 80 height 13
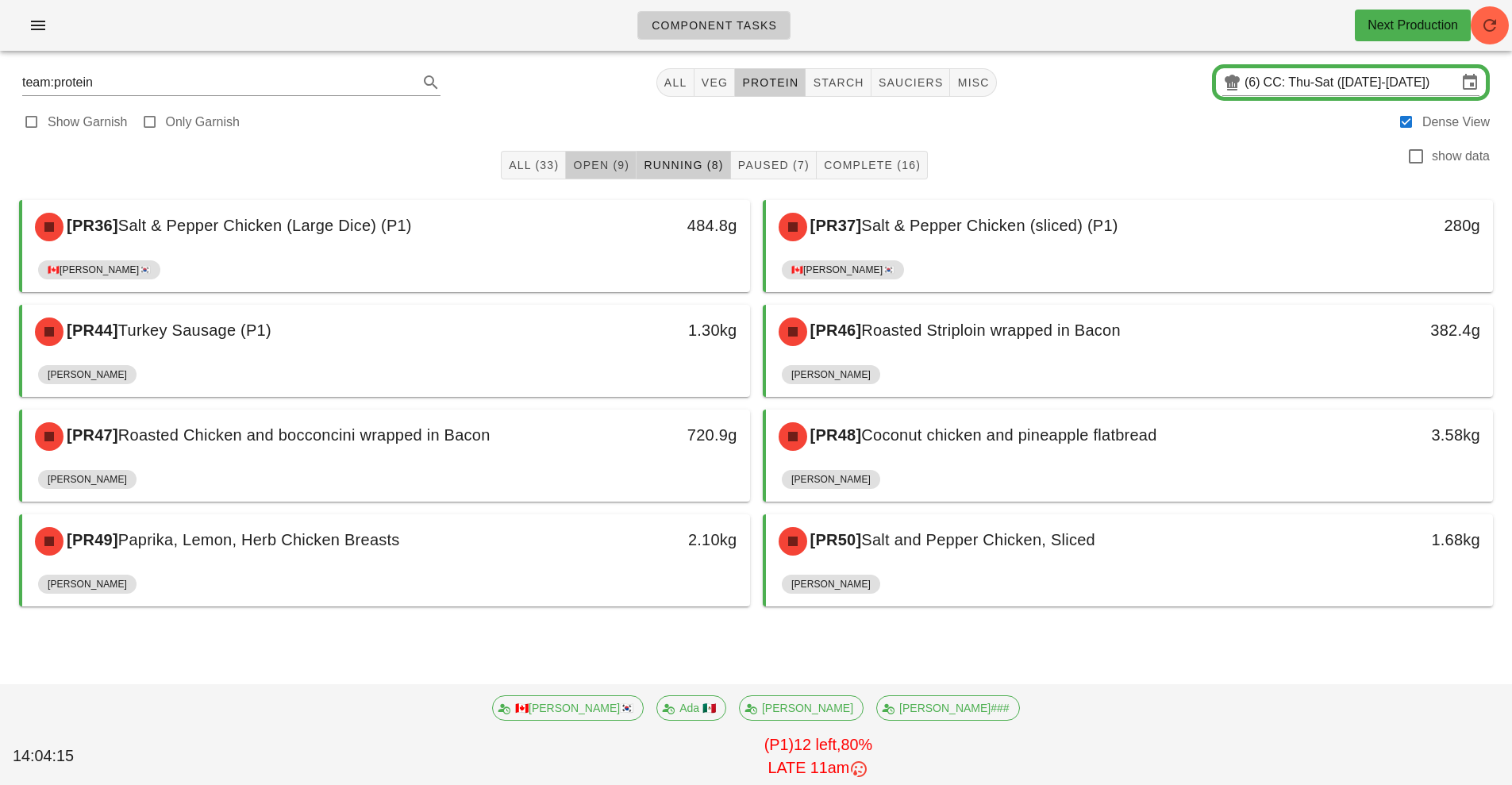
click at [612, 173] on button "Open (9)" at bounding box center [602, 165] width 71 height 29
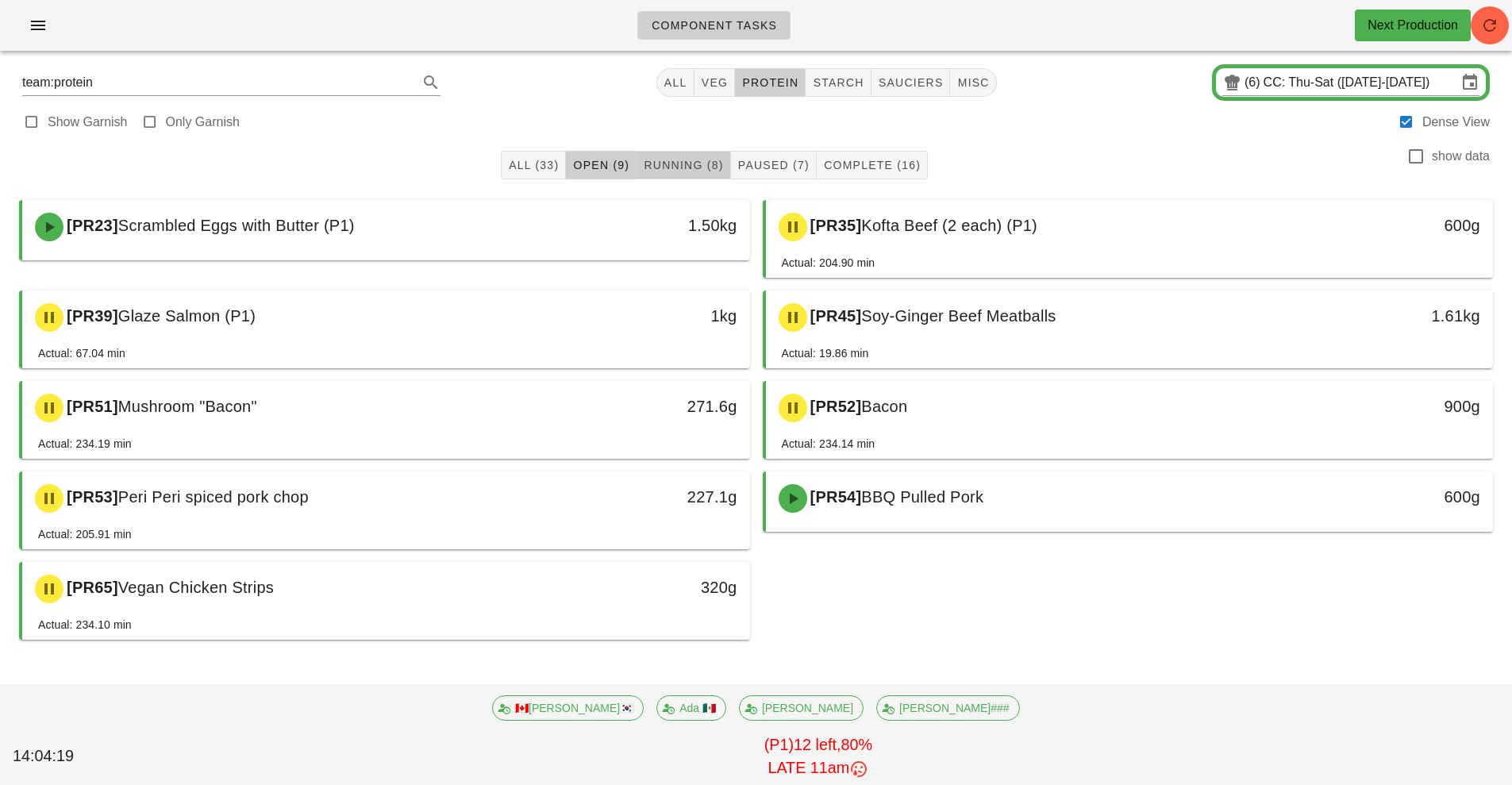
click at [695, 166] on span "Running (8)" at bounding box center [683, 165] width 80 height 13
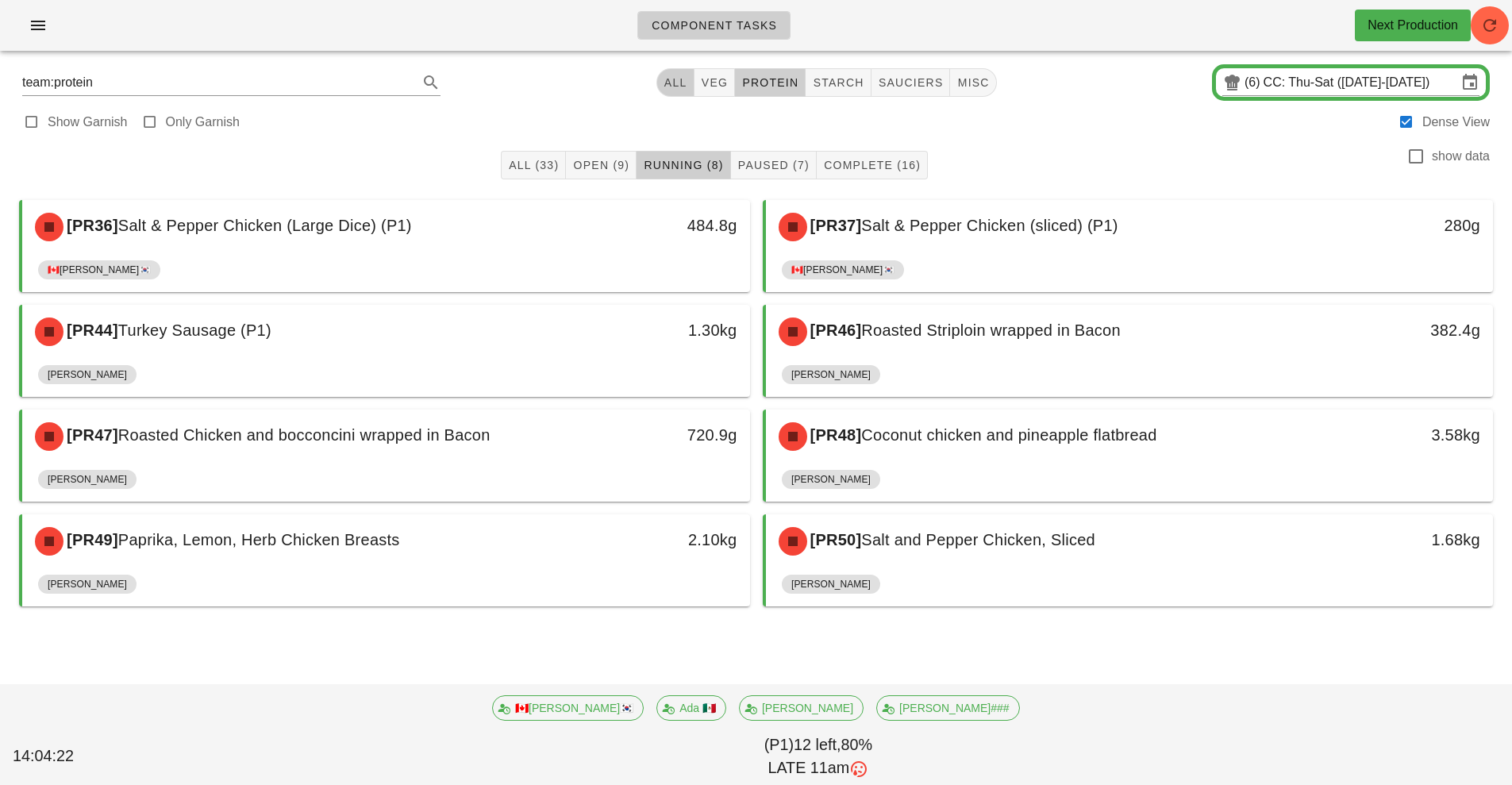
click at [679, 88] on span "All" at bounding box center [676, 82] width 24 height 13
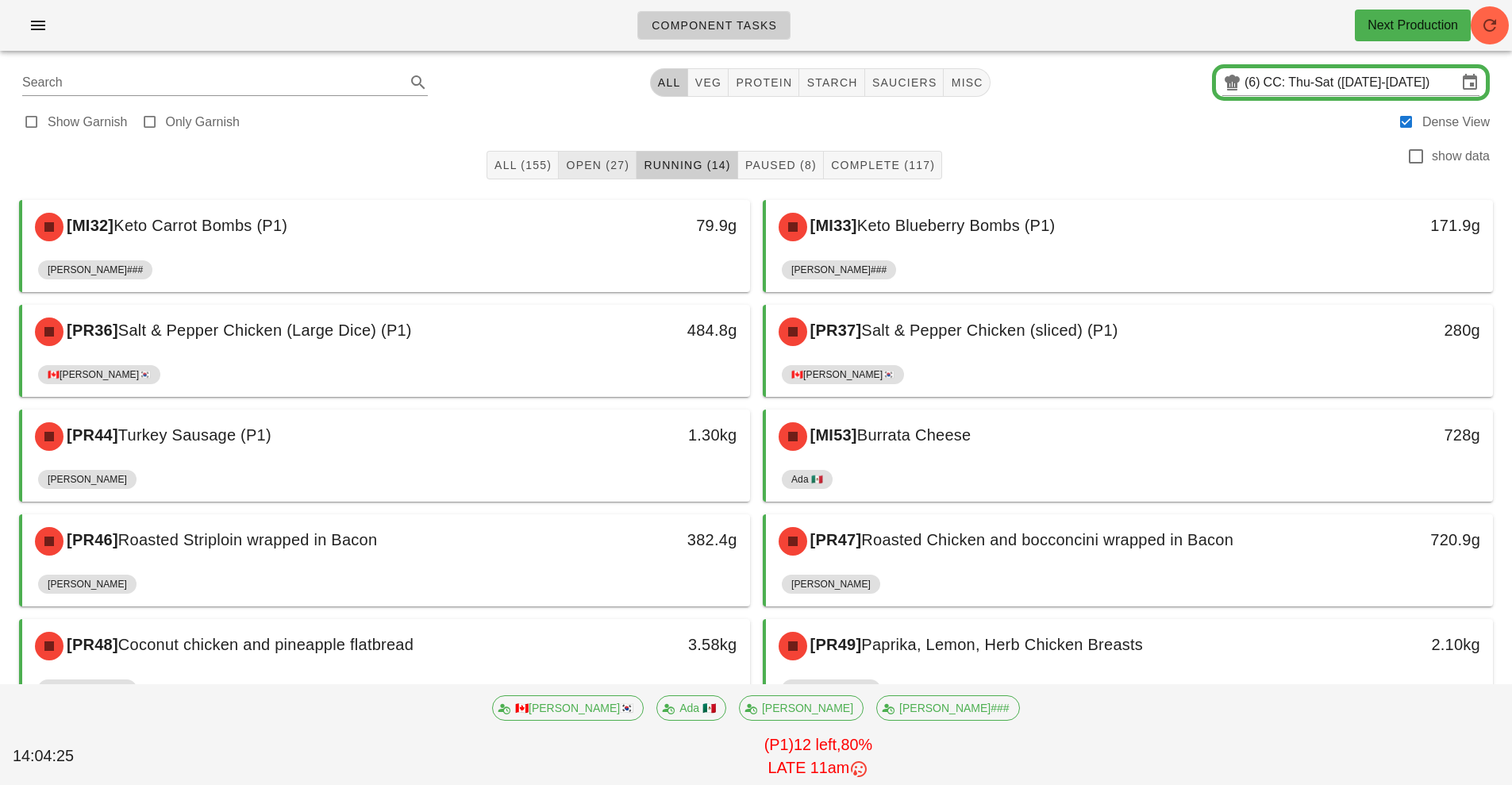
click at [605, 166] on span "Open (27)" at bounding box center [597, 165] width 64 height 13
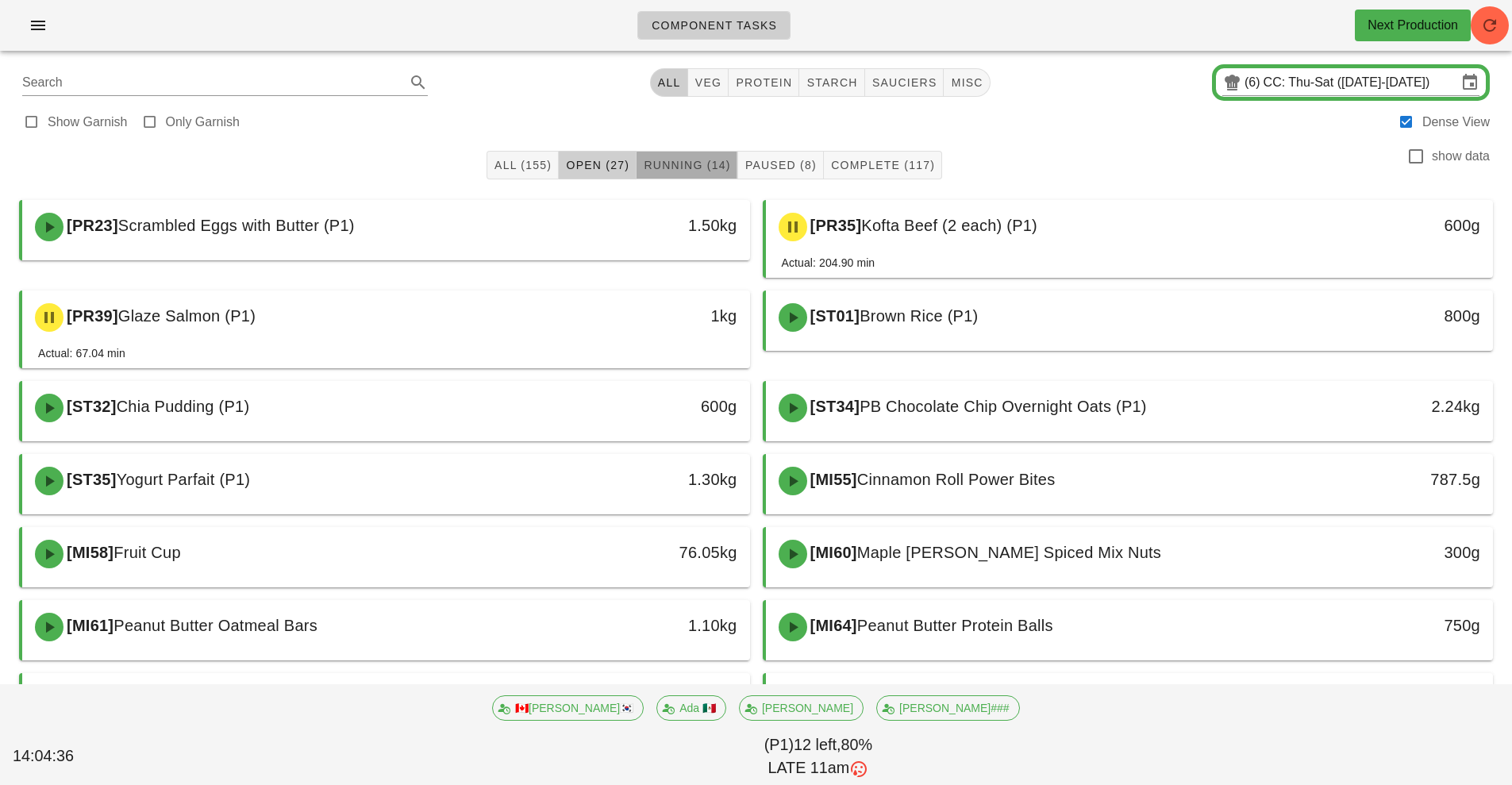
click at [692, 167] on span "Running (14)" at bounding box center [686, 165] width 88 height 13
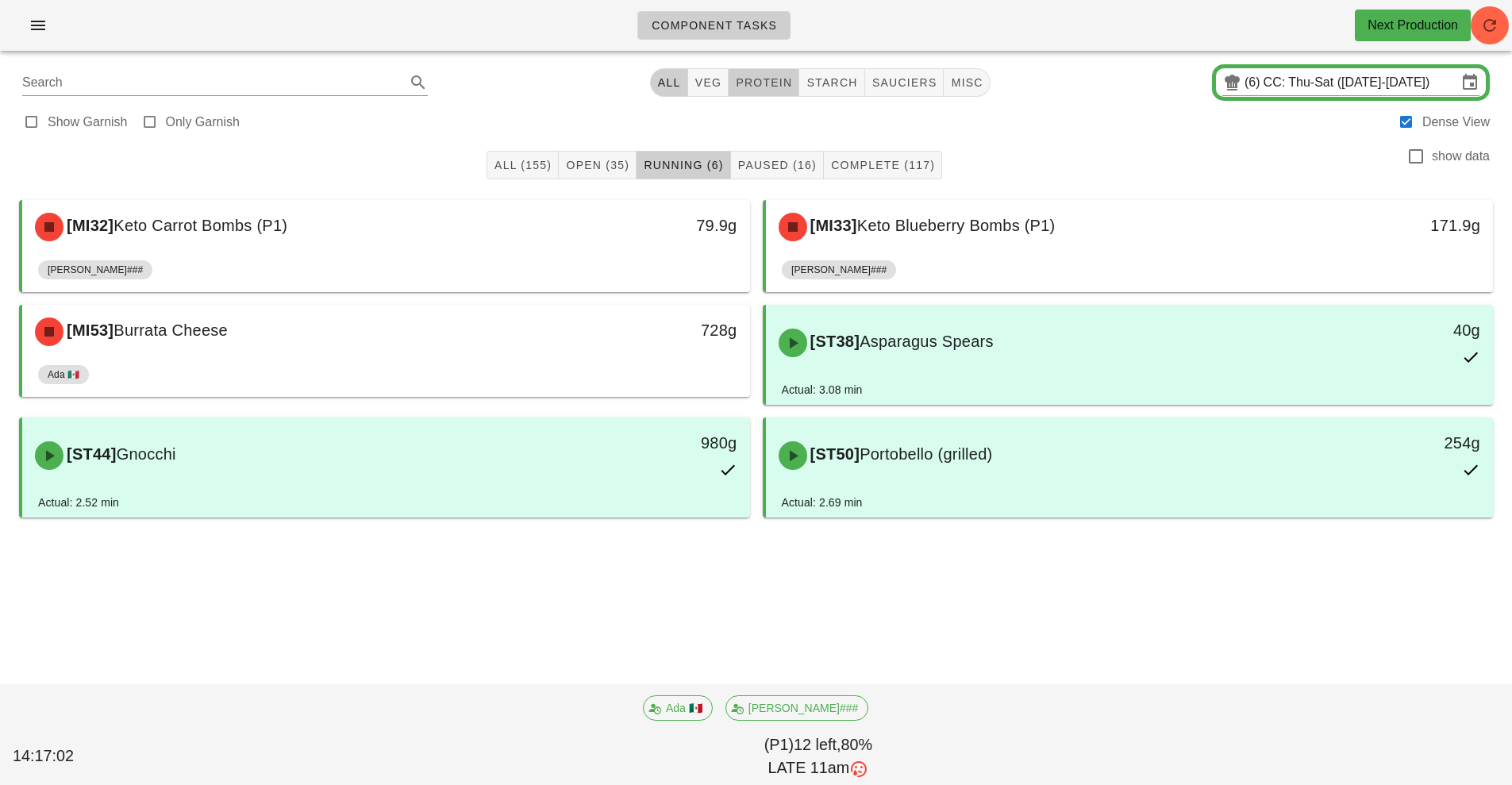
click at [763, 83] on span "protein" at bounding box center [763, 82] width 57 height 13
type input "team:protein"
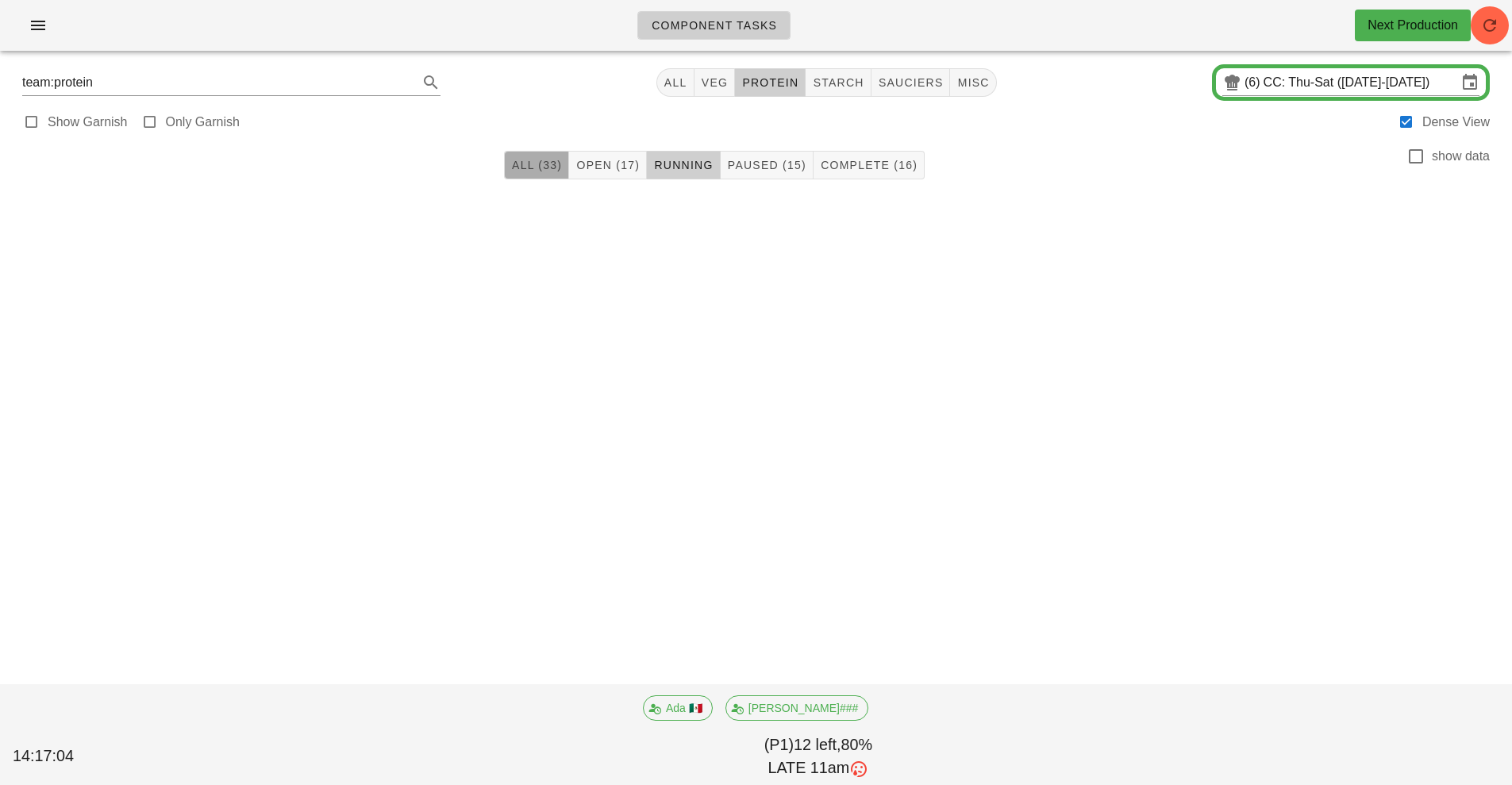
click at [533, 173] on button "All (33)" at bounding box center [537, 165] width 65 height 29
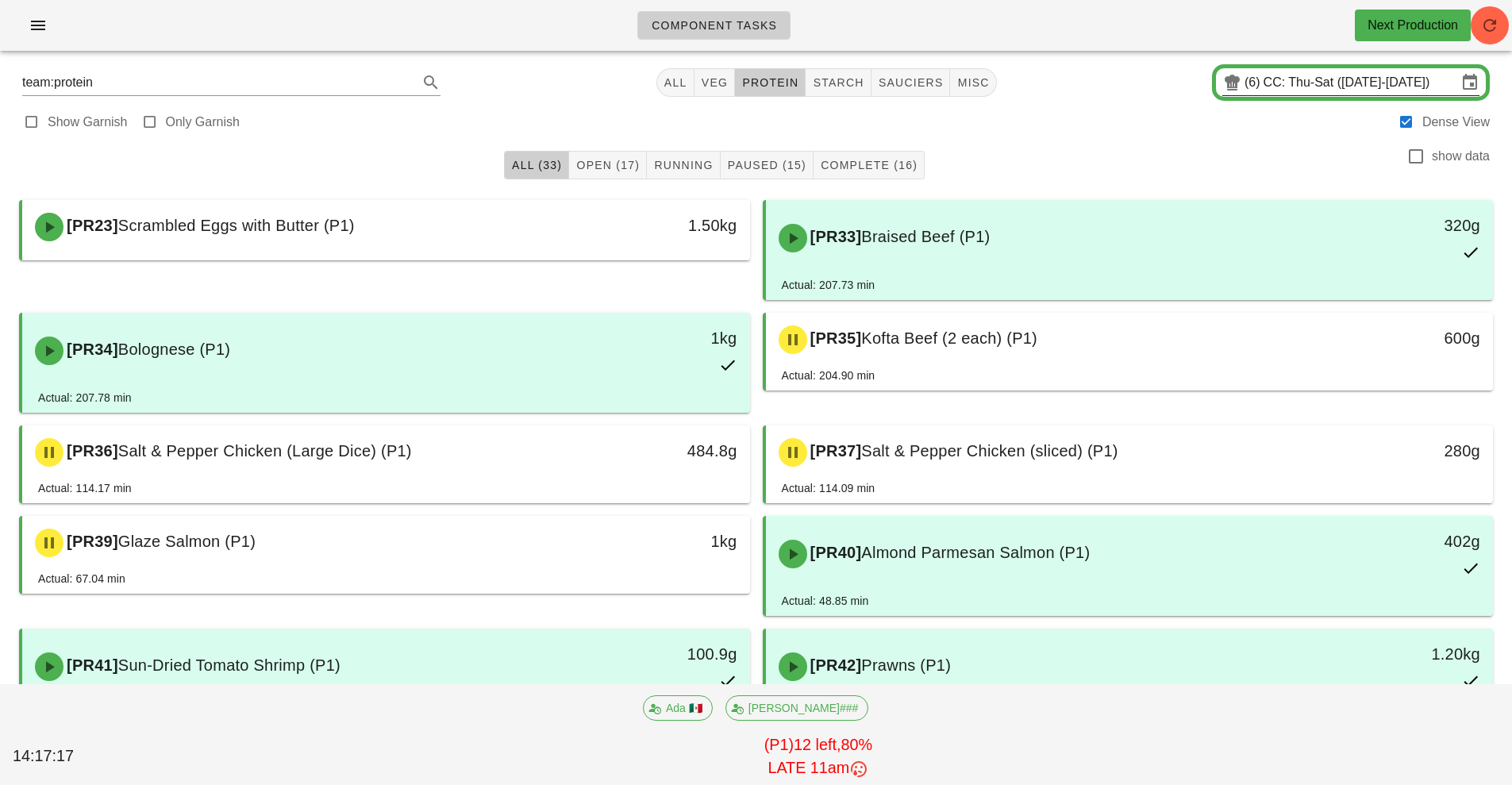
click at [1274, 83] on input "CC: Thu-Sat ([DATE]-[DATE])" at bounding box center [1360, 83] width 193 height 26
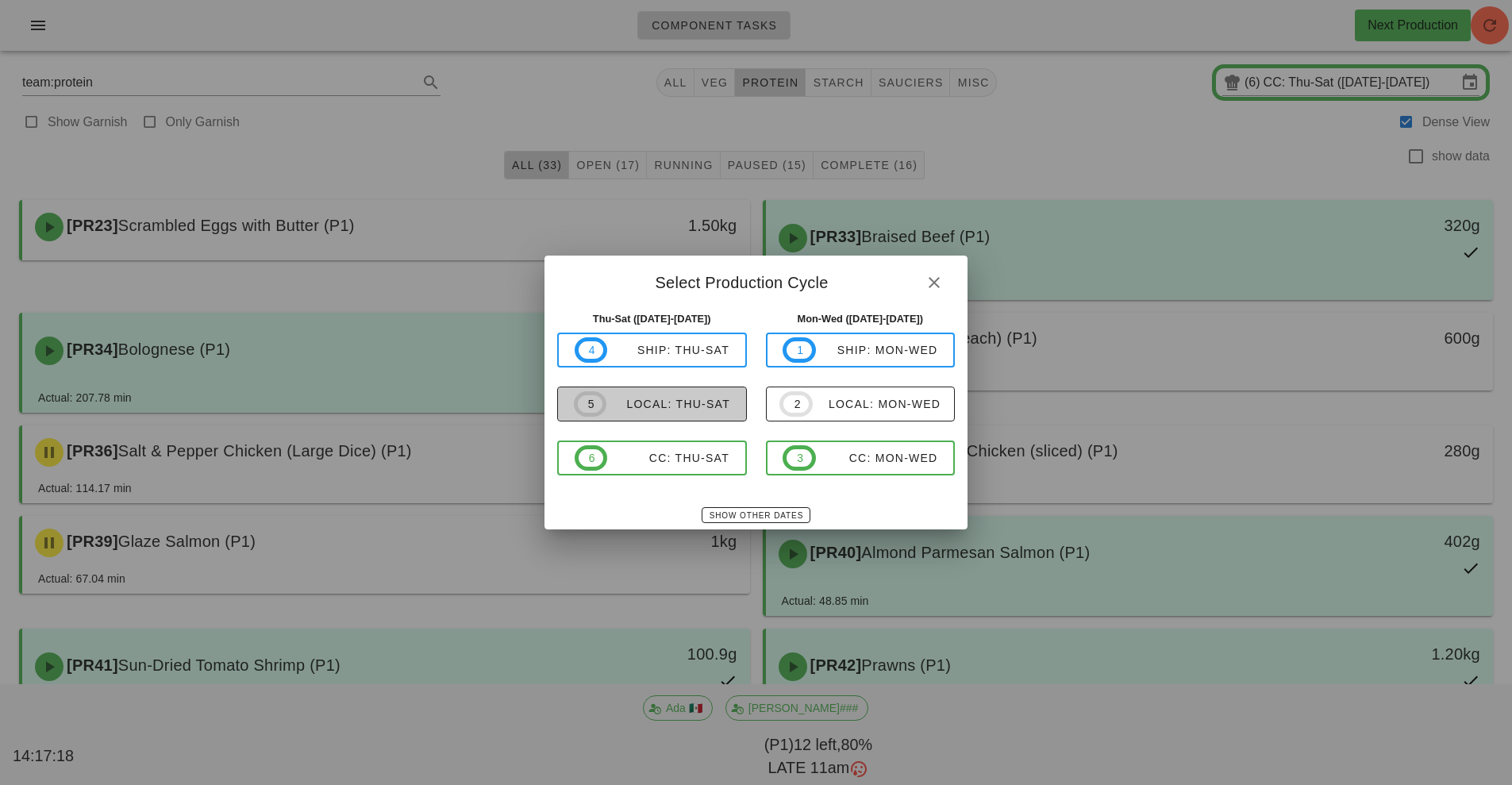
click at [689, 402] on div "local: Thu-Sat" at bounding box center [669, 403] width 124 height 13
type input "local: Thu-Sat ([DATE]-[DATE])"
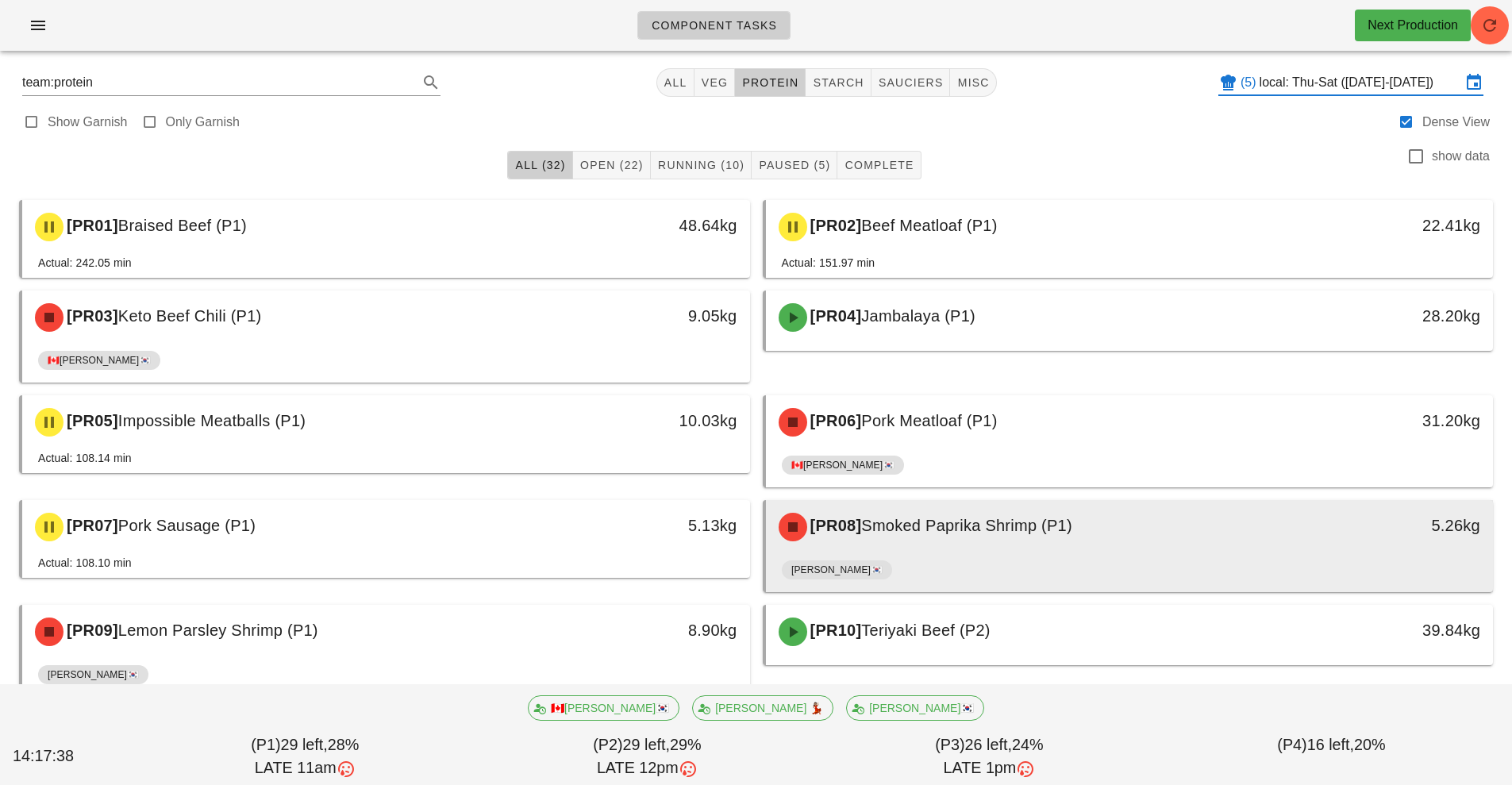
click at [900, 538] on div "[PR08] Smoked Paprika Shrimp (P1)" at bounding box center [1040, 527] width 540 height 47
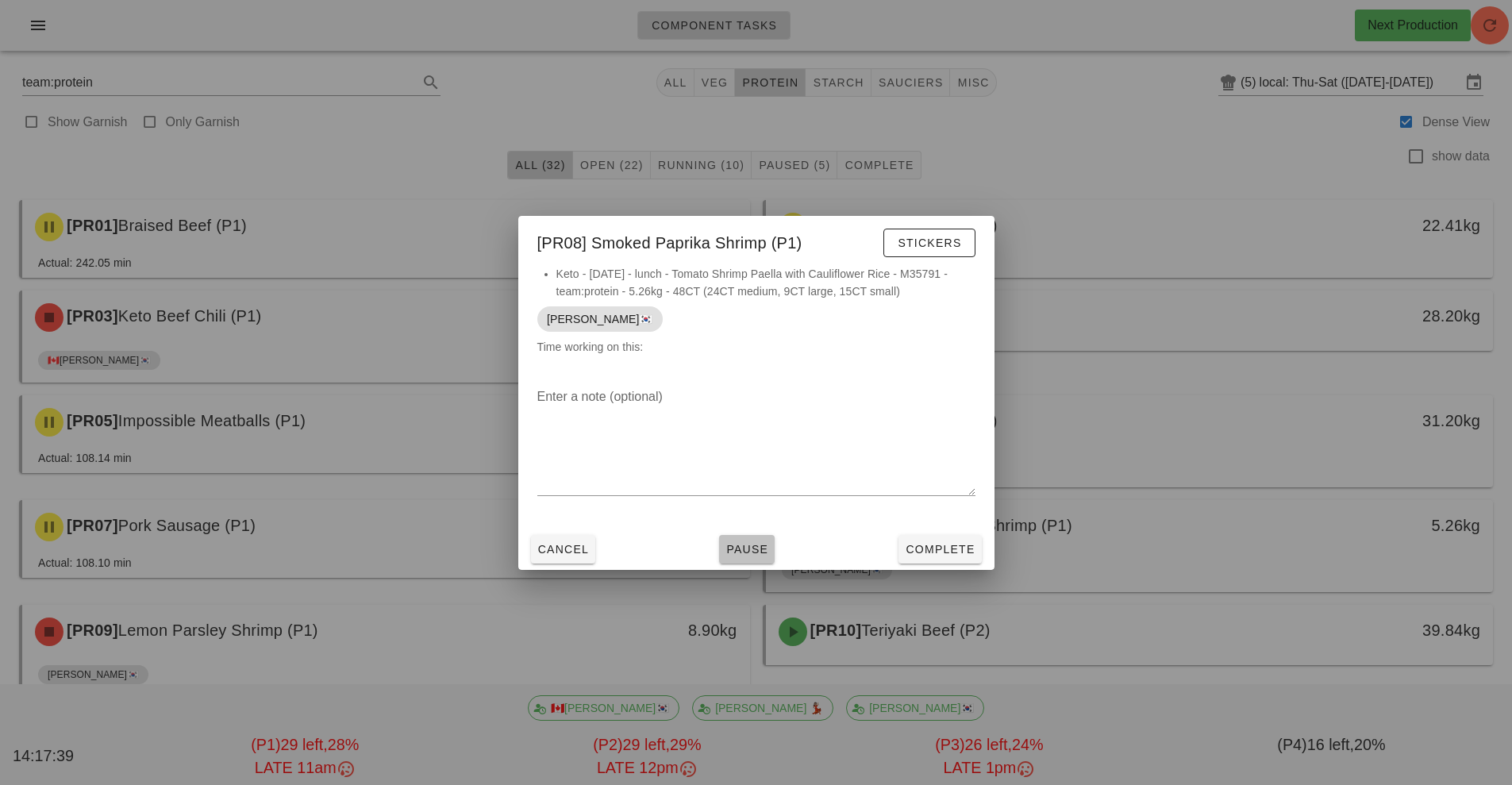
click at [752, 551] on span "Pause" at bounding box center [746, 548] width 42 height 13
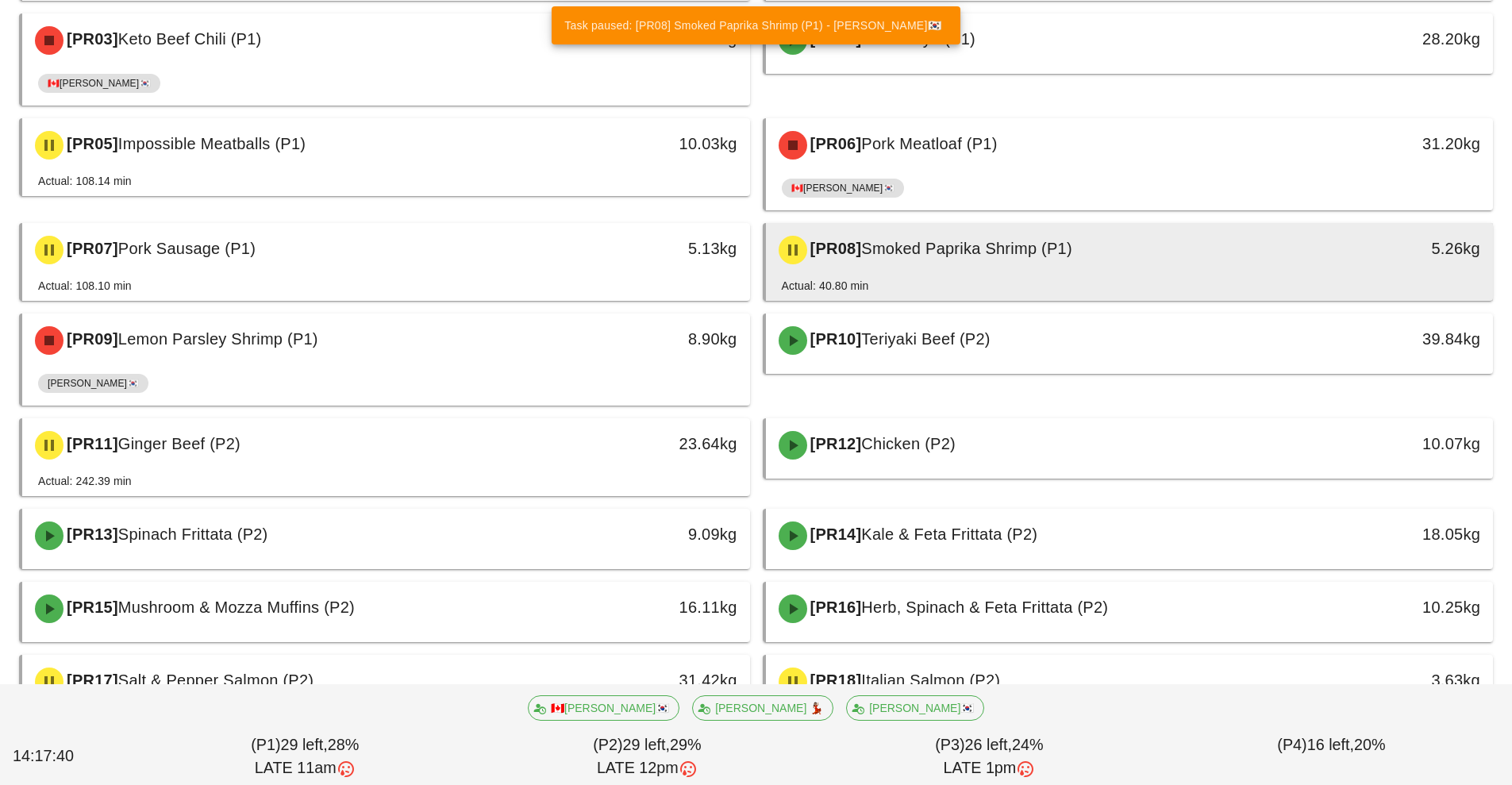
scroll to position [282, 0]
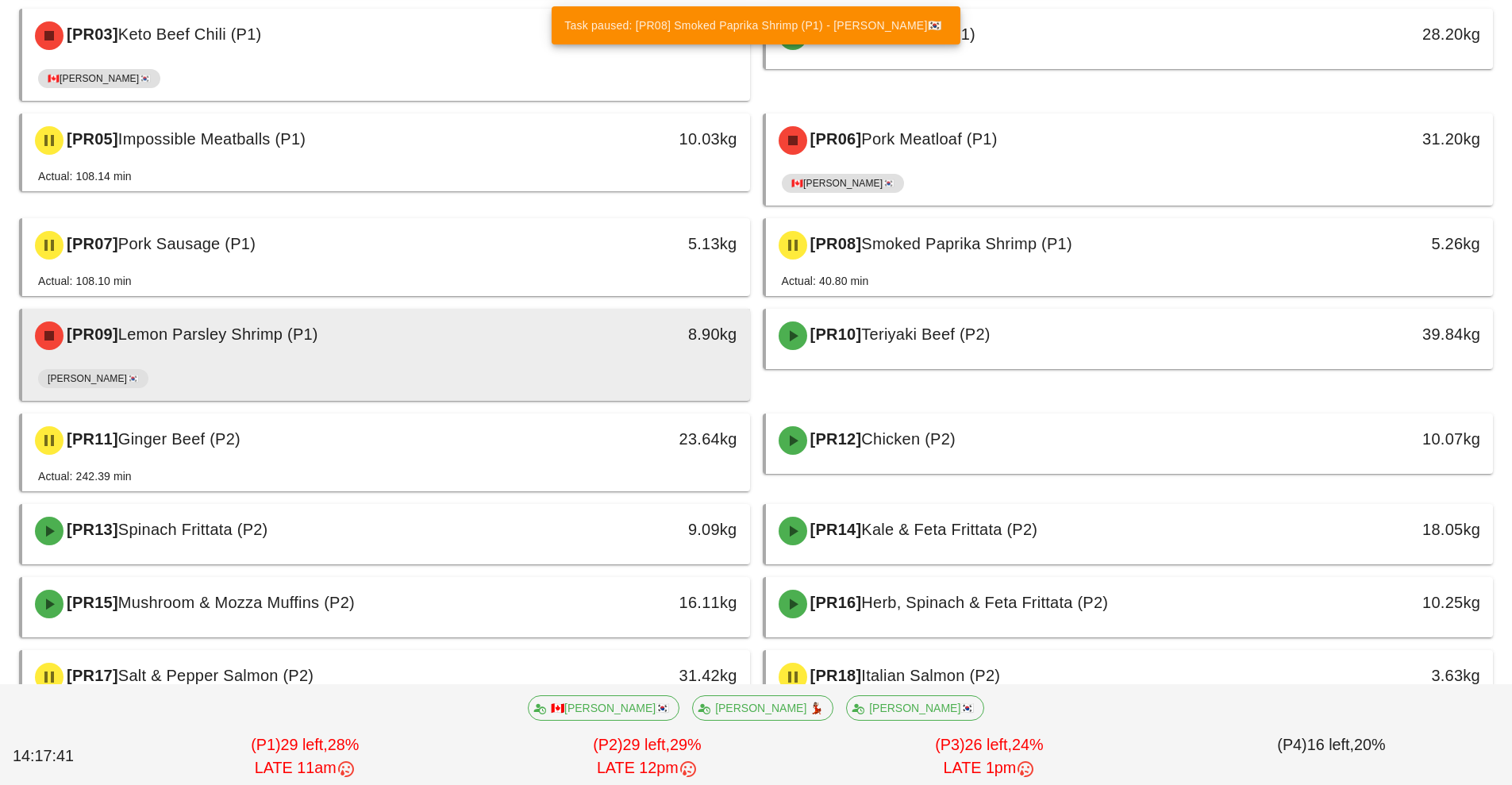
click at [307, 348] on div "[PR09] Lemon Parsley Shrimp (P1)" at bounding box center [296, 335] width 540 height 47
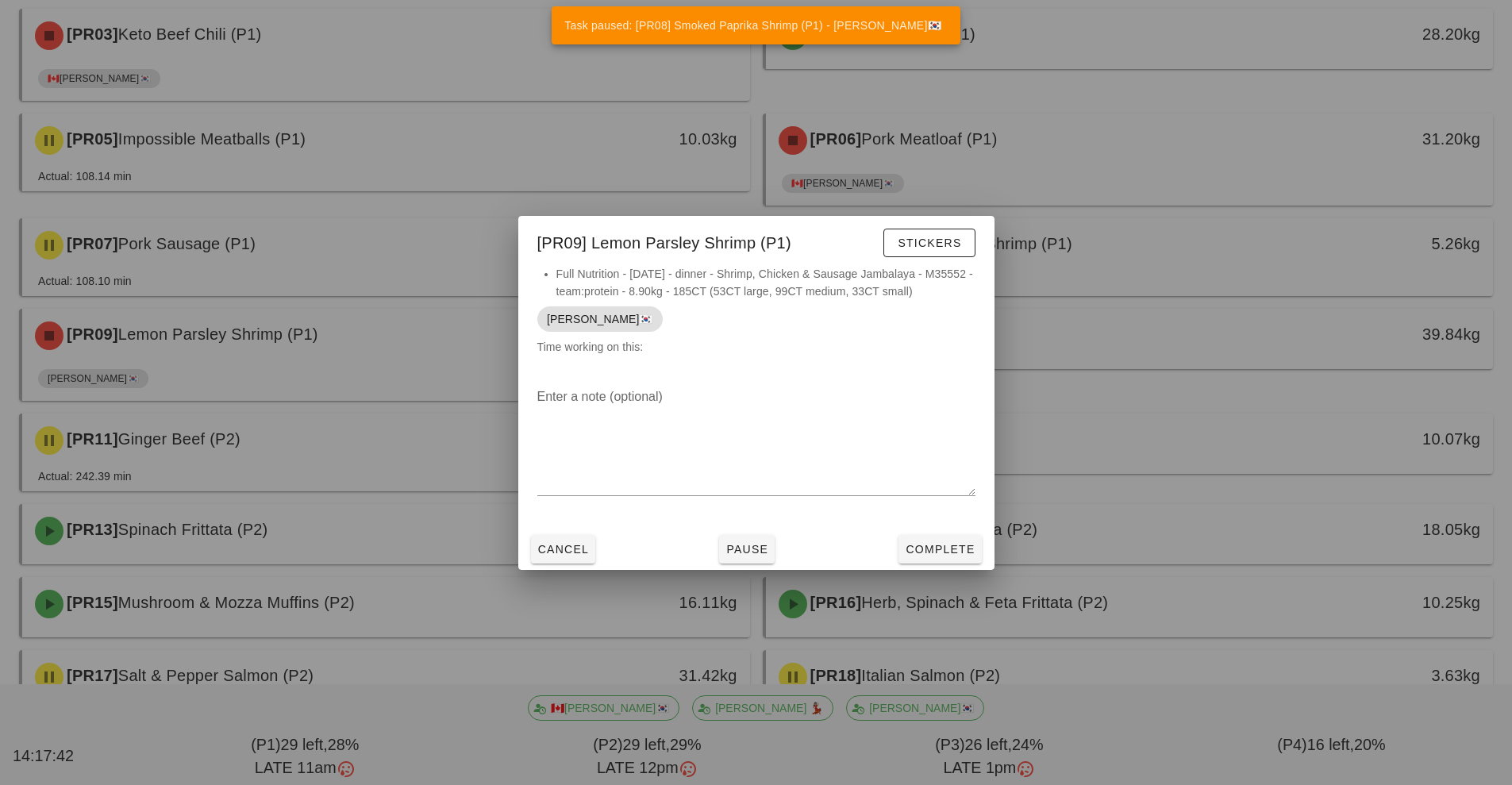
click at [748, 568] on div "Cancel Pause Complete" at bounding box center [756, 549] width 476 height 41
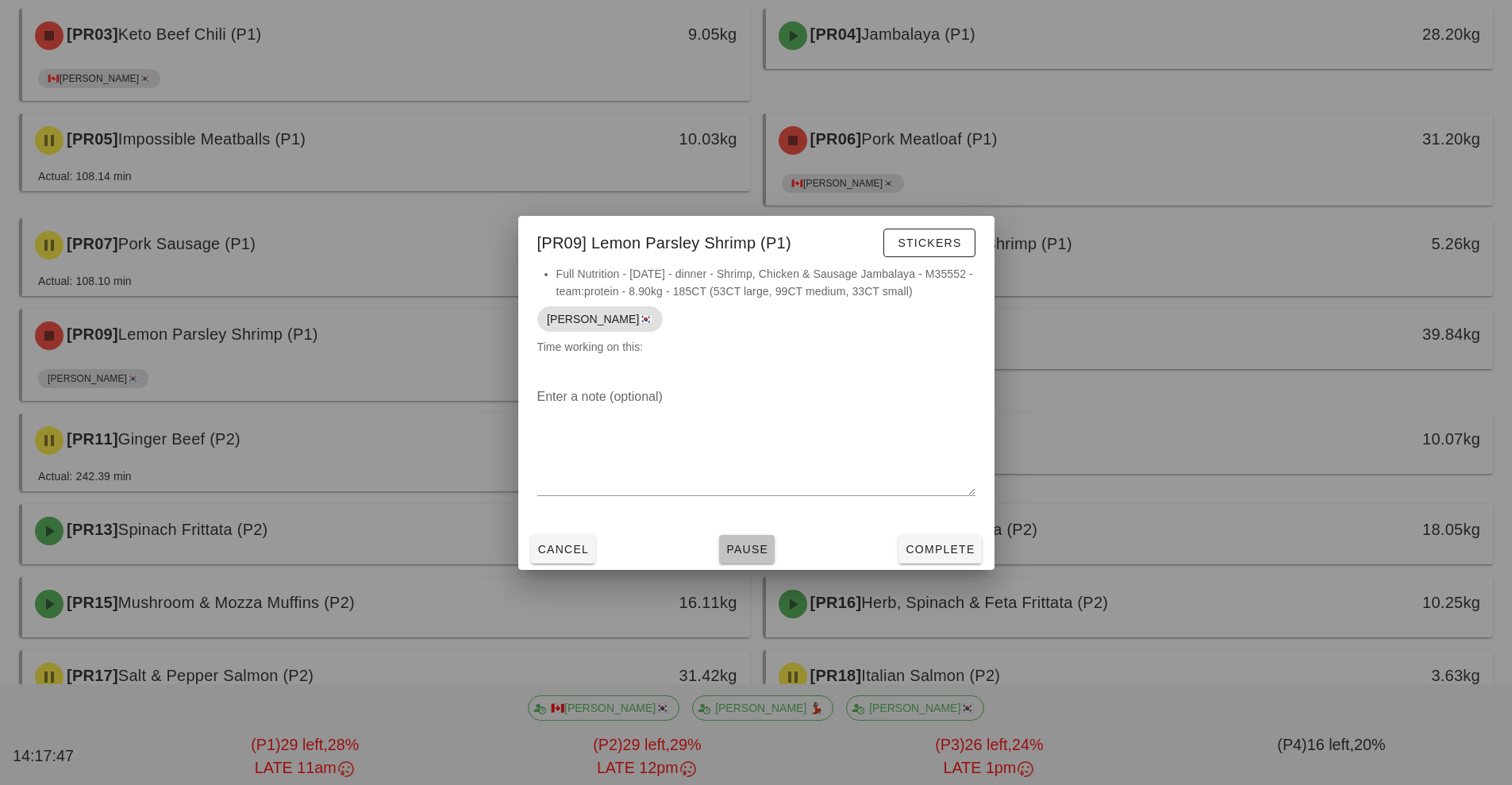
click at [723, 546] on button "Pause" at bounding box center [747, 548] width 55 height 29
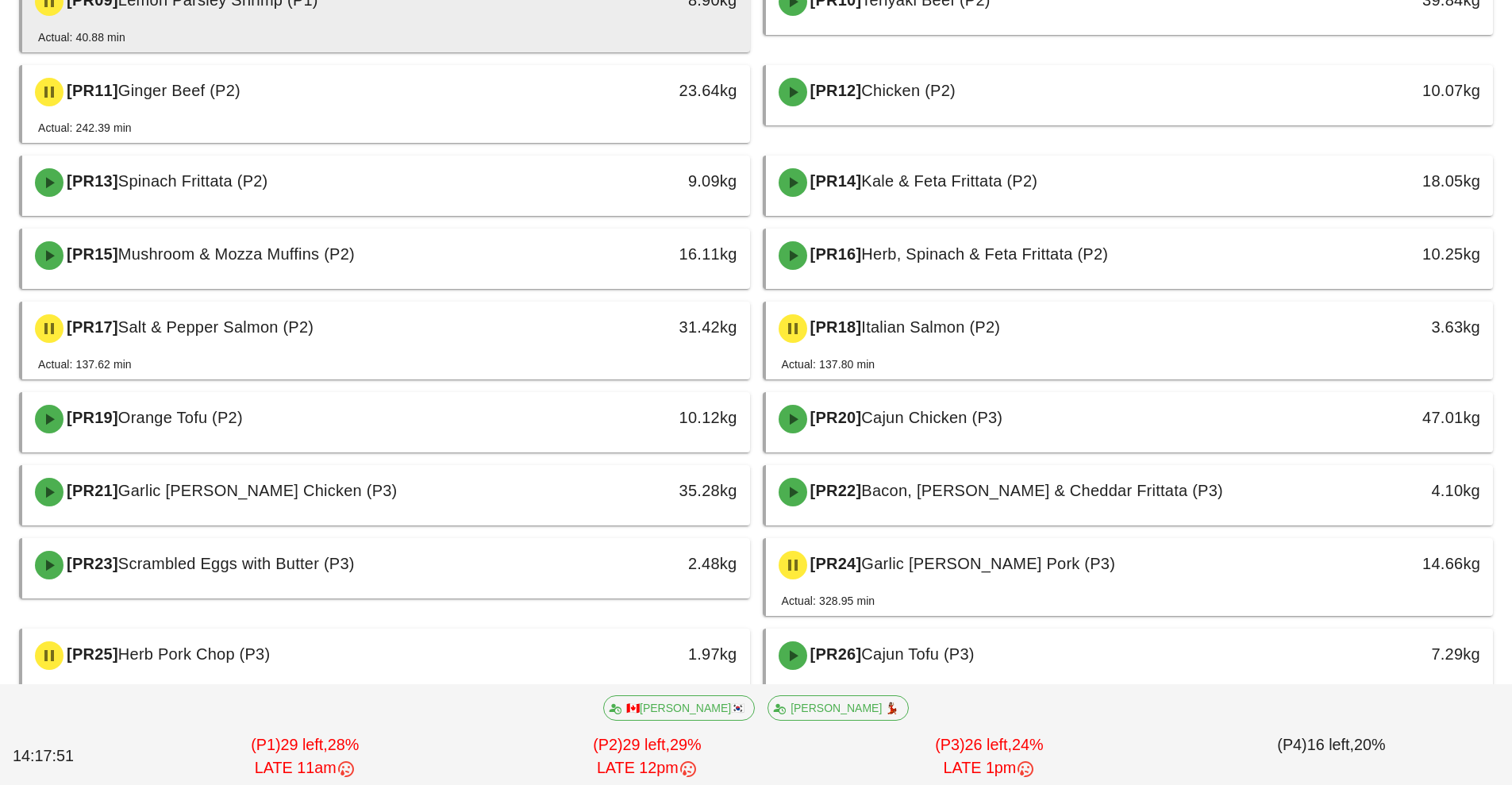
scroll to position [619, 0]
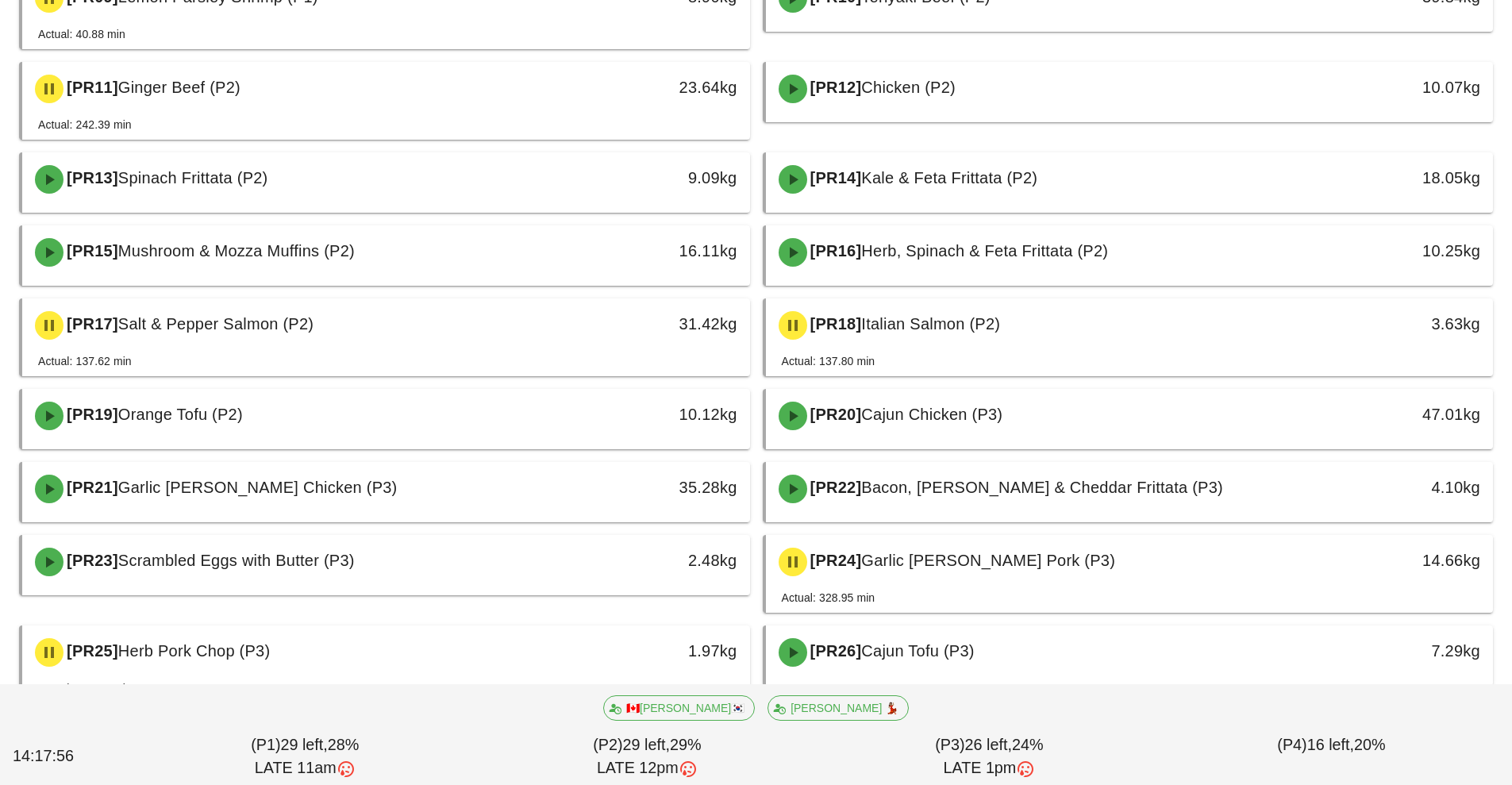
click at [191, 417] on span "Orange Tofu (P2)" at bounding box center [180, 414] width 124 height 18
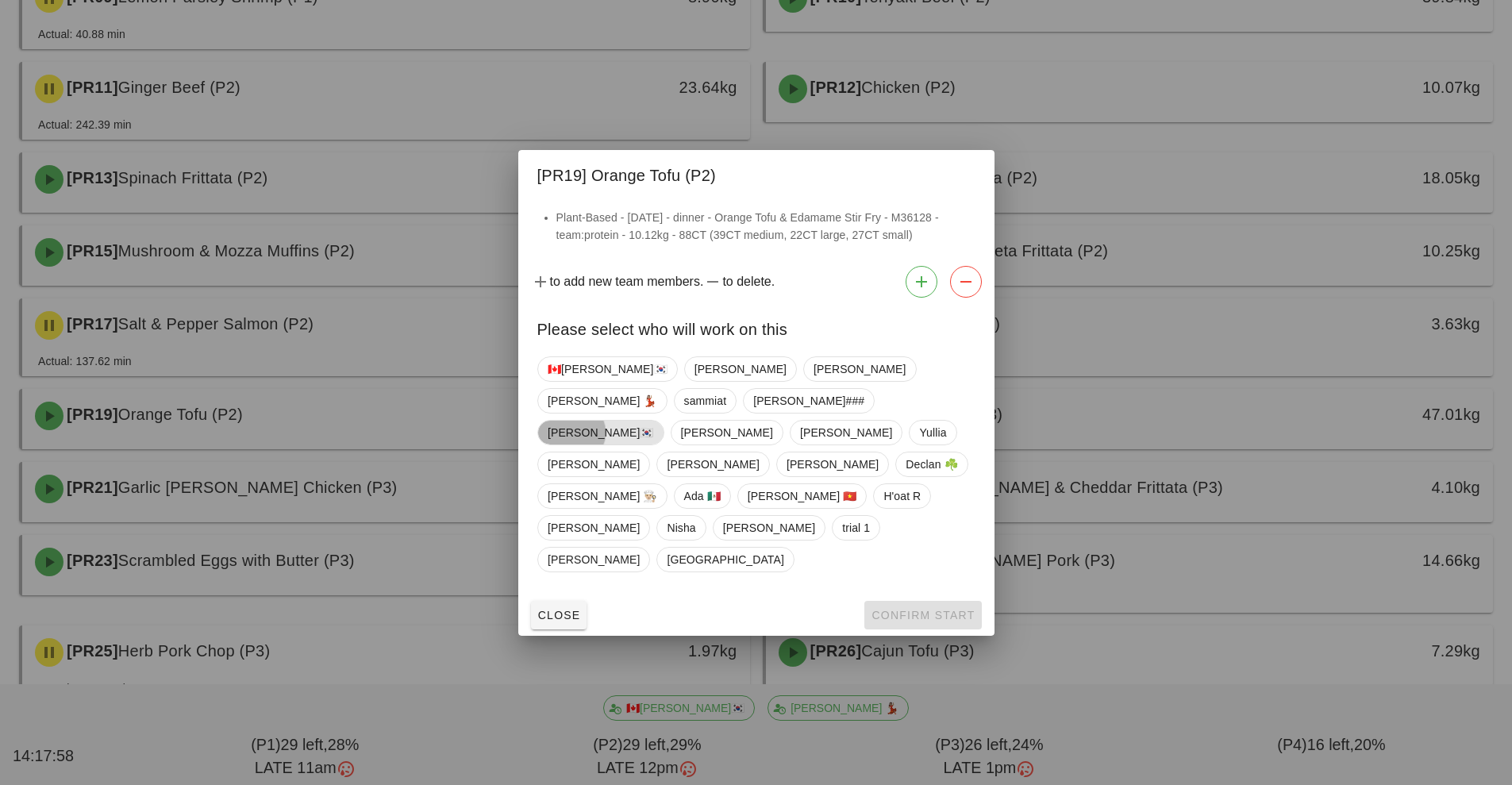
click at [568, 445] on span "[PERSON_NAME]🇰🇷" at bounding box center [601, 432] width 107 height 24
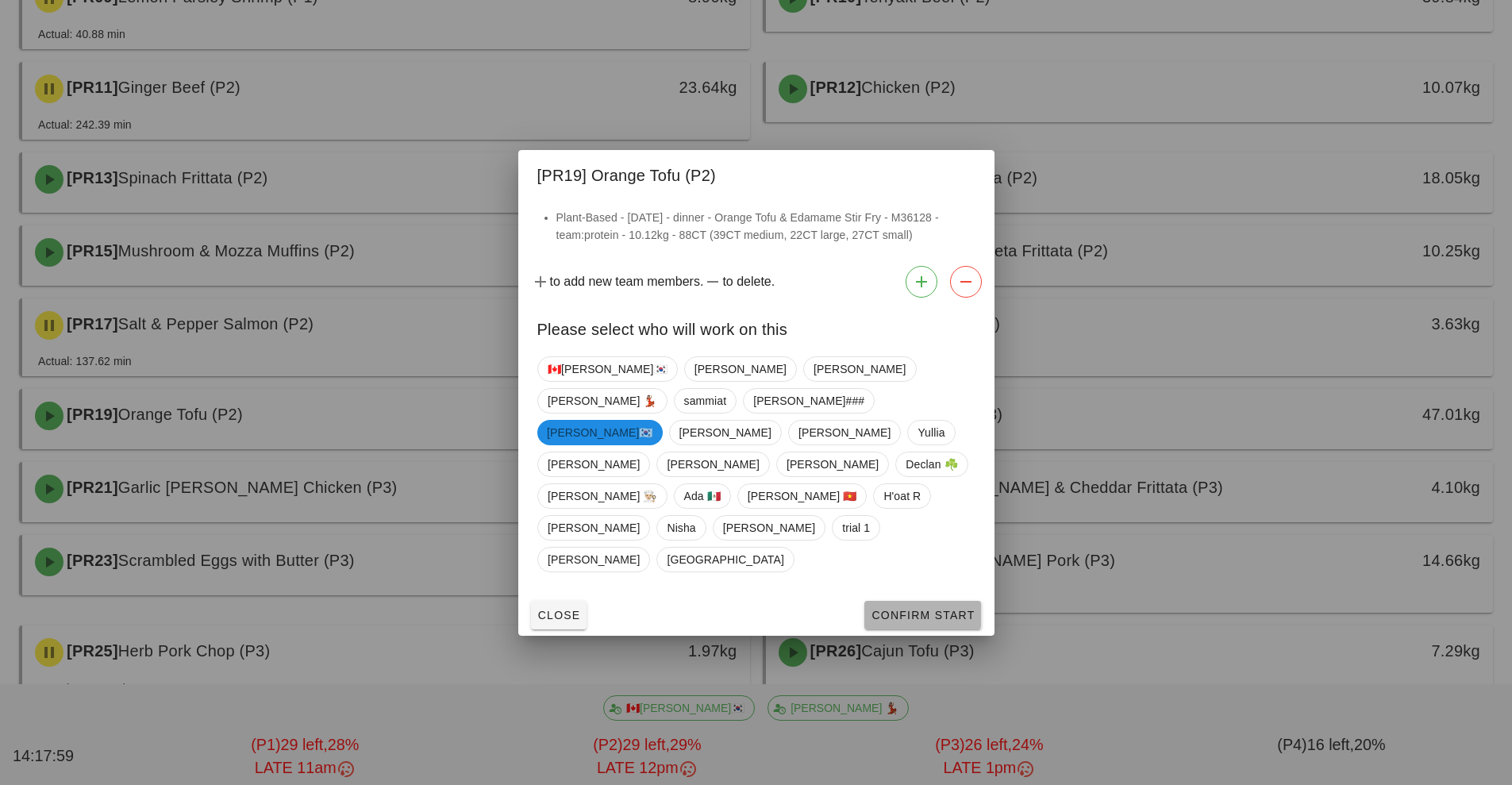
click at [918, 608] on span "Confirm Start" at bounding box center [922, 614] width 104 height 13
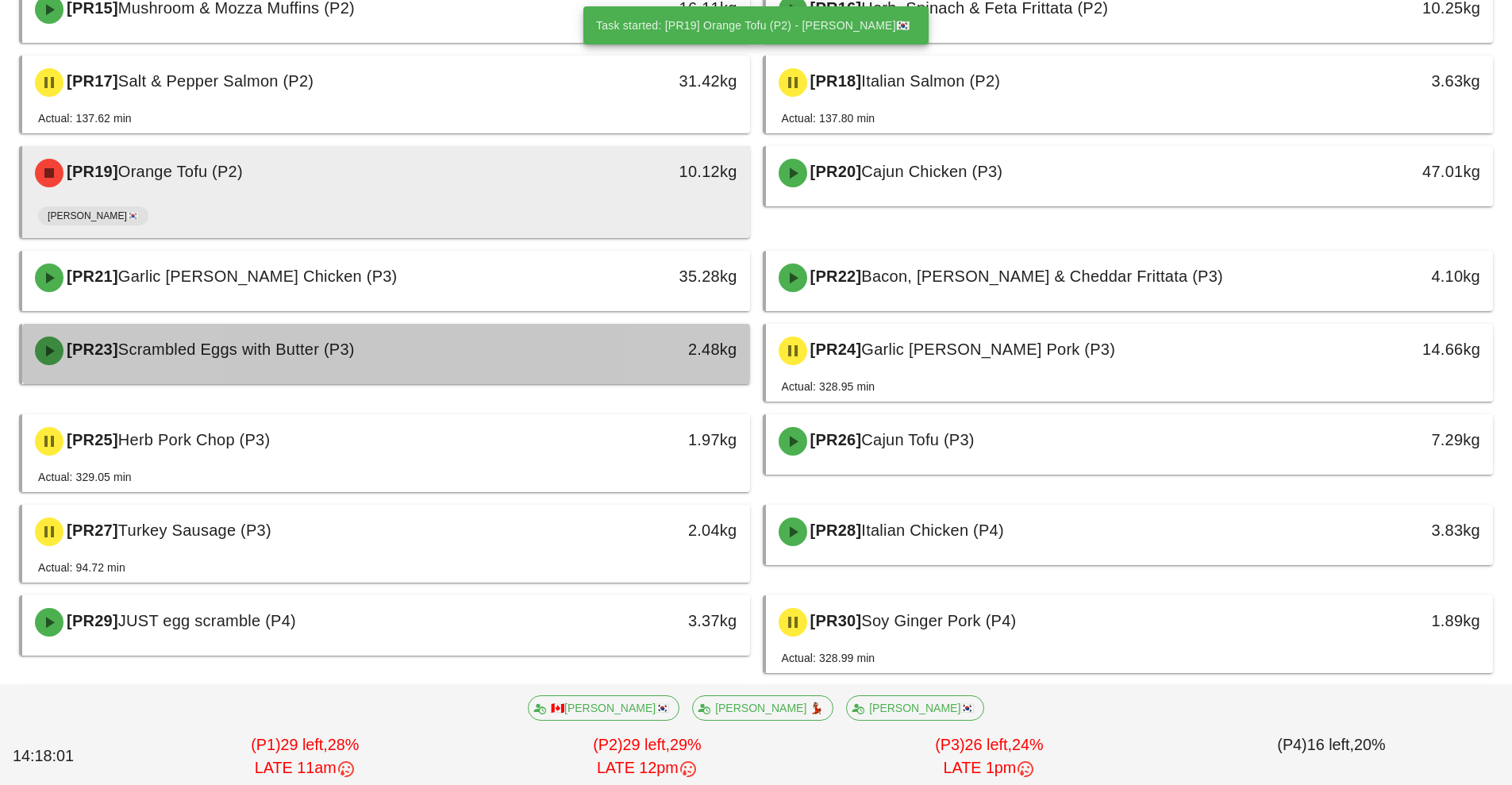
scroll to position [937, 0]
